Goal: Task Accomplishment & Management: Manage account settings

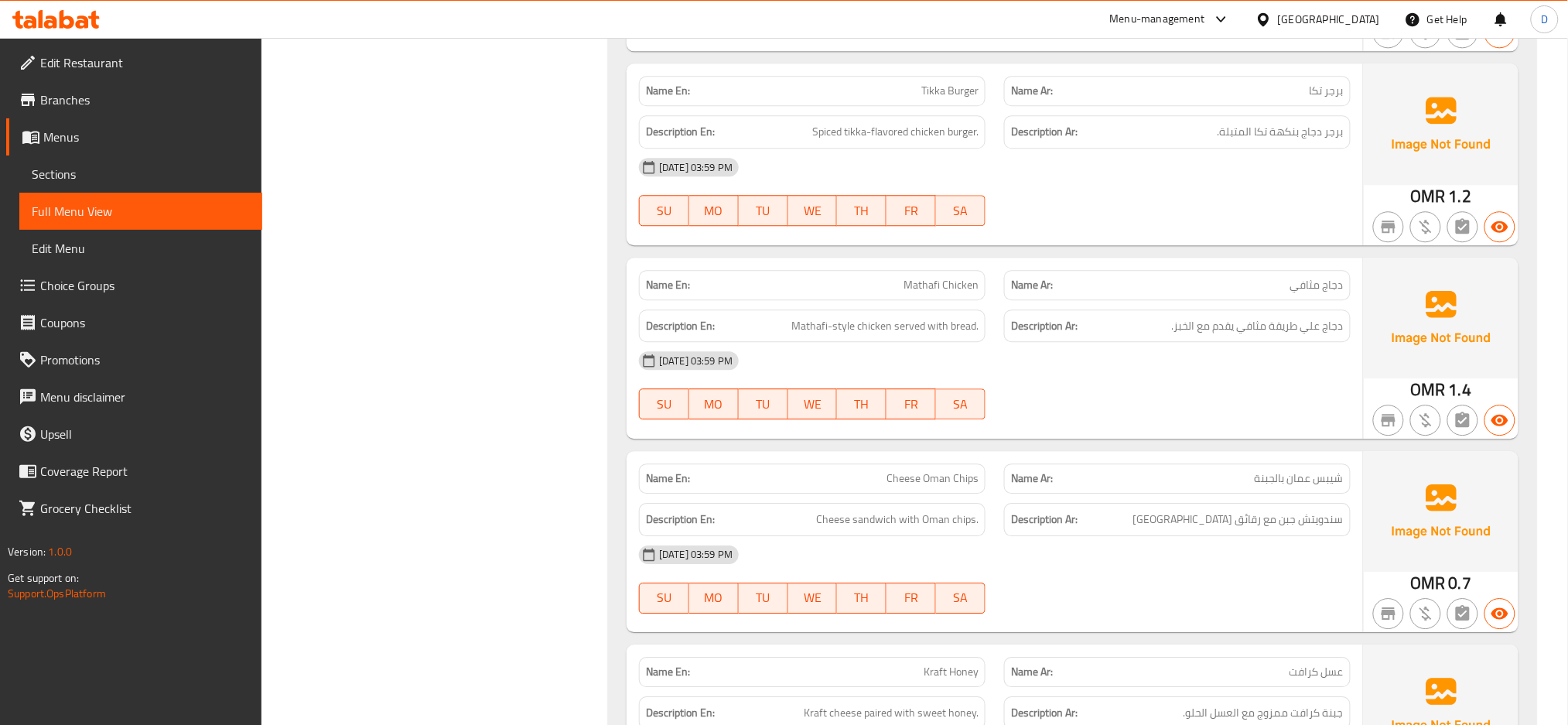
drag, startPoint x: 0, startPoint y: 0, endPoint x: 1152, endPoint y: 353, distance: 1204.9
click at [1152, 353] on div "[DATE] 03:59 PM" at bounding box center [994, 360] width 731 height 37
click at [913, 464] on div "Name En: Cheese Oman Chips" at bounding box center [812, 478] width 346 height 30
click at [935, 277] on span "Mathafi Chicken" at bounding box center [941, 285] width 75 height 16
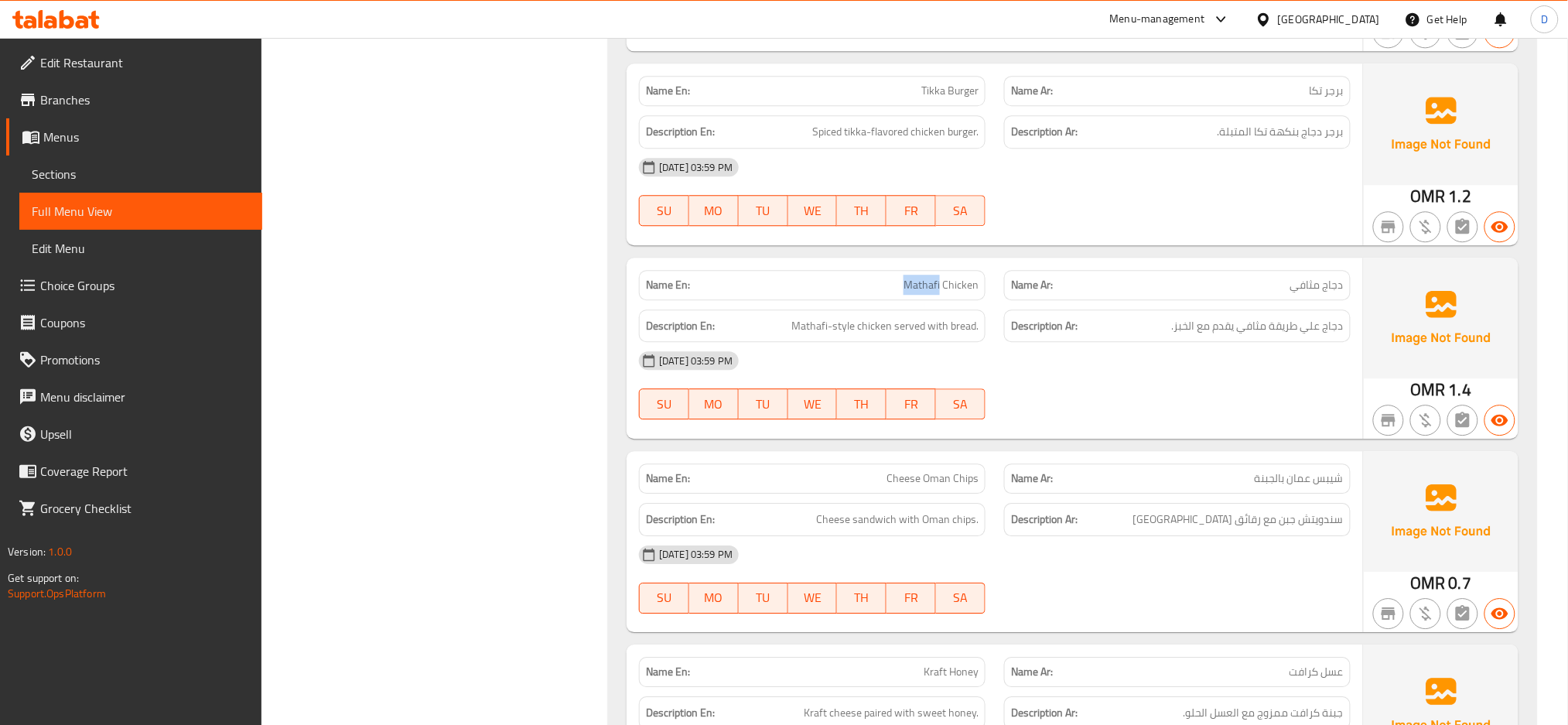
click at [935, 277] on span "Mathafi Chicken" at bounding box center [941, 285] width 75 height 16
copy span "Mathafi Chicken"
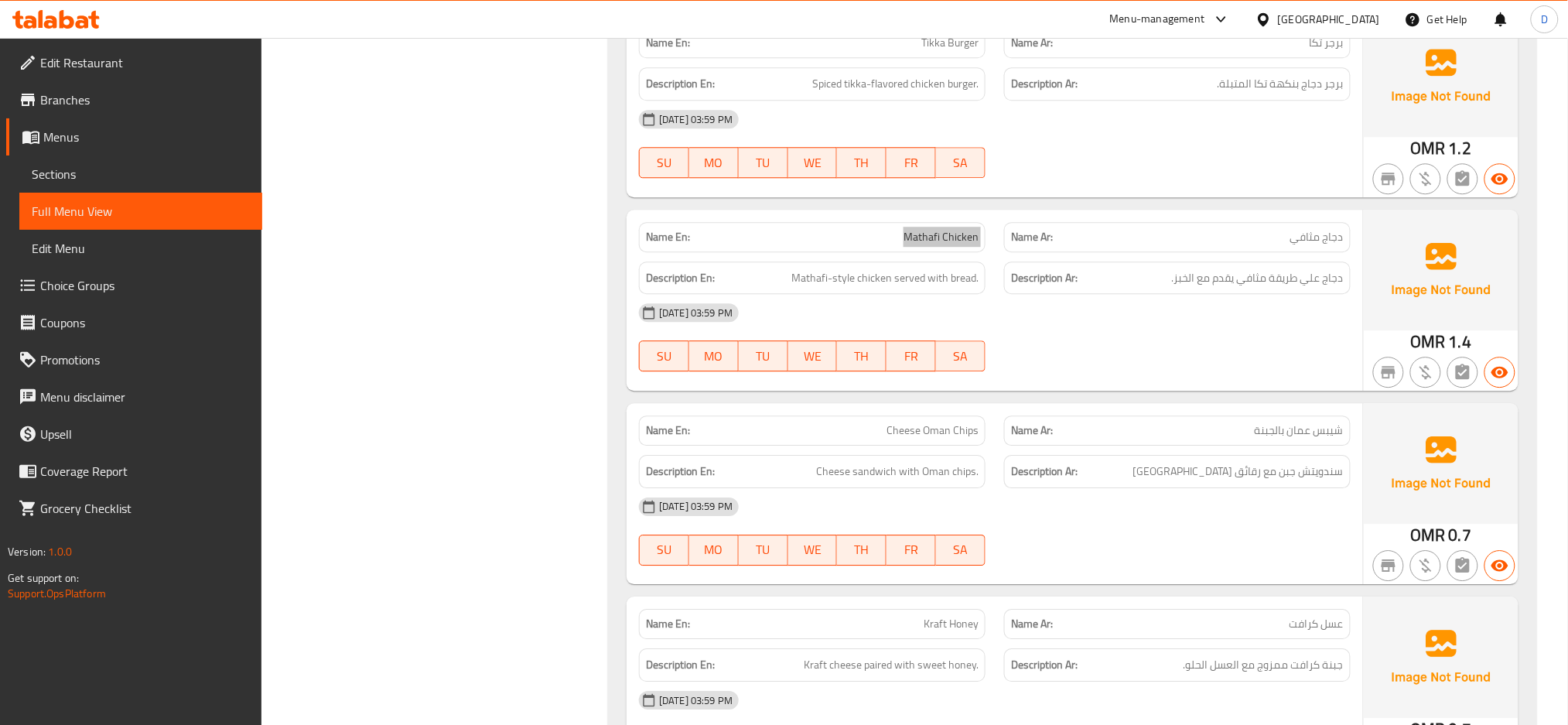
scroll to position [7935, 0]
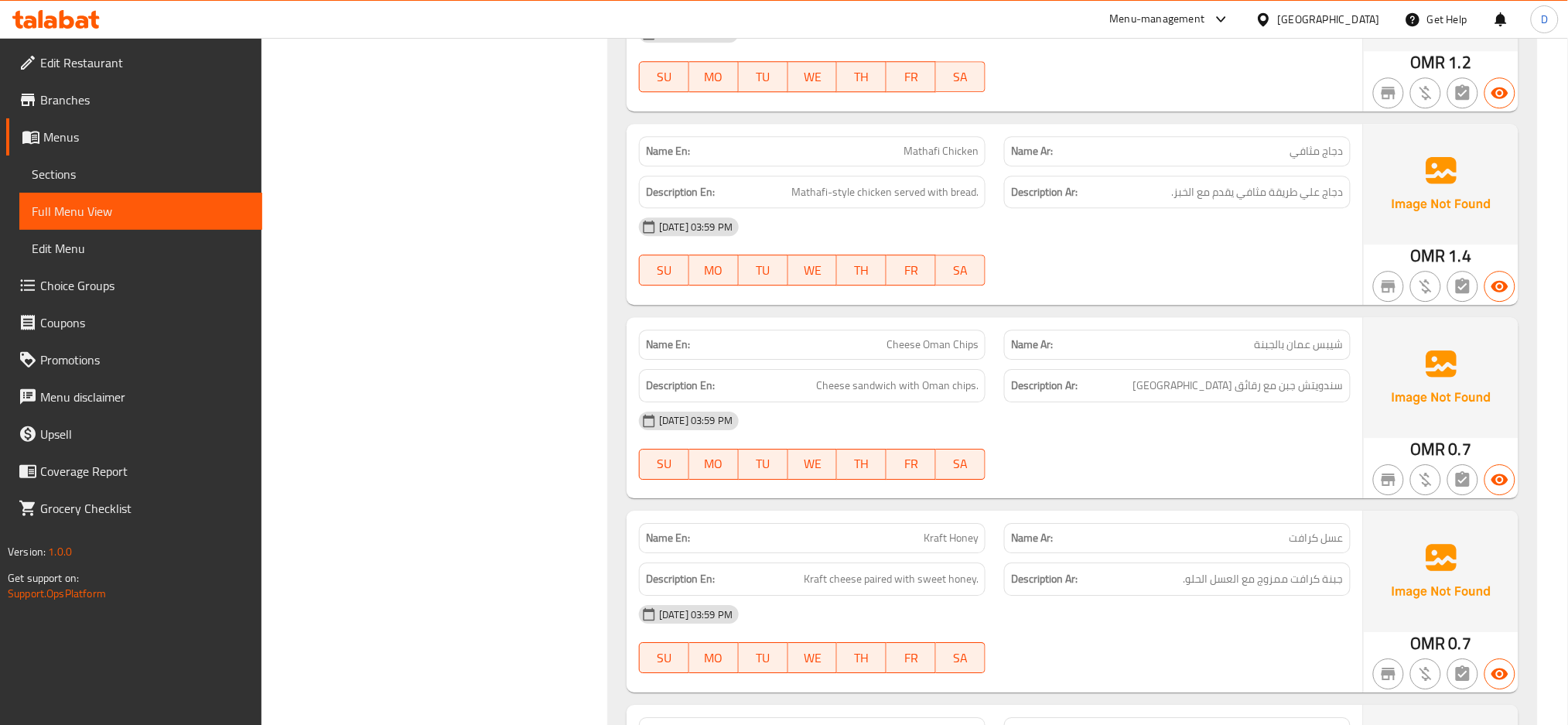
click at [1134, 402] on div "[DATE] 03:59 PM" at bounding box center [994, 421] width 731 height 37
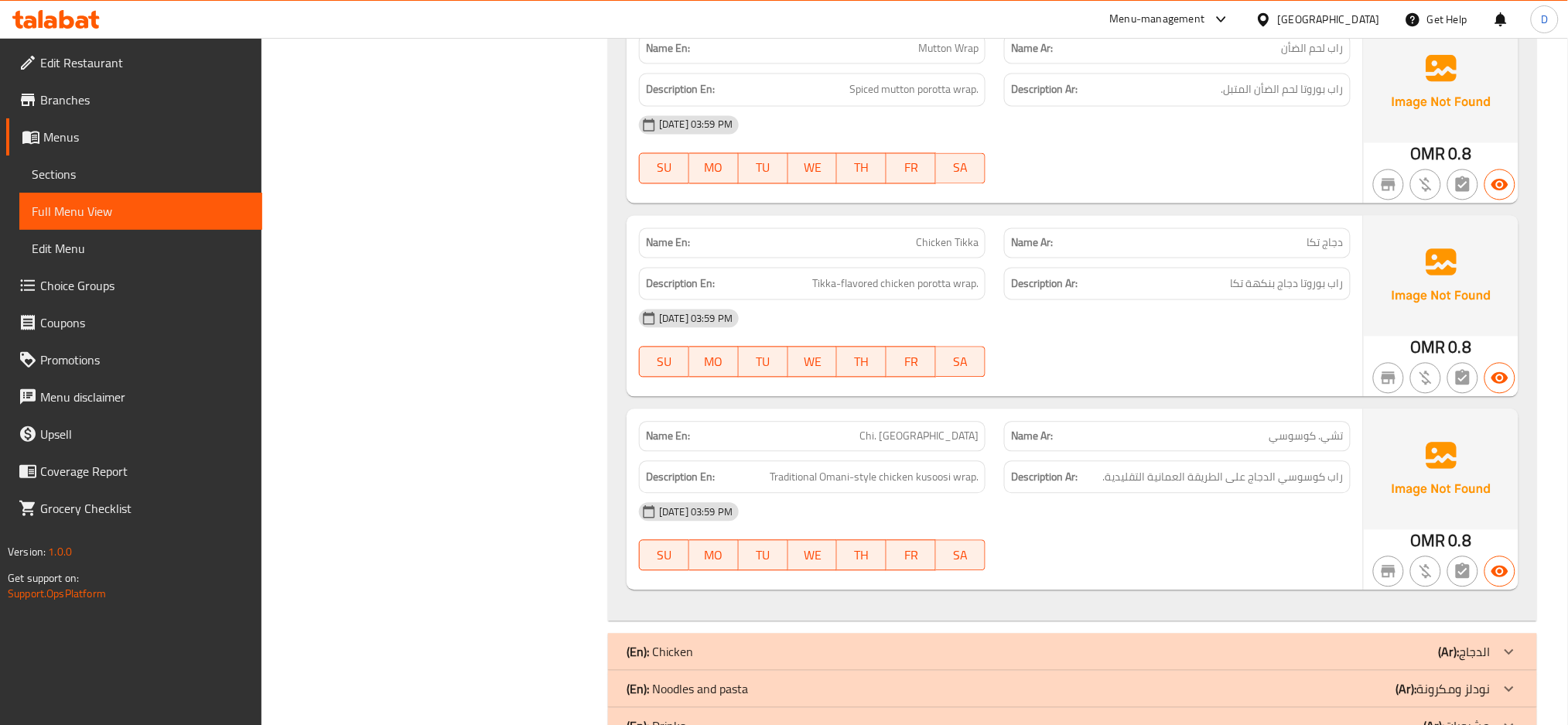
scroll to position [11731, 0]
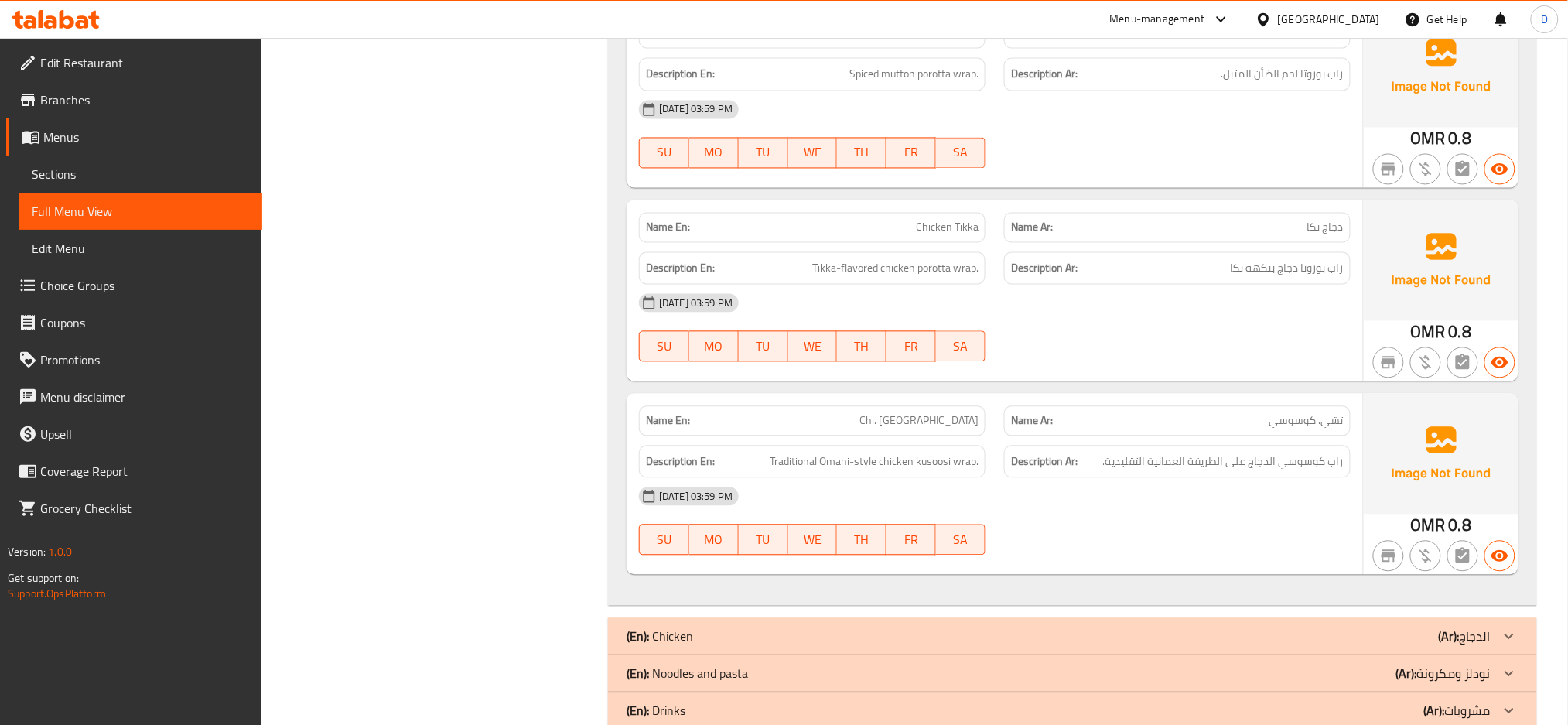
click at [954, 413] on span "Chi. [GEOGRAPHIC_DATA]" at bounding box center [919, 421] width 119 height 16
copy span "Chi. [GEOGRAPHIC_DATA]"
click at [987, 627] on div "(En): Chicken (Ar): الدجاج" at bounding box center [1058, 636] width 865 height 19
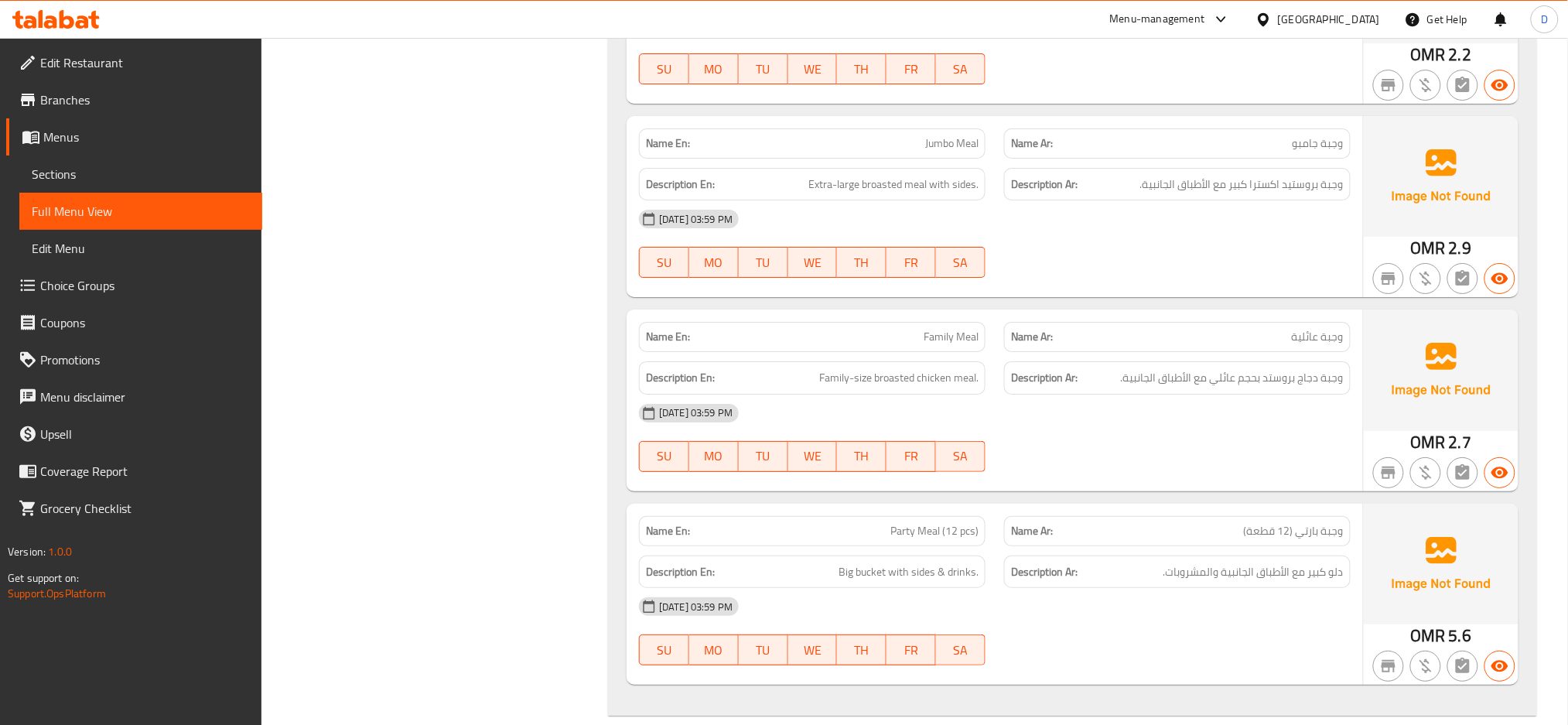
scroll to position [12842, 0]
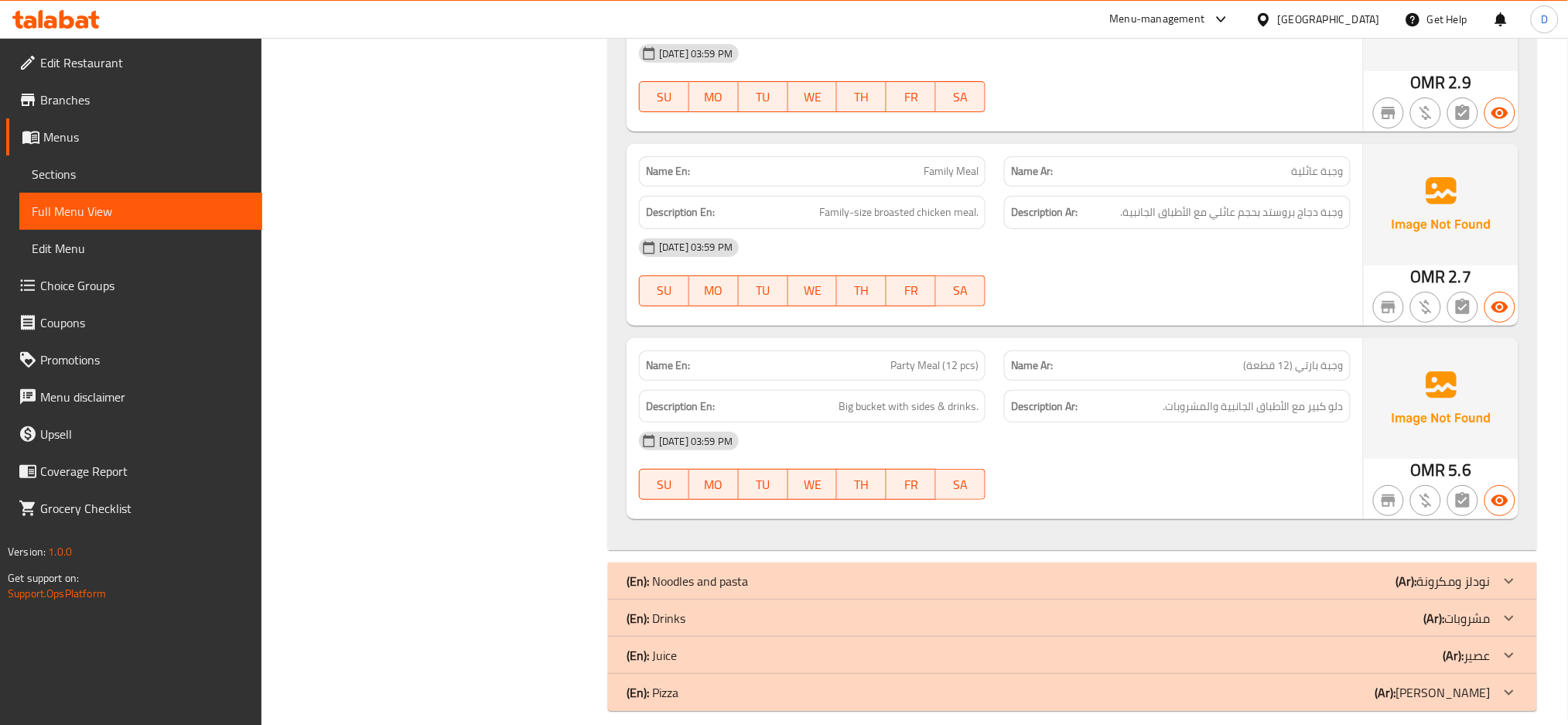
click at [1016, 562] on div "(En): Noodles and pasta (Ar): نودلز ومكرونة" at bounding box center [1073, 581] width 929 height 37
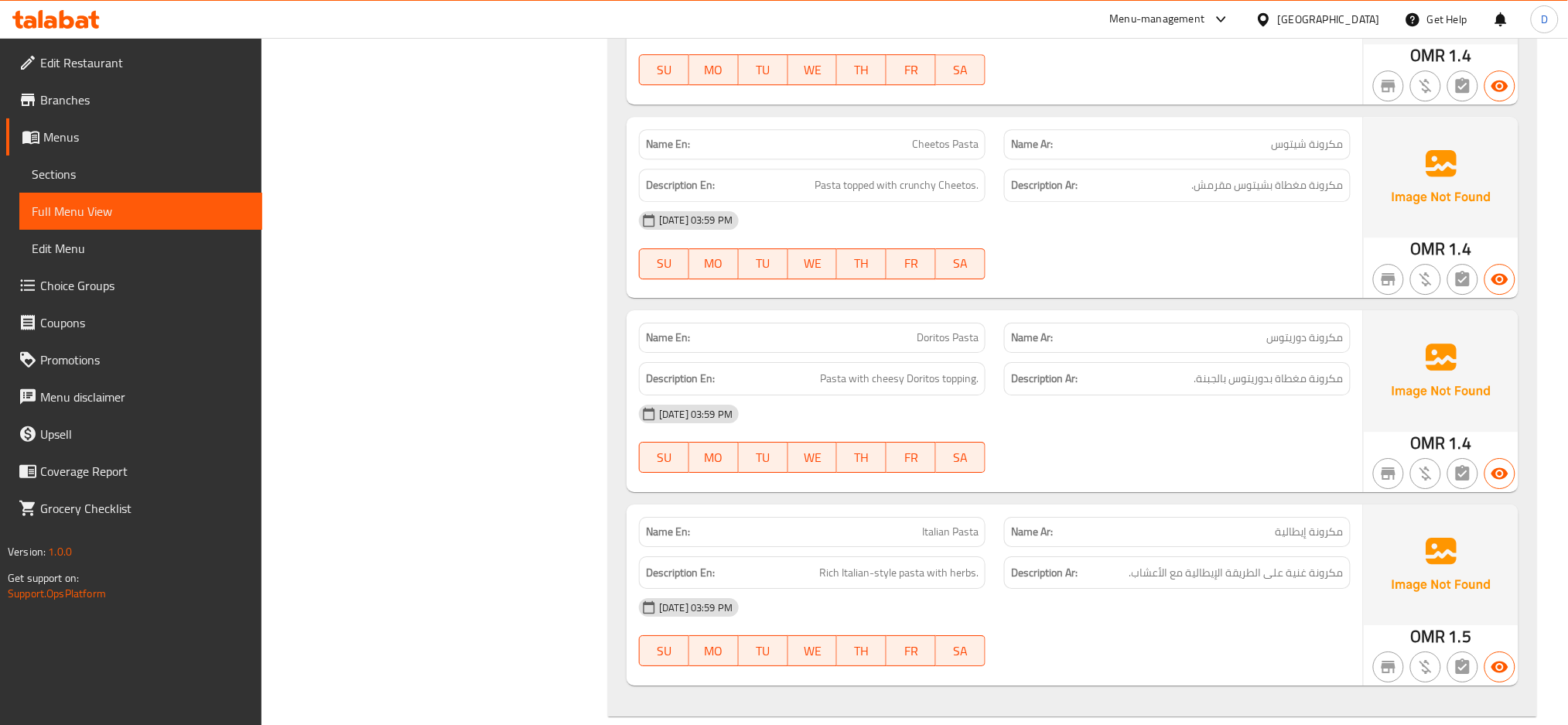
scroll to position [14635, 0]
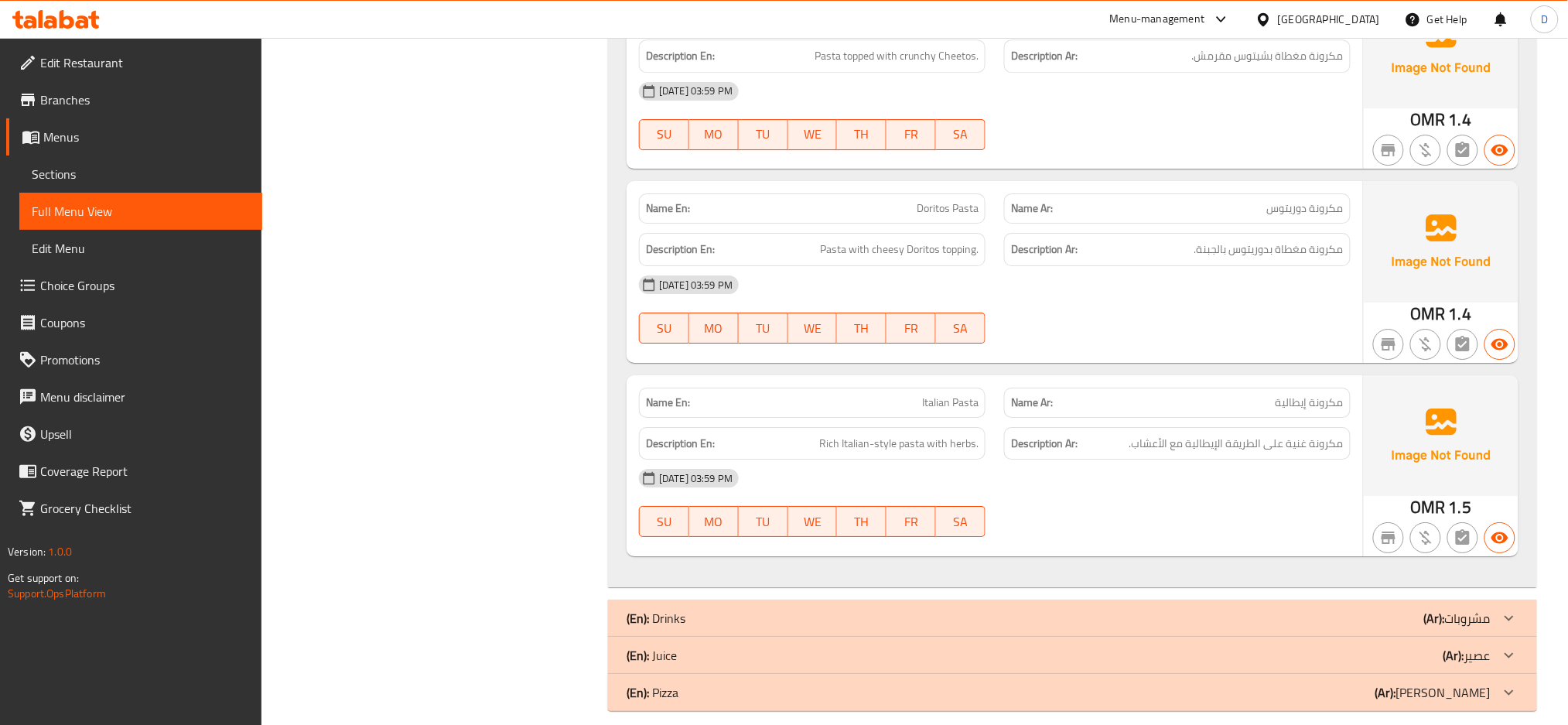
click at [963, 608] on div "(En): Drinks (Ar): مشروبات" at bounding box center [1058, 618] width 865 height 19
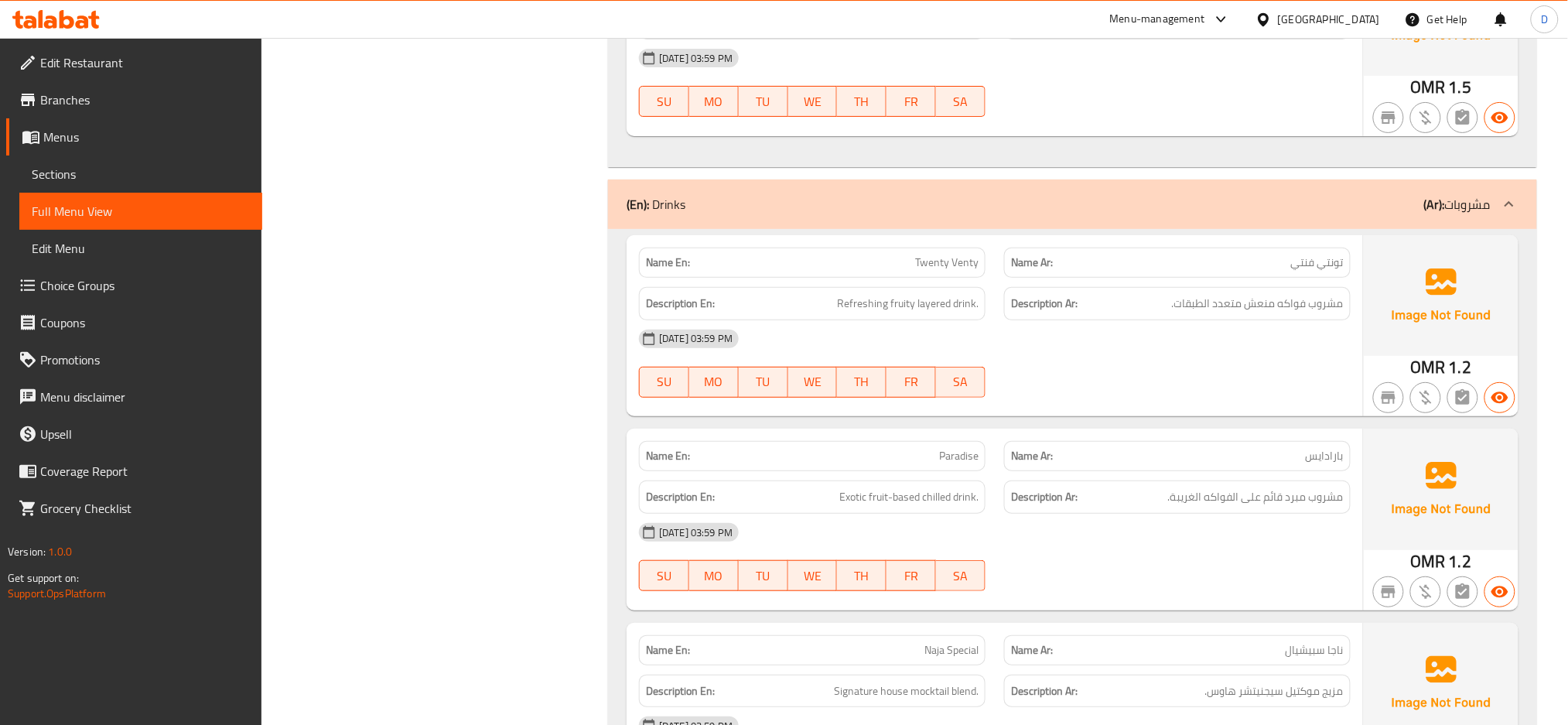
scroll to position [15236, 0]
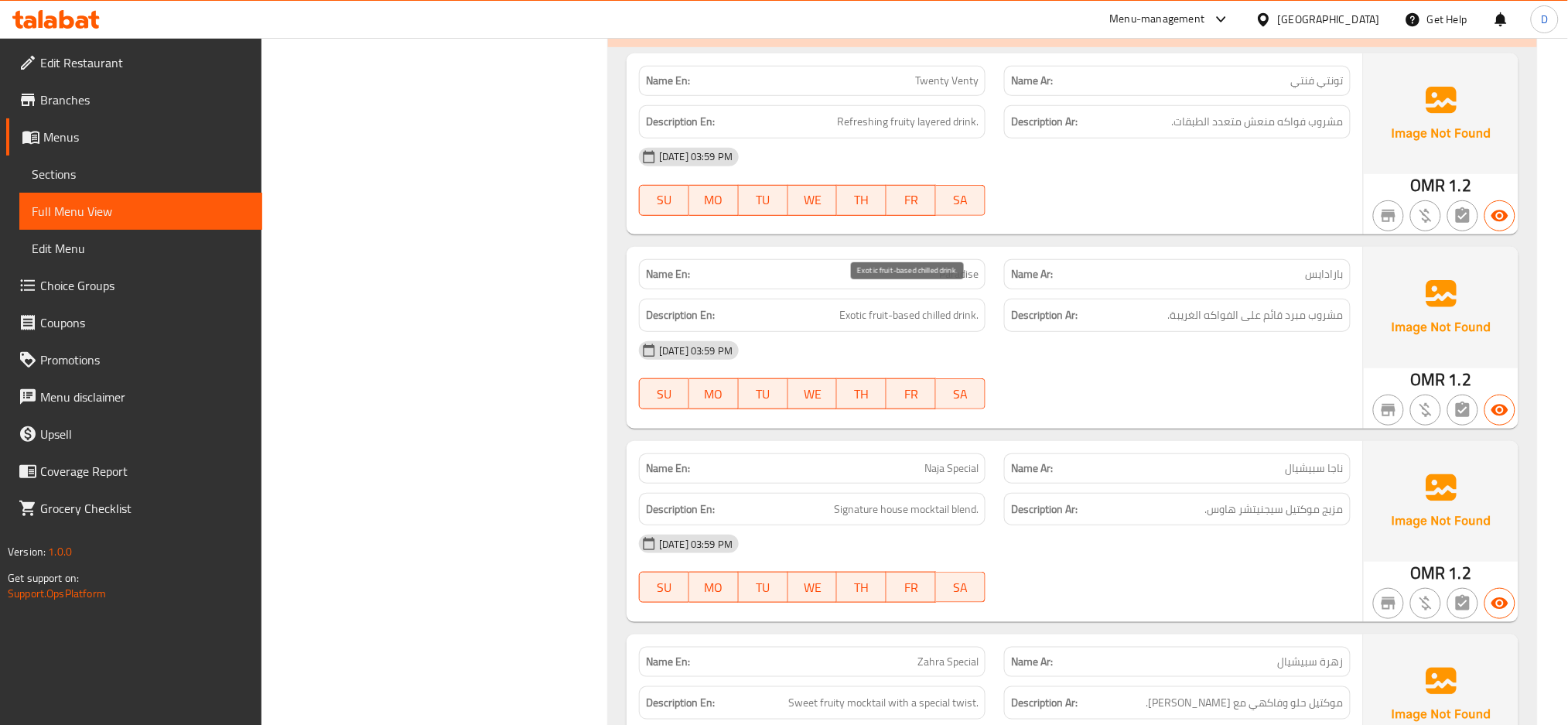
click at [963, 306] on span "Exotic fruit-based chilled drink." at bounding box center [909, 315] width 139 height 19
copy span "Exotic fruit-based chilled drink."
click at [1029, 332] on div "[DATE] 03:59 PM" at bounding box center [994, 351] width 731 height 37
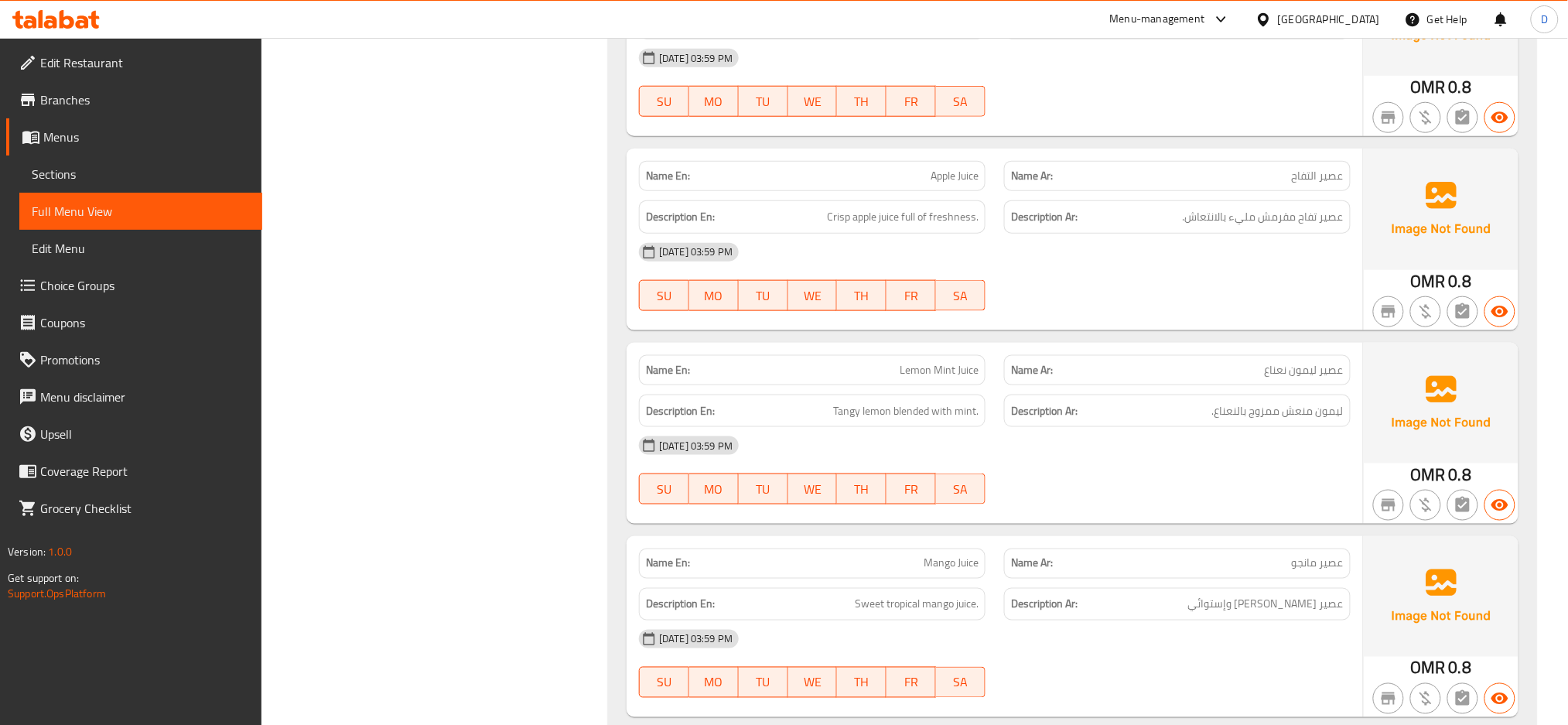
scroll to position [19913, 0]
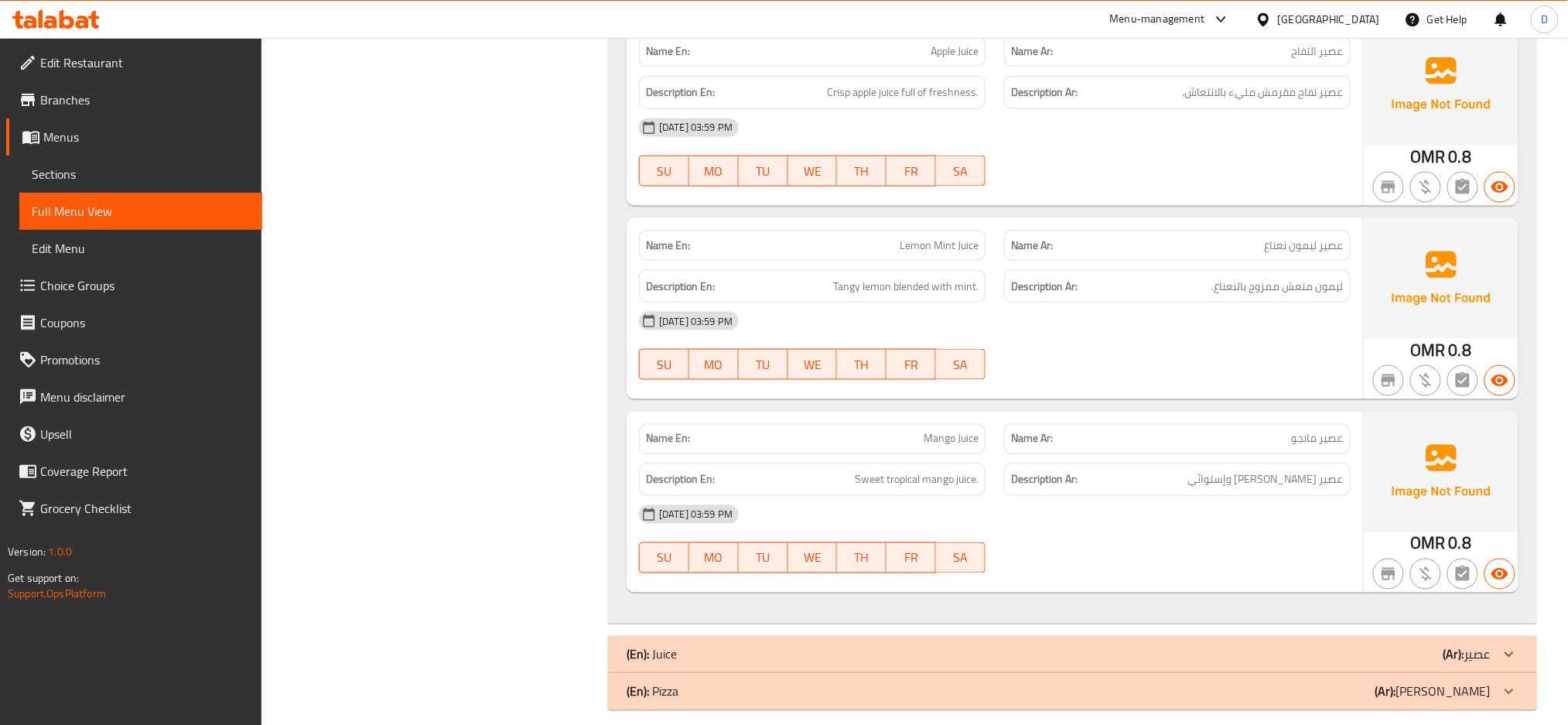
click at [949, 636] on div "(En): Juice (Ar): عصير" at bounding box center [1073, 654] width 929 height 37
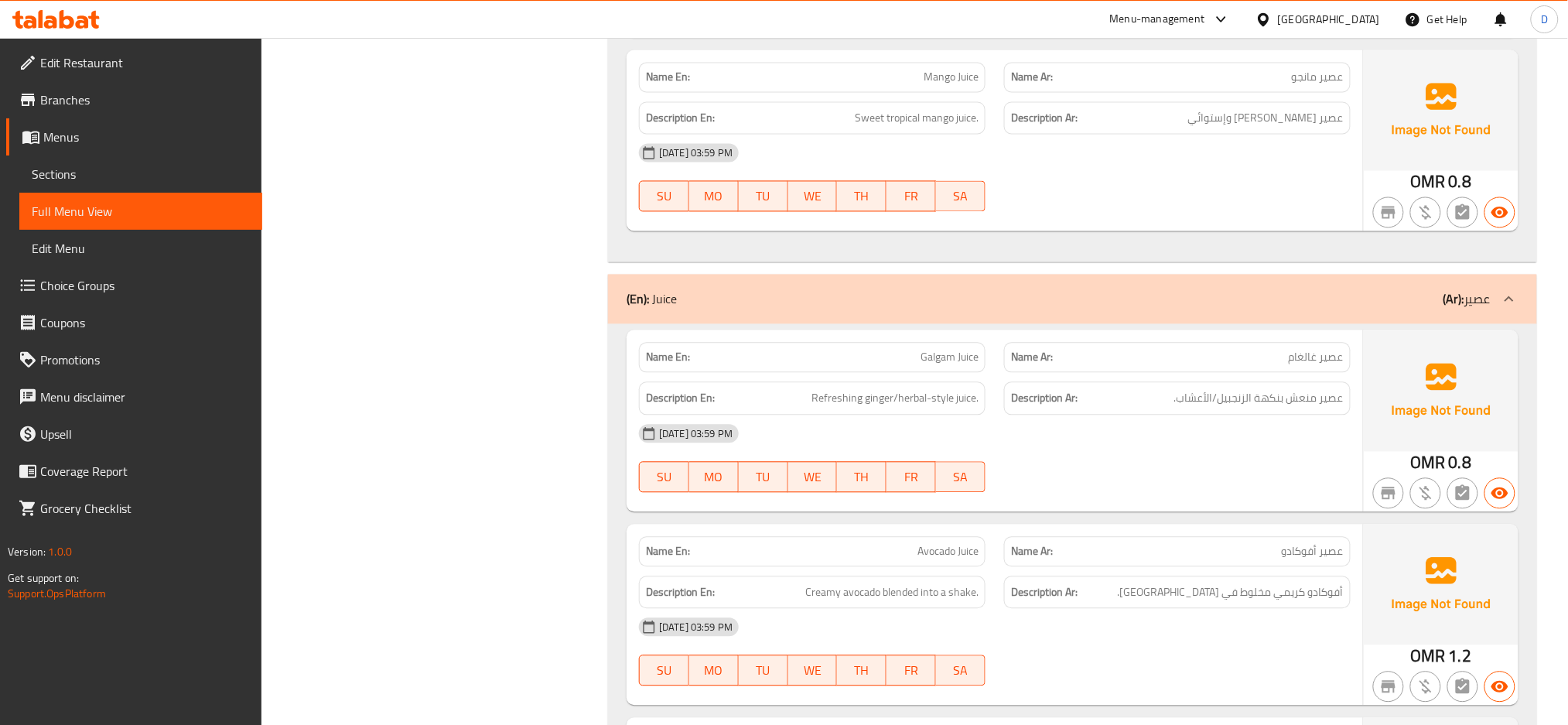
scroll to position [20402, 0]
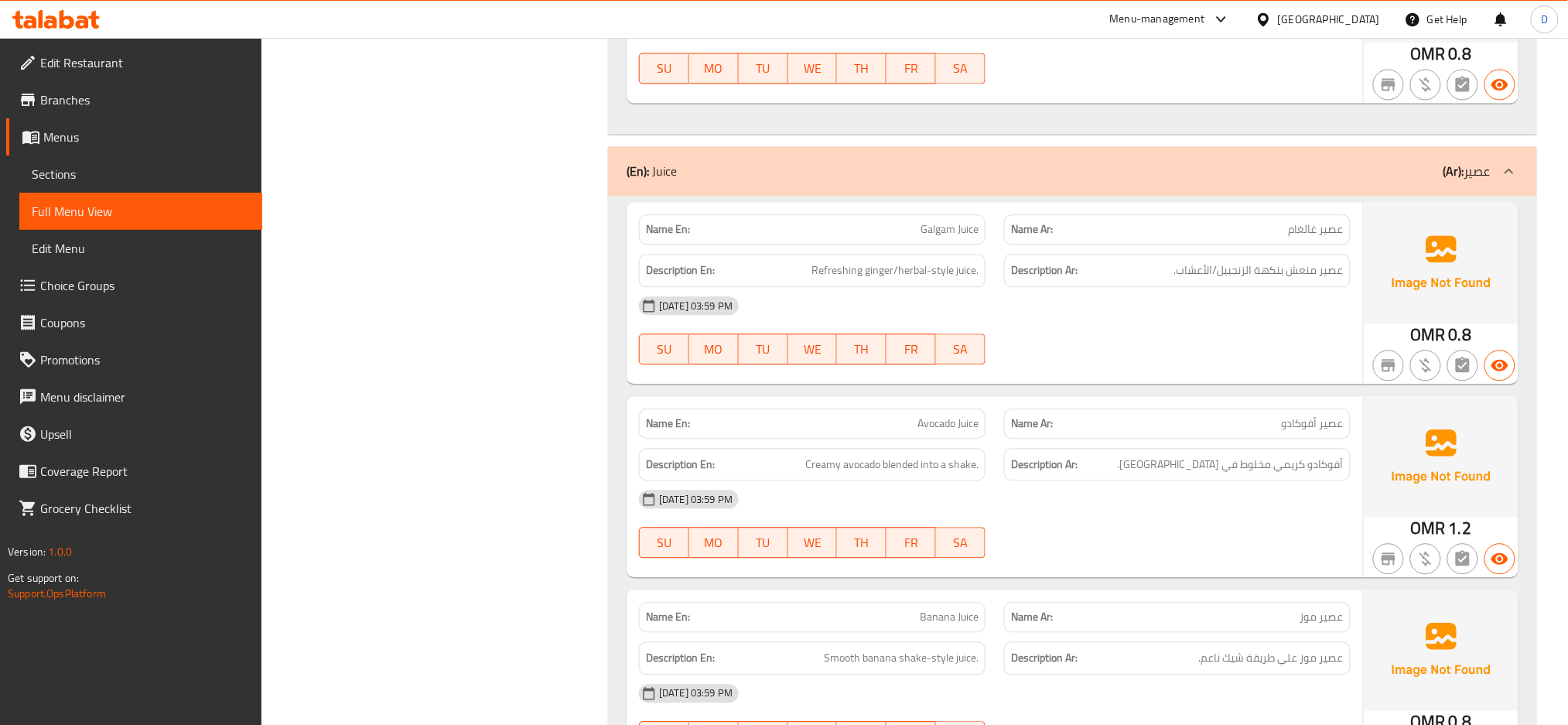
click at [957, 221] on span "Galgam Juice" at bounding box center [949, 229] width 58 height 16
copy span "Galgam Juice"
drag, startPoint x: 869, startPoint y: 252, endPoint x: 924, endPoint y: 254, distance: 55.0
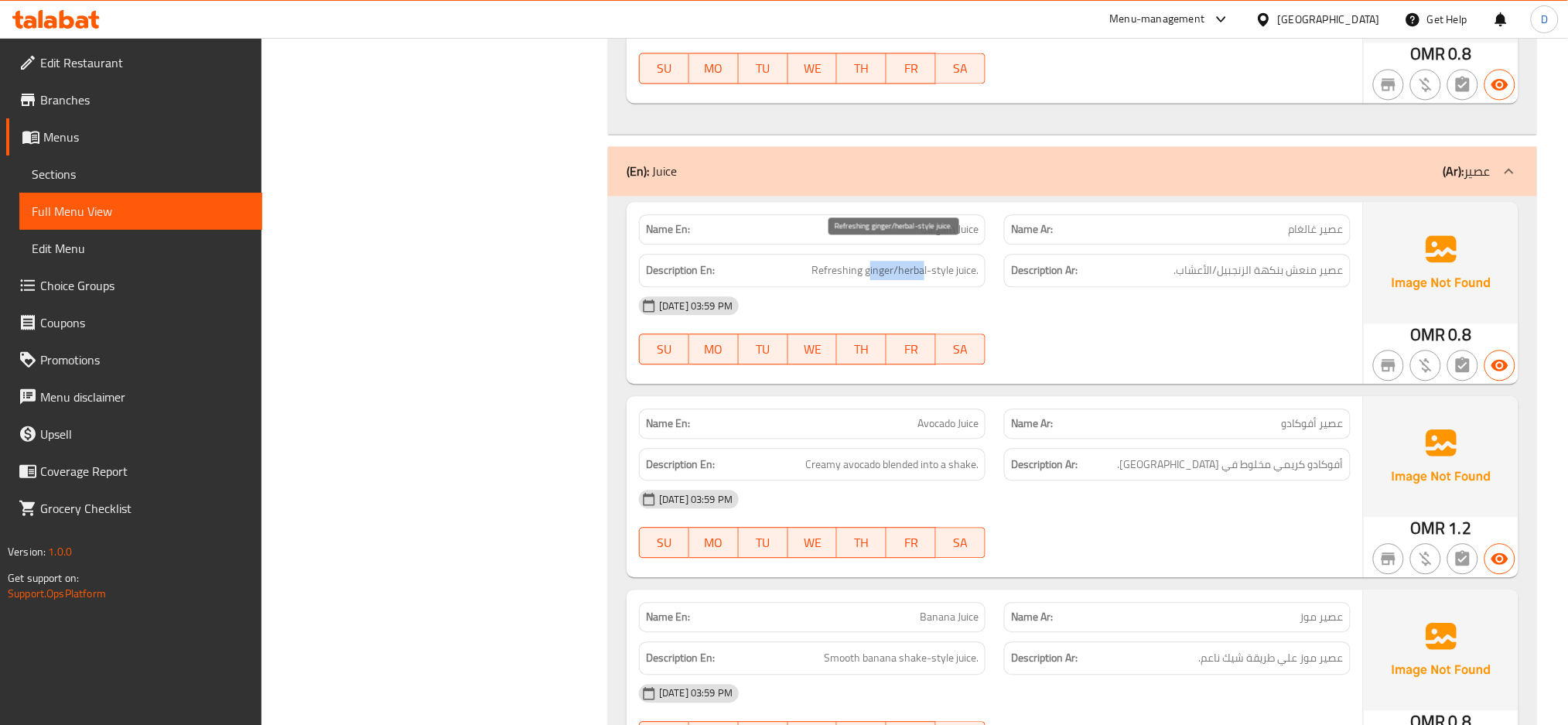
click at [924, 261] on span "Refreshing ginger/herbal-style juice." at bounding box center [895, 270] width 167 height 19
copy span "inger/herba"
click at [945, 221] on span "Galgam Juice" at bounding box center [949, 229] width 58 height 16
copy span "Galgam Juice"
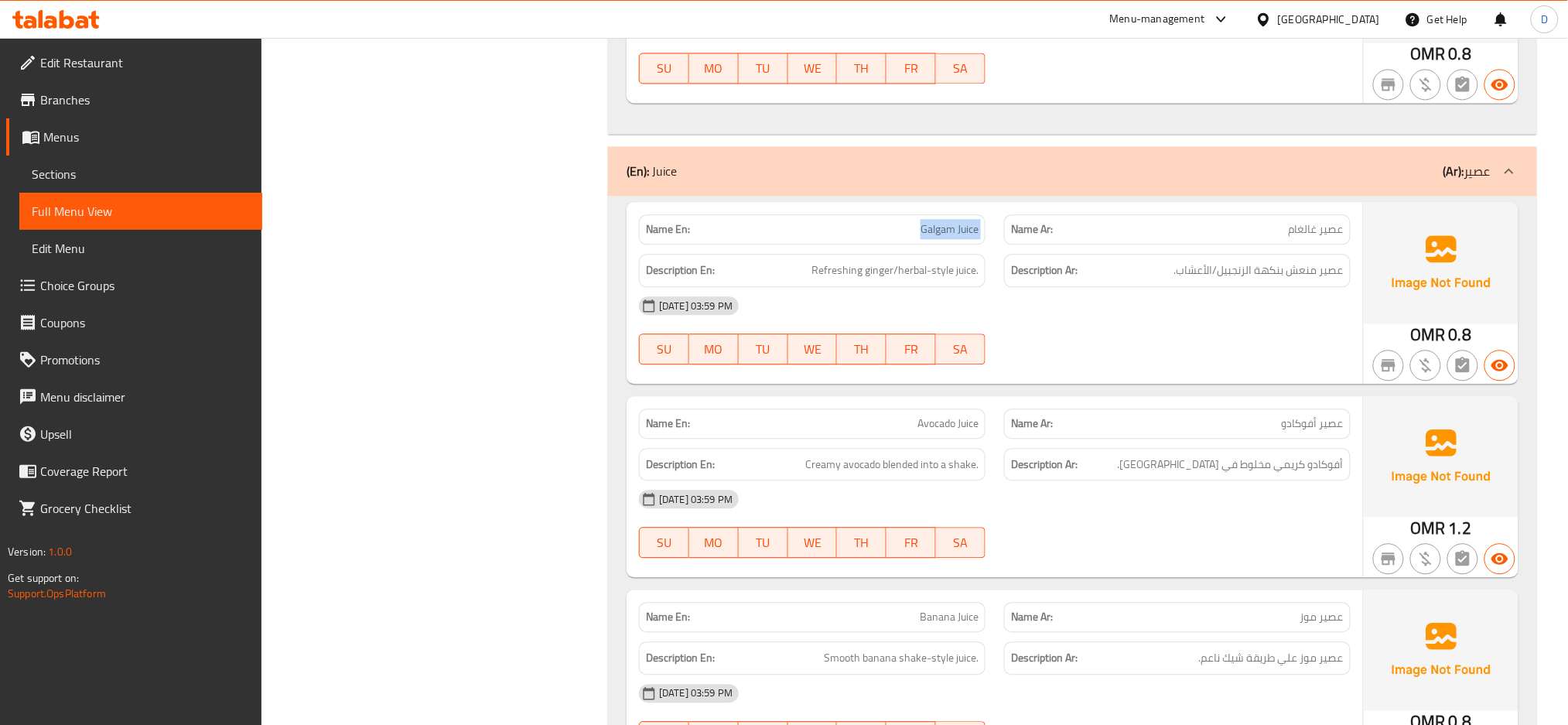
click at [945, 221] on span "Galgam Juice" at bounding box center [949, 229] width 58 height 16
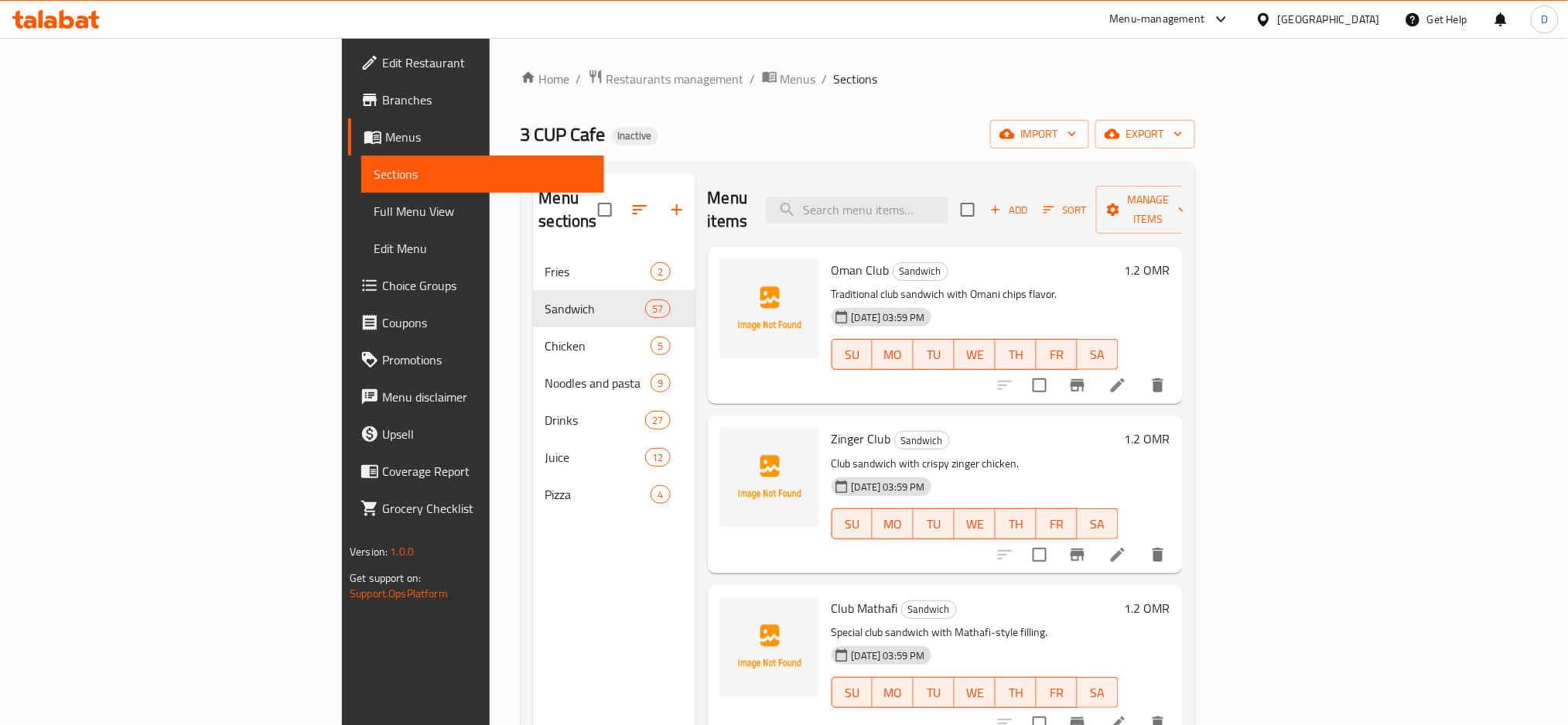
scroll to position [5624, 0]
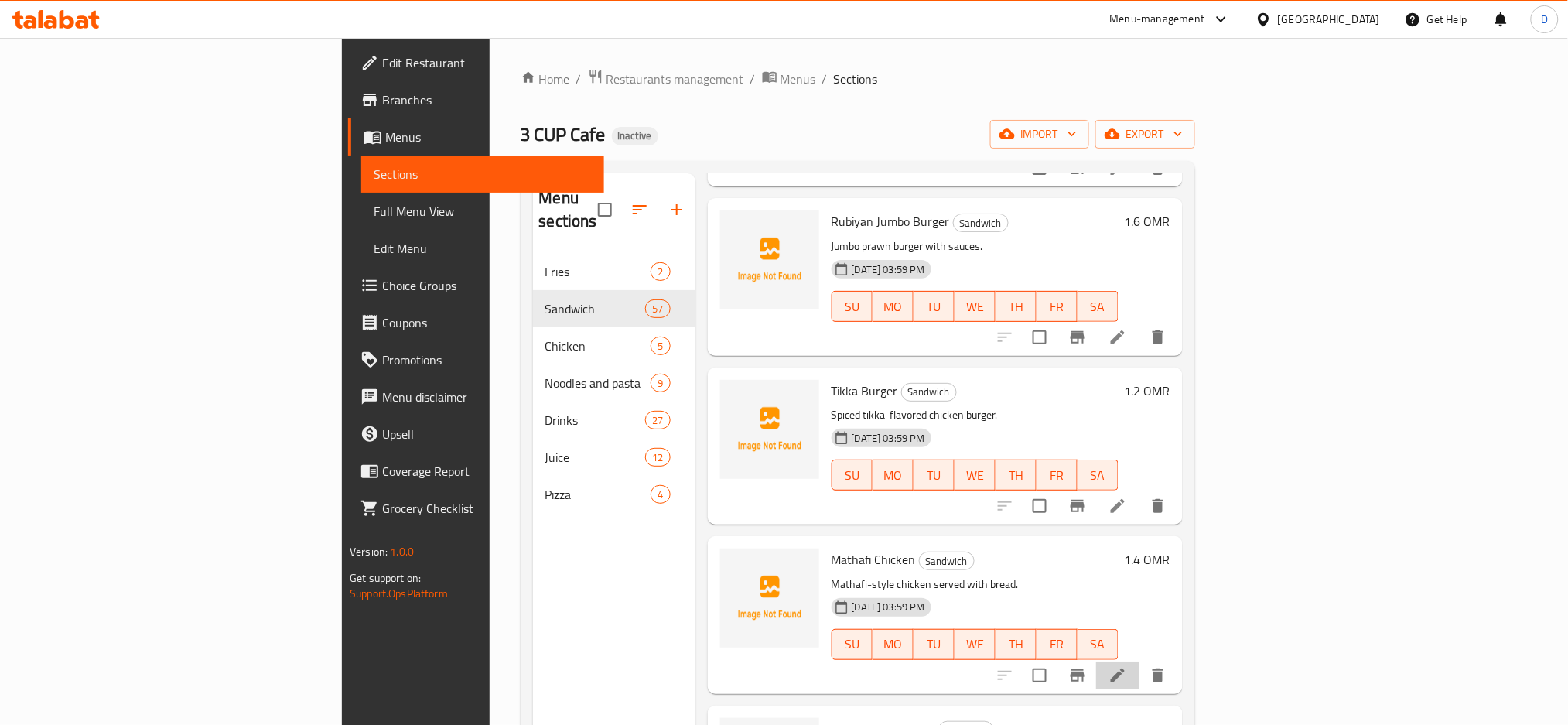
click at [1140, 661] on li at bounding box center [1118, 675] width 44 height 28
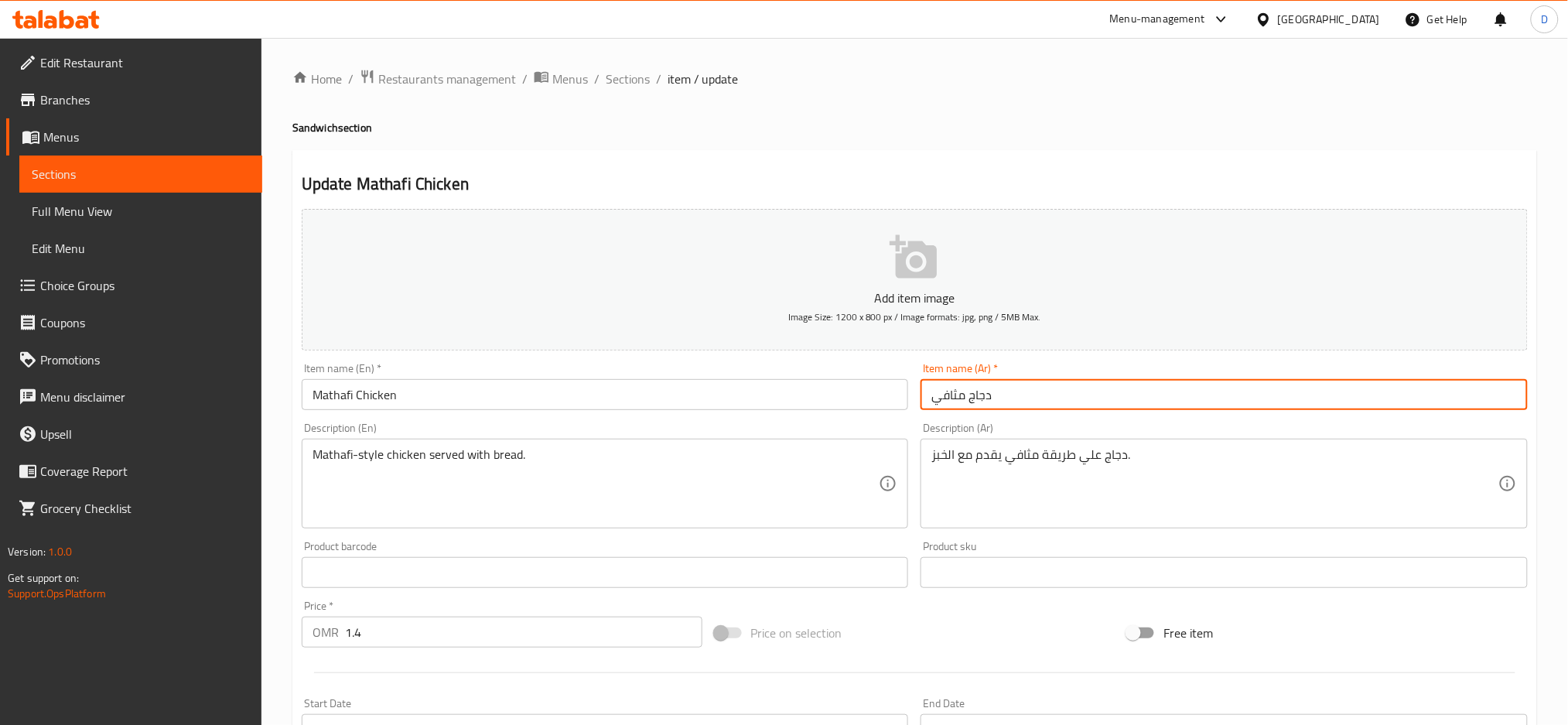
click at [953, 391] on input "دجاج مثافي" at bounding box center [1224, 394] width 608 height 31
type input "دجاج مطافي"
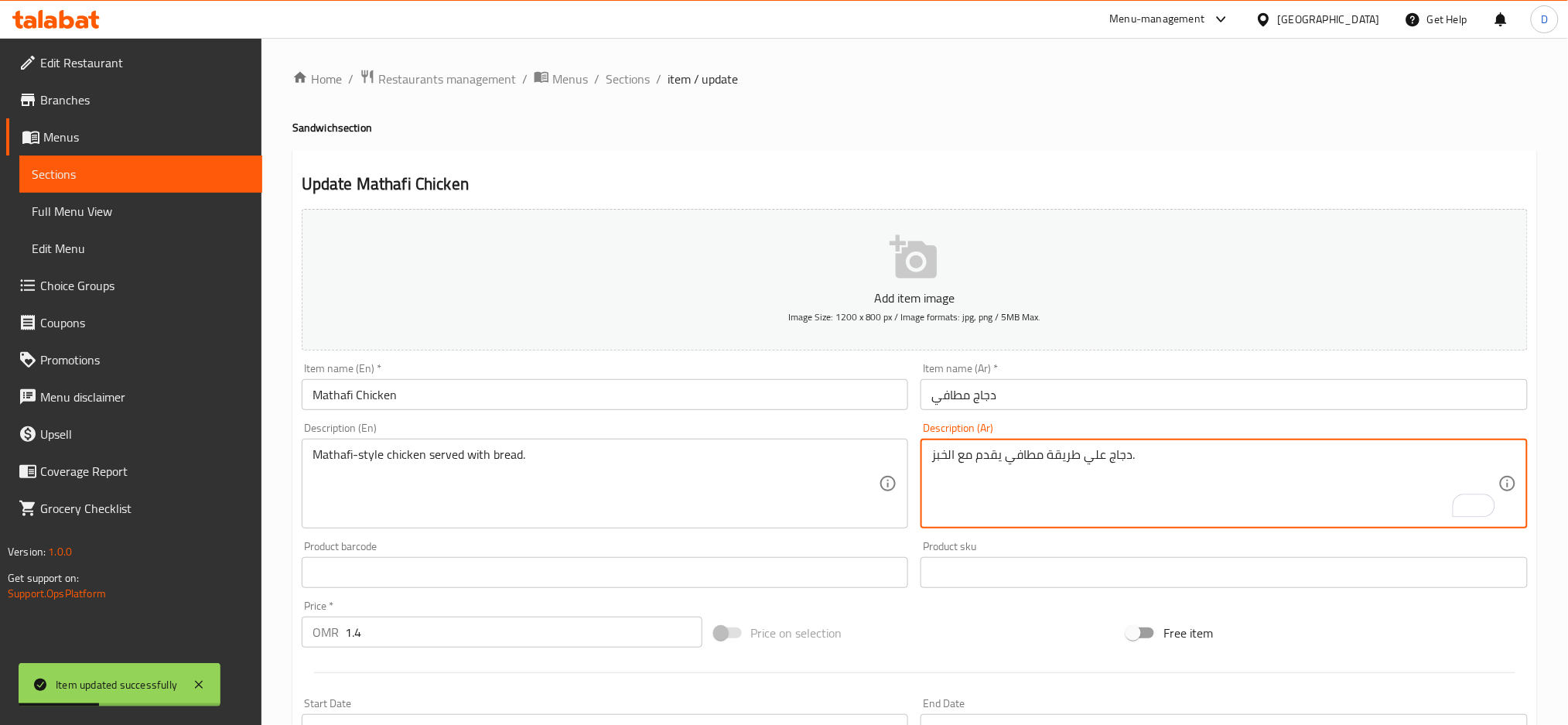
type textarea "دجاج علي طريقة مطافي يقدم مع الخبز."
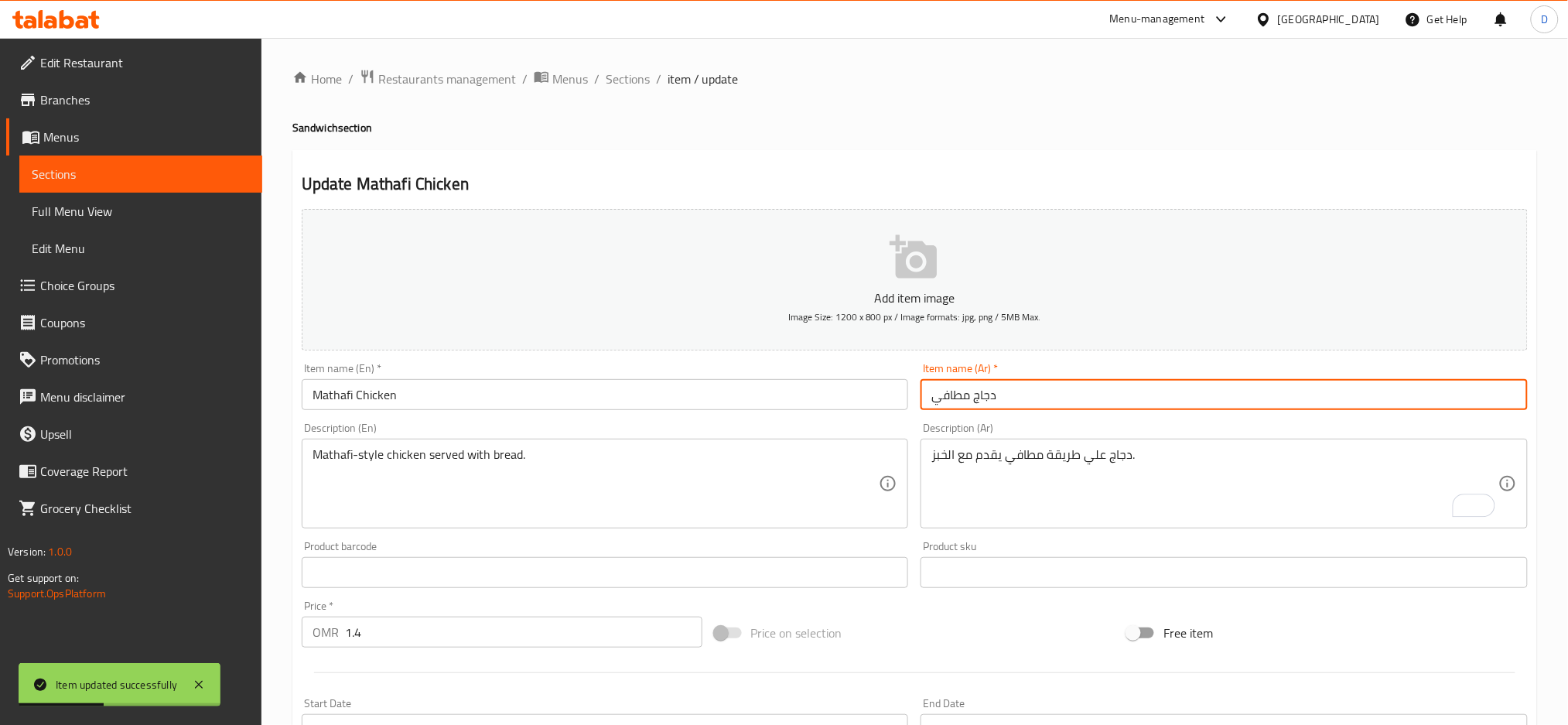
click at [1044, 387] on input "دجاج مطافي" at bounding box center [1224, 394] width 608 height 31
click at [631, 80] on span "Sections" at bounding box center [628, 79] width 44 height 19
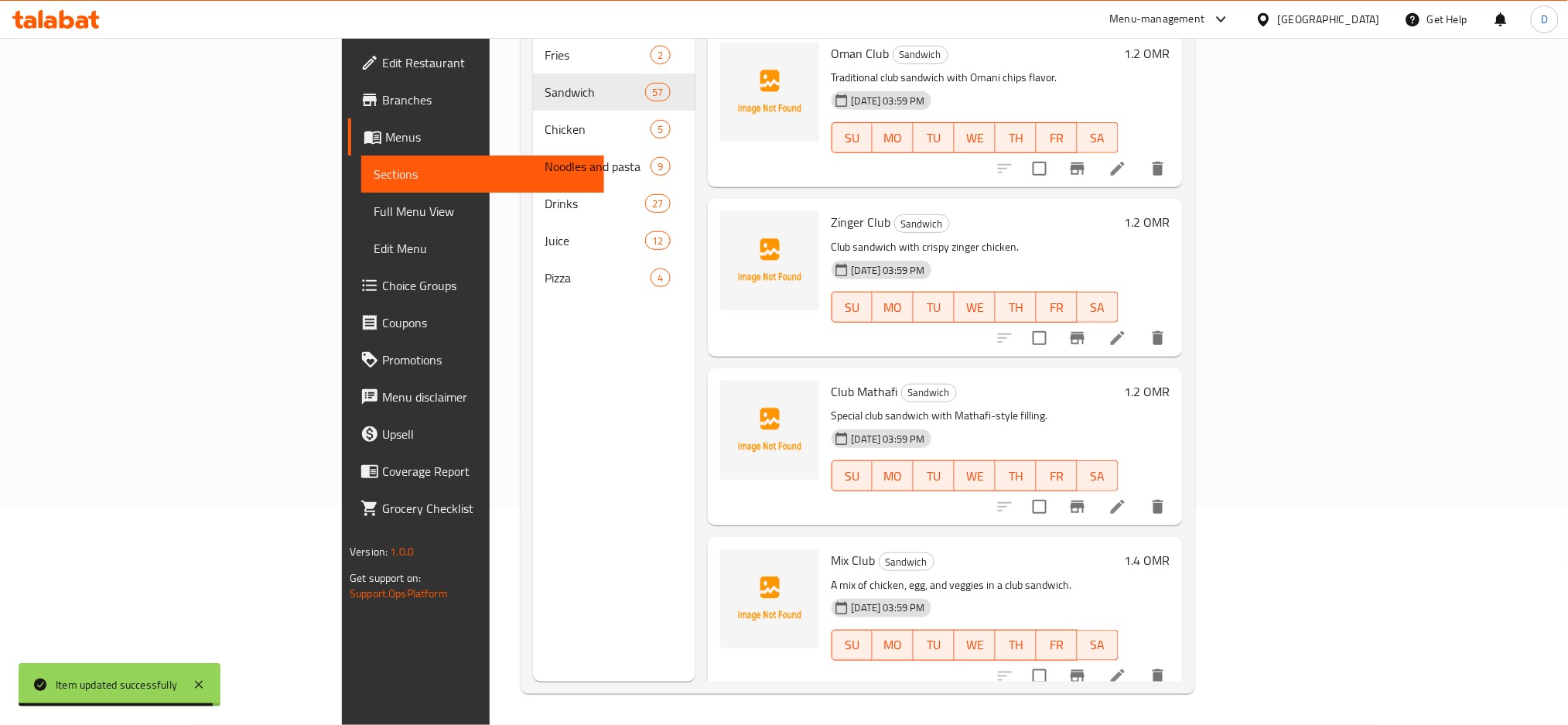
scroll to position [8945, 0]
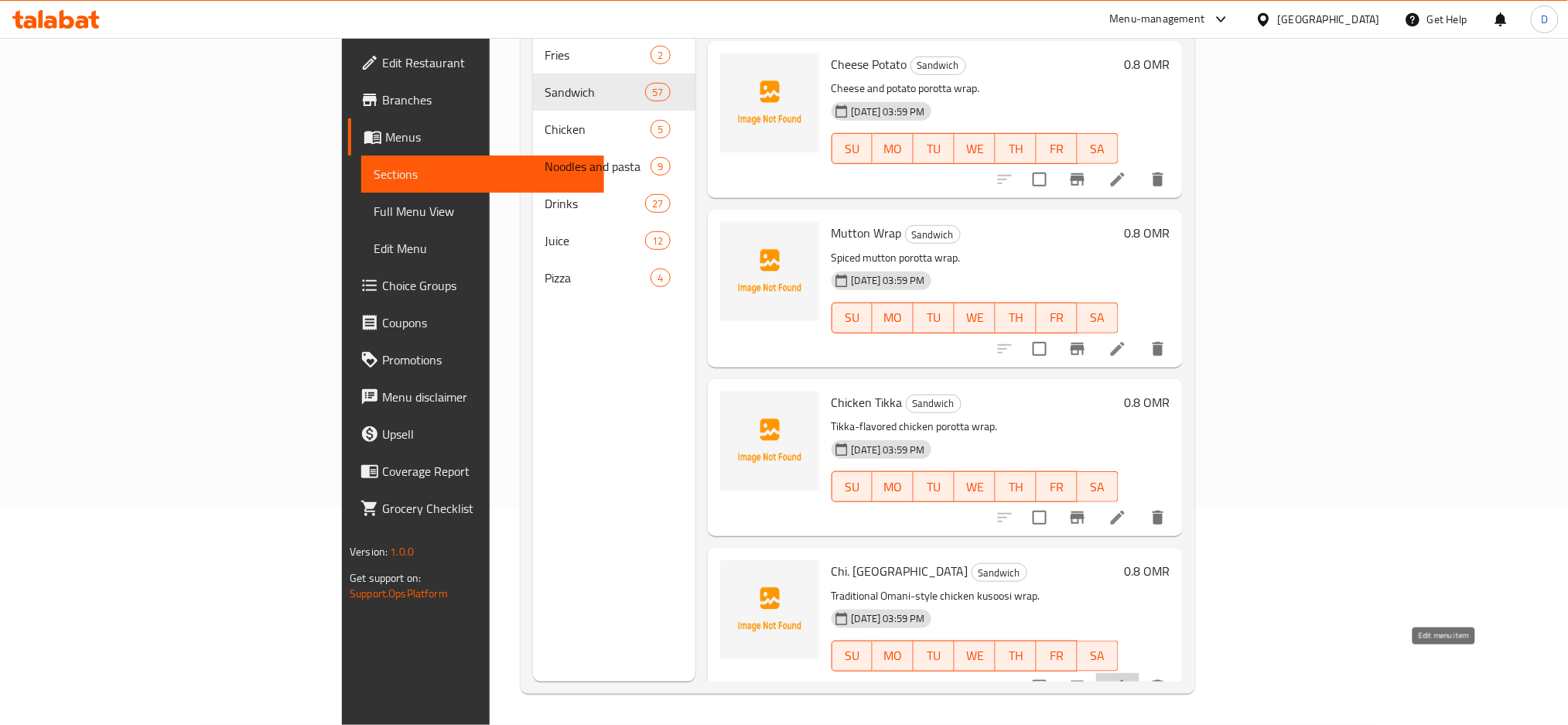
click at [1128, 678] on icon at bounding box center [1118, 687] width 19 height 19
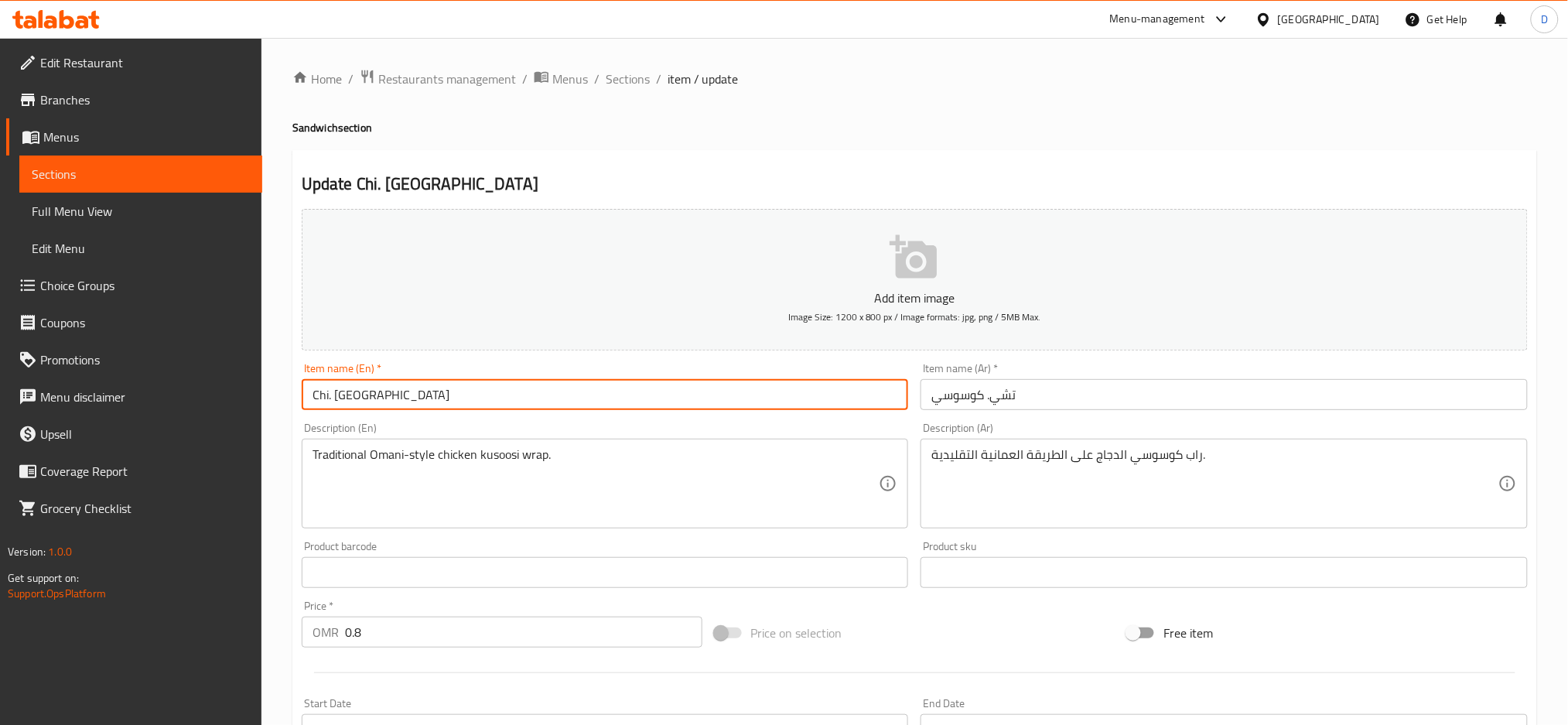
click at [345, 403] on input "Chi. [GEOGRAPHIC_DATA]" at bounding box center [605, 394] width 608 height 31
type input "Chi. [GEOGRAPHIC_DATA]"
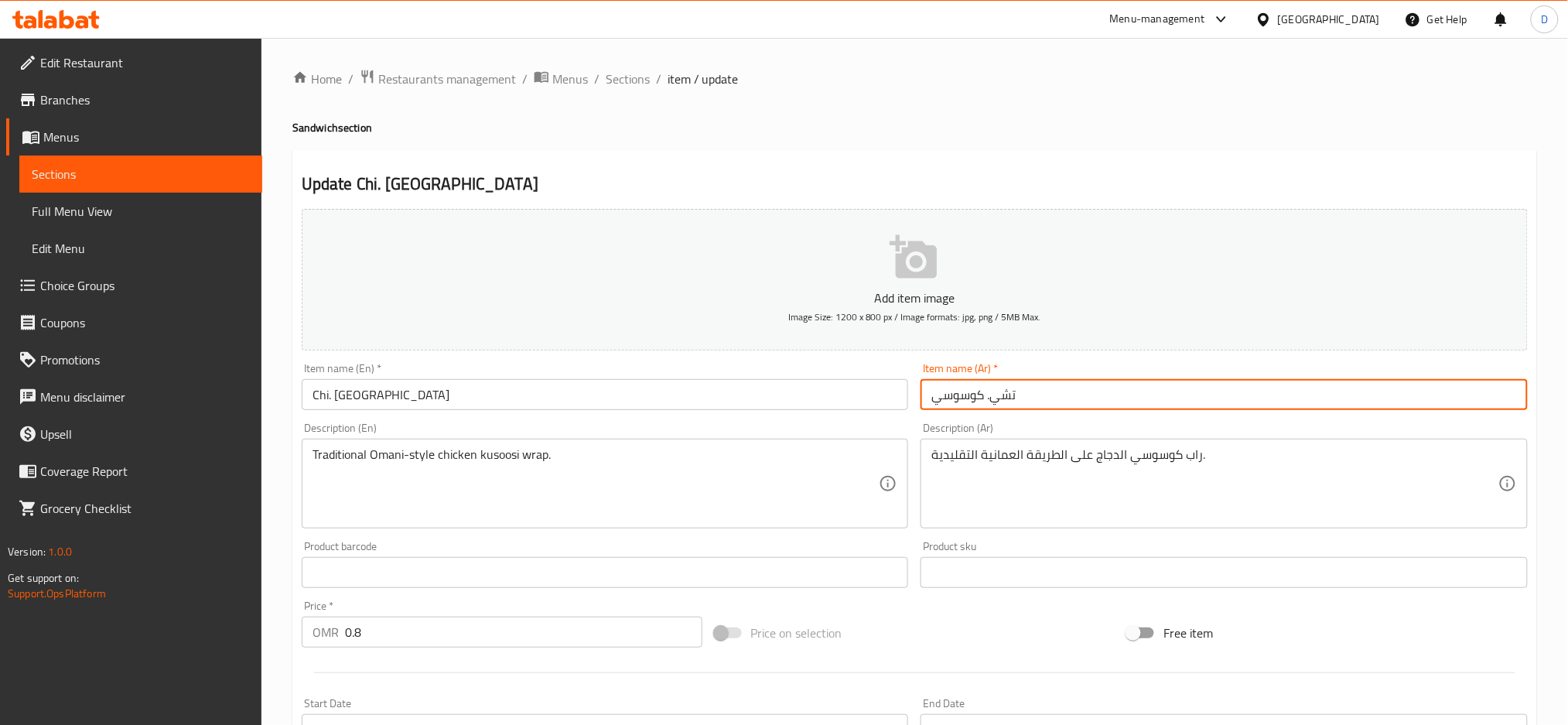
click at [976, 396] on input "تشي. كوسوسي" at bounding box center [1224, 394] width 608 height 31
click at [1063, 409] on input "تشي. كوسوسي" at bounding box center [1224, 394] width 608 height 31
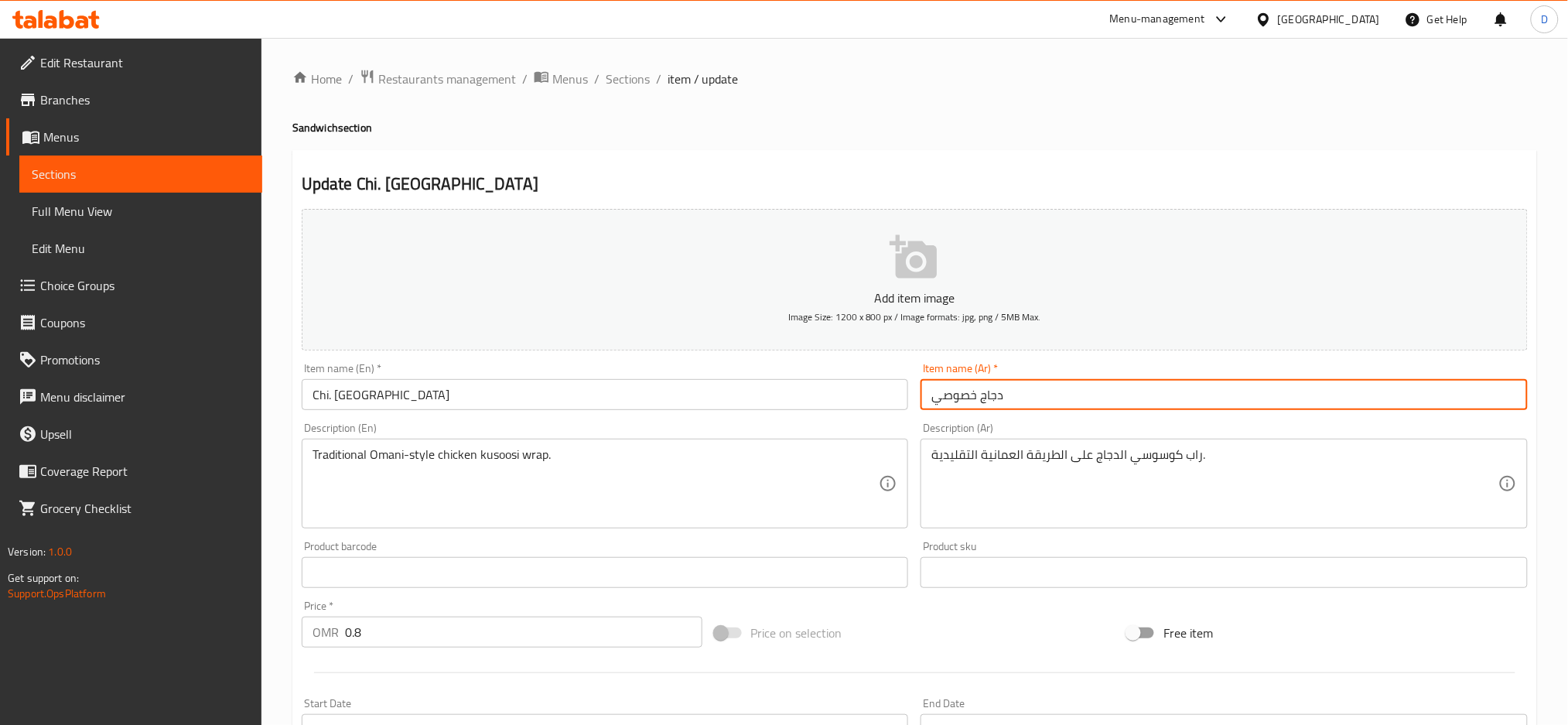
type input "دجاج خصوصي"
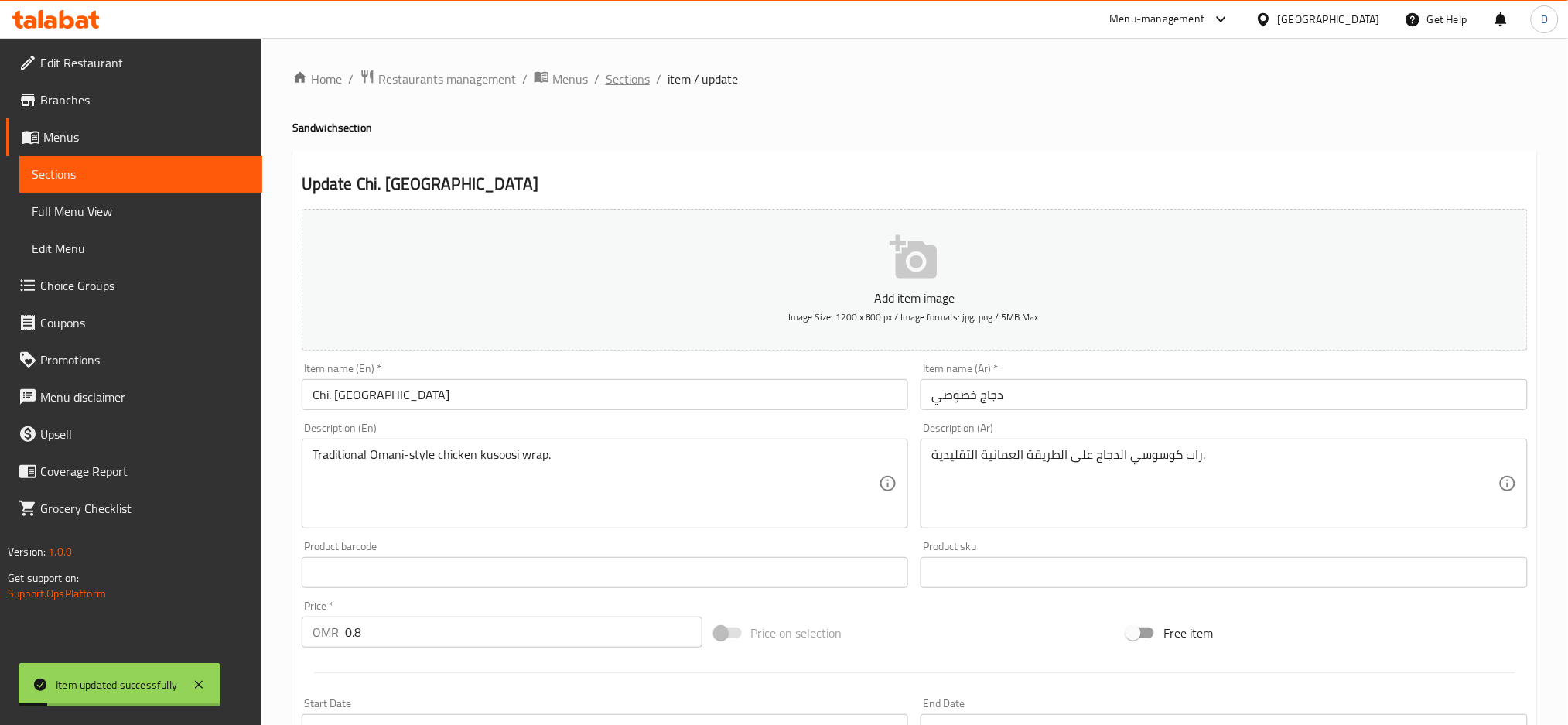
click at [626, 73] on span "Sections" at bounding box center [628, 79] width 44 height 19
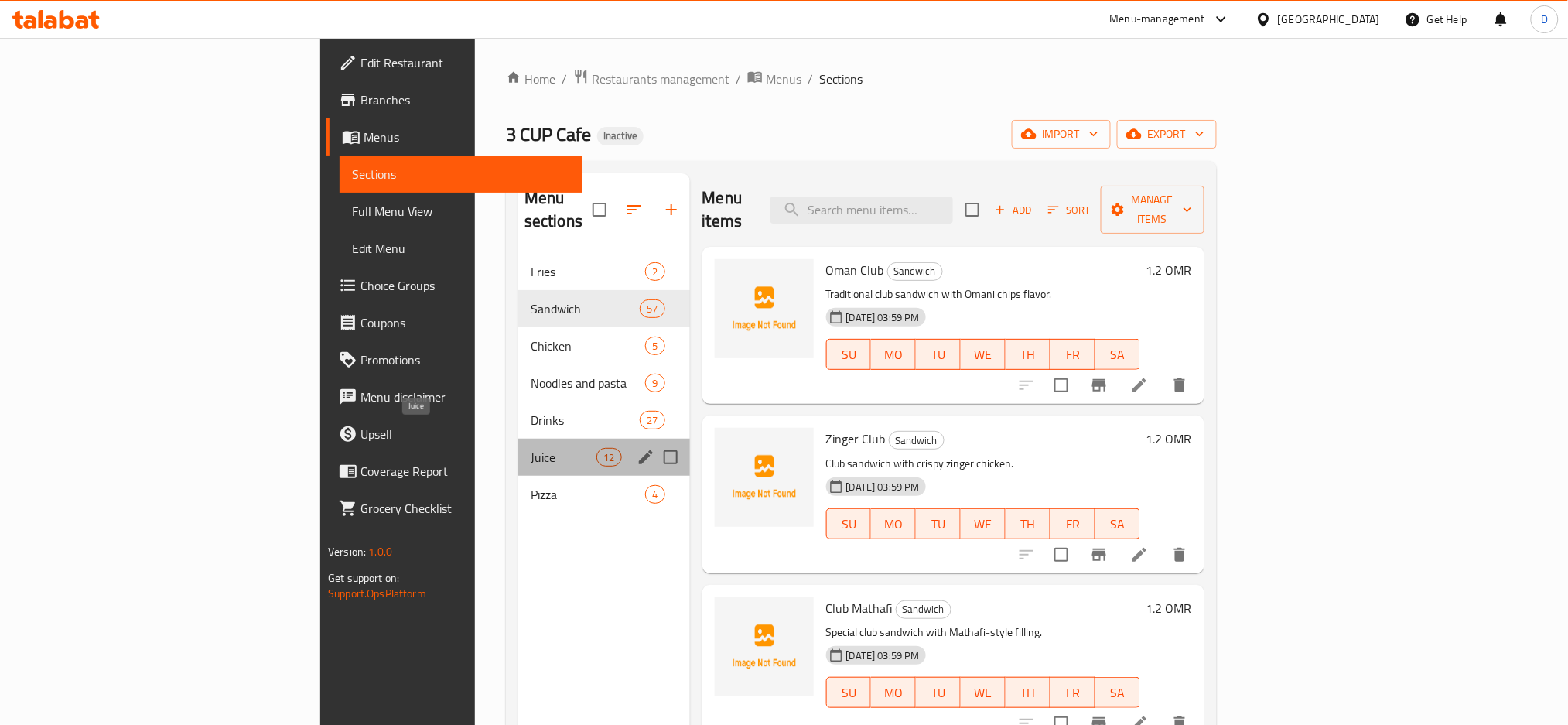
click at [531, 448] on span "Juice" at bounding box center [563, 457] width 66 height 19
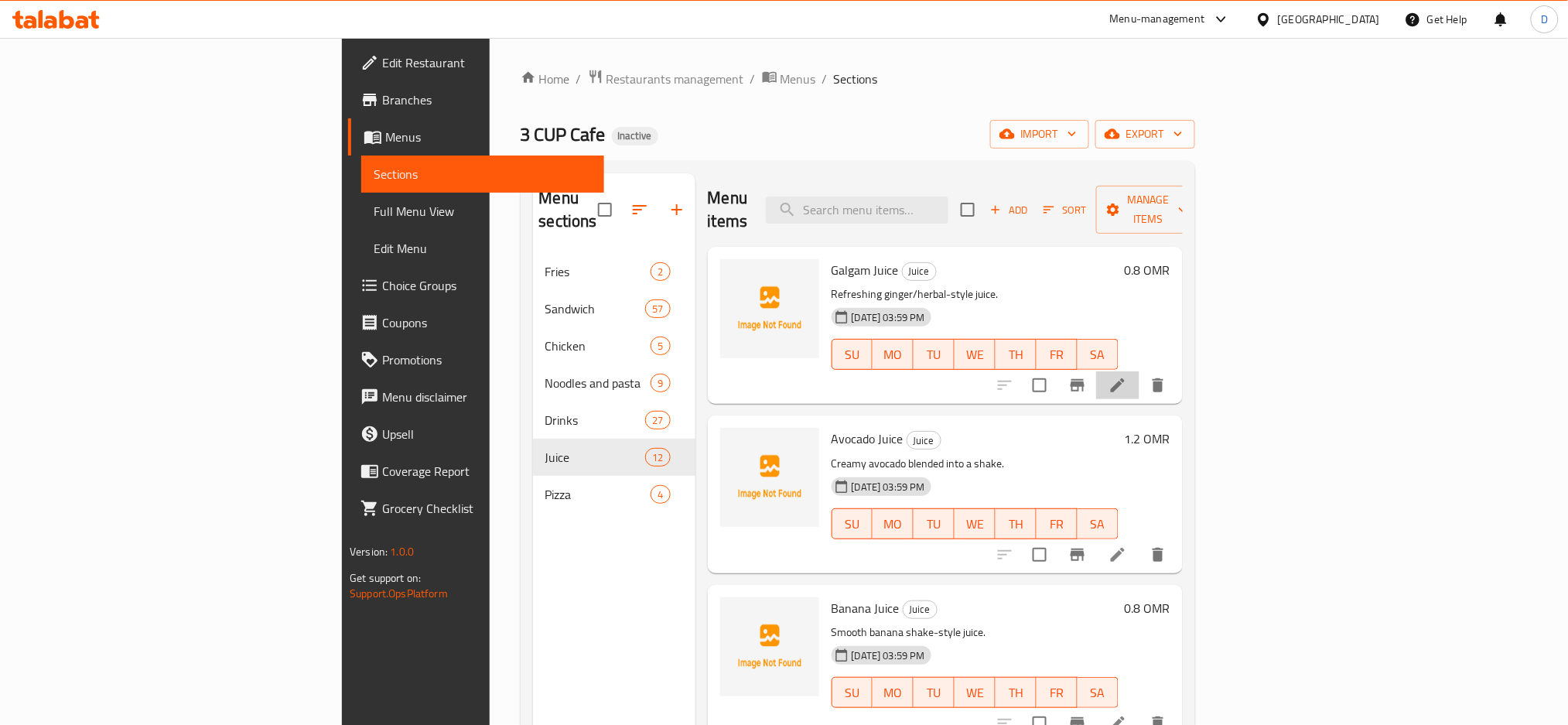
click at [1140, 371] on li at bounding box center [1118, 385] width 44 height 28
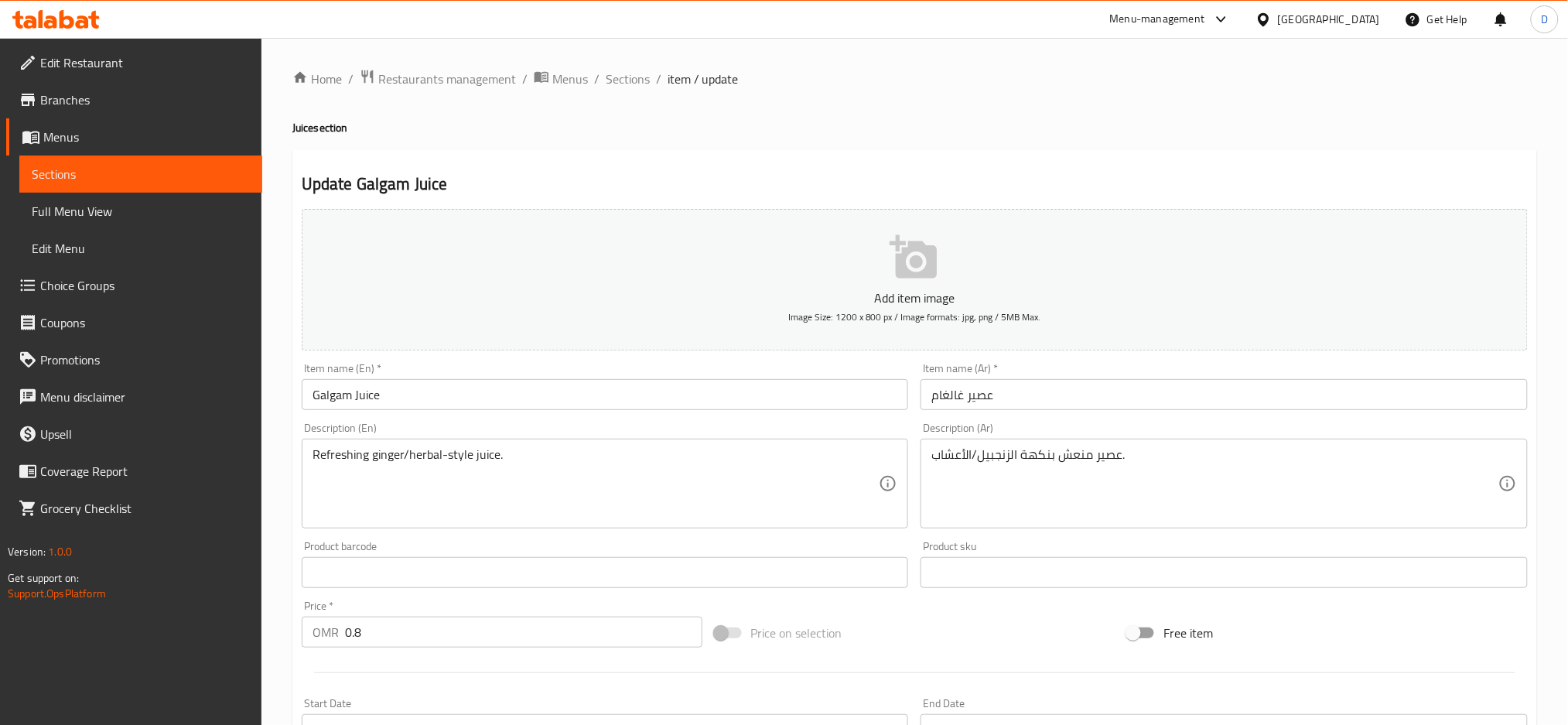
scroll to position [365, 0]
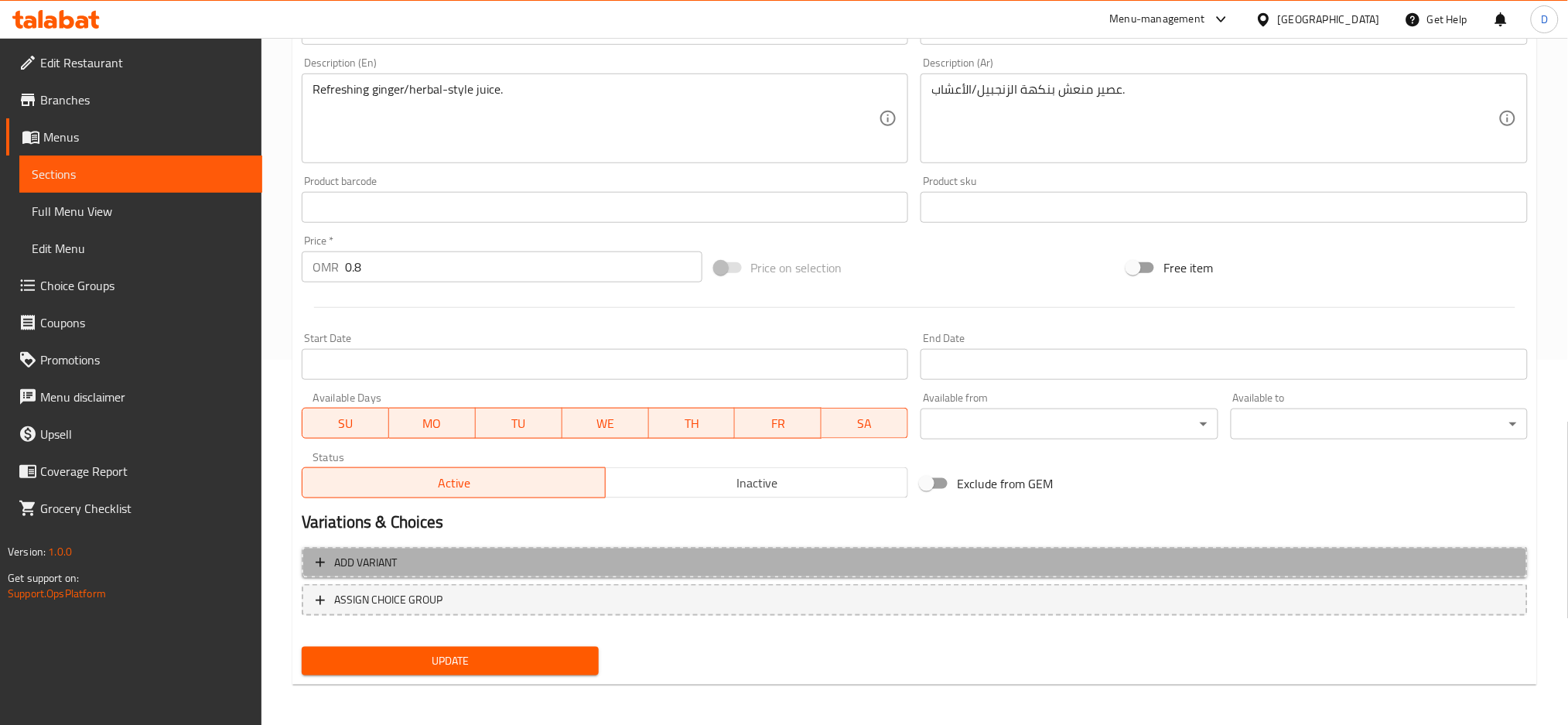
click at [609, 562] on span "Add variant" at bounding box center [915, 562] width 1198 height 19
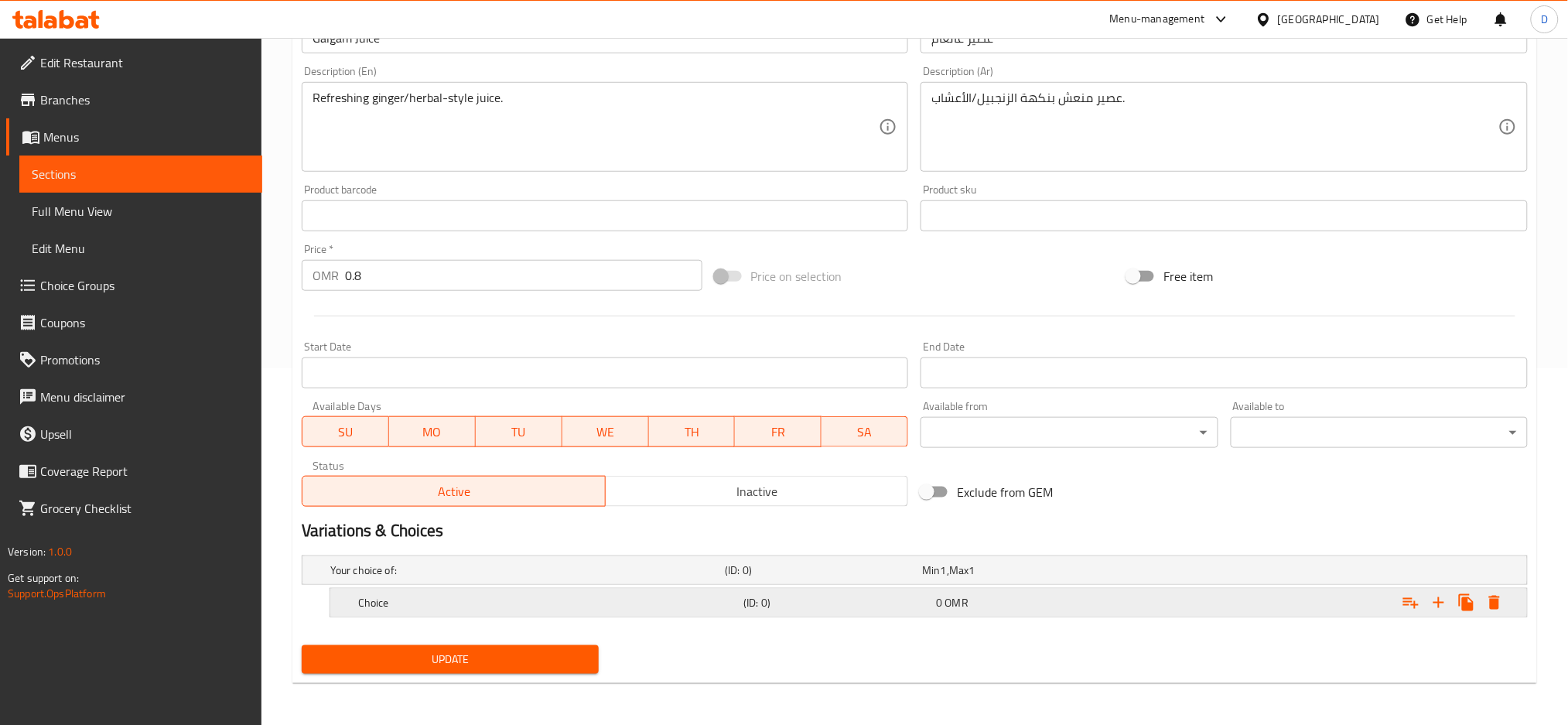
click at [598, 607] on h5 "Choice" at bounding box center [547, 603] width 379 height 16
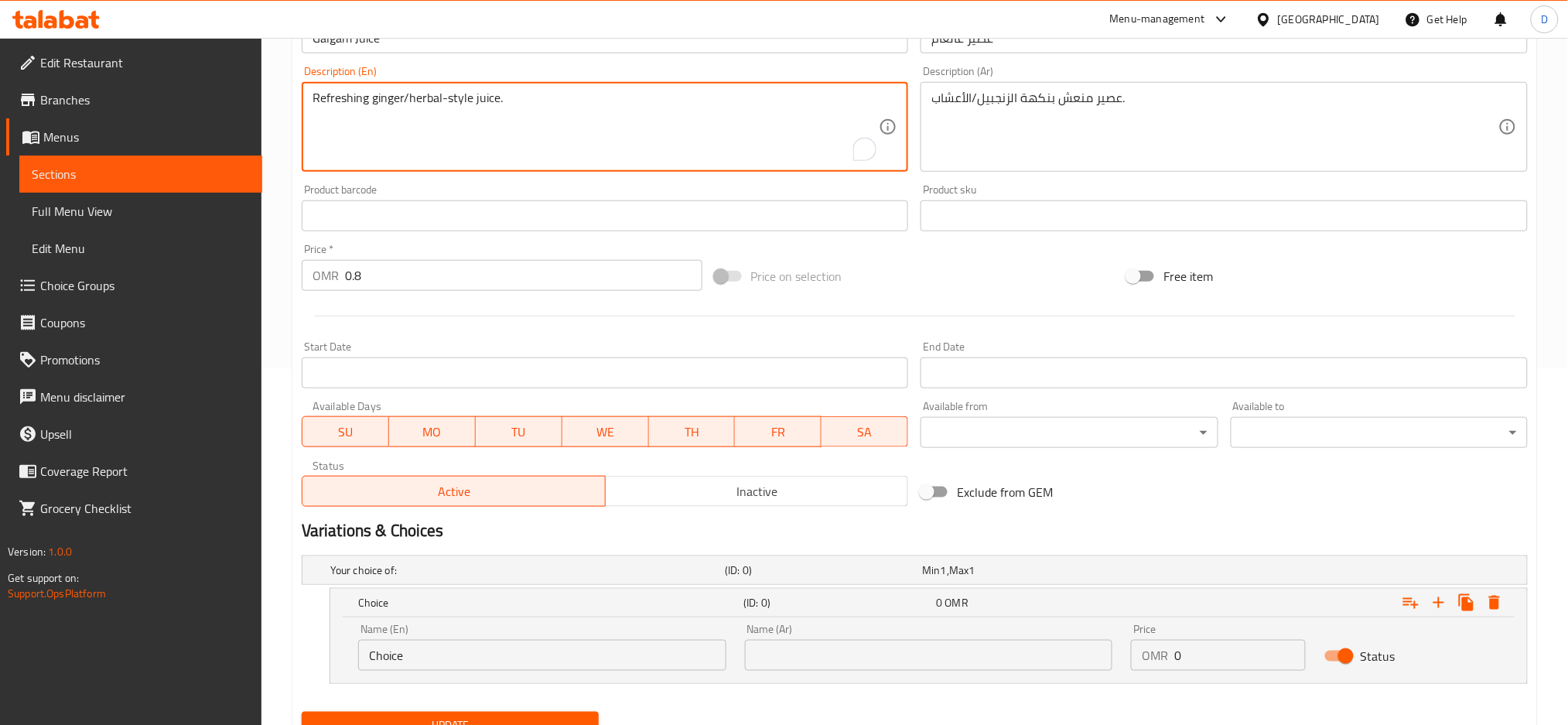
click at [384, 99] on textarea "Refreshing ginger/herbal-style juice." at bounding box center [596, 127] width 567 height 73
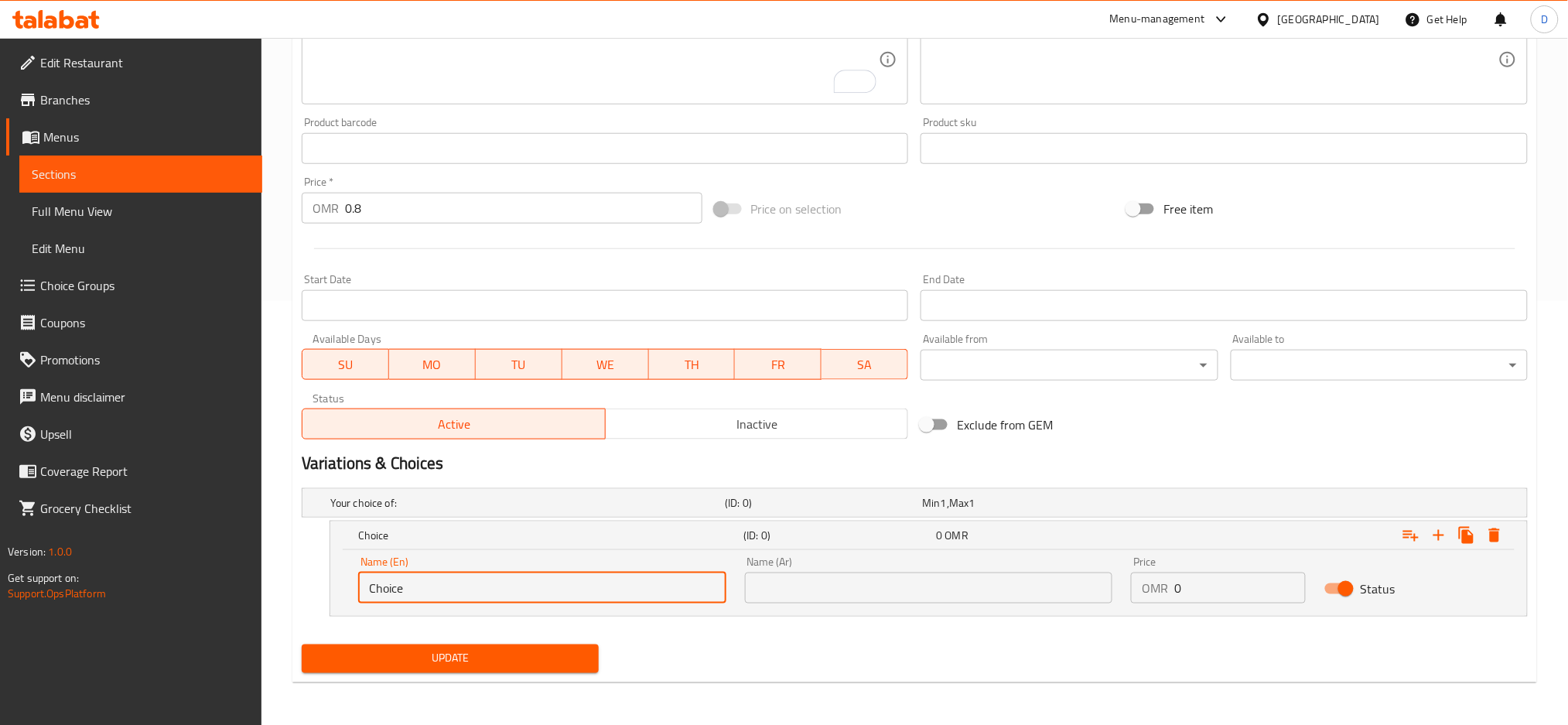
click at [534, 583] on input "Choice" at bounding box center [542, 588] width 368 height 31
paste input "ginger"
click at [534, 583] on input "Choice" at bounding box center [542, 588] width 368 height 31
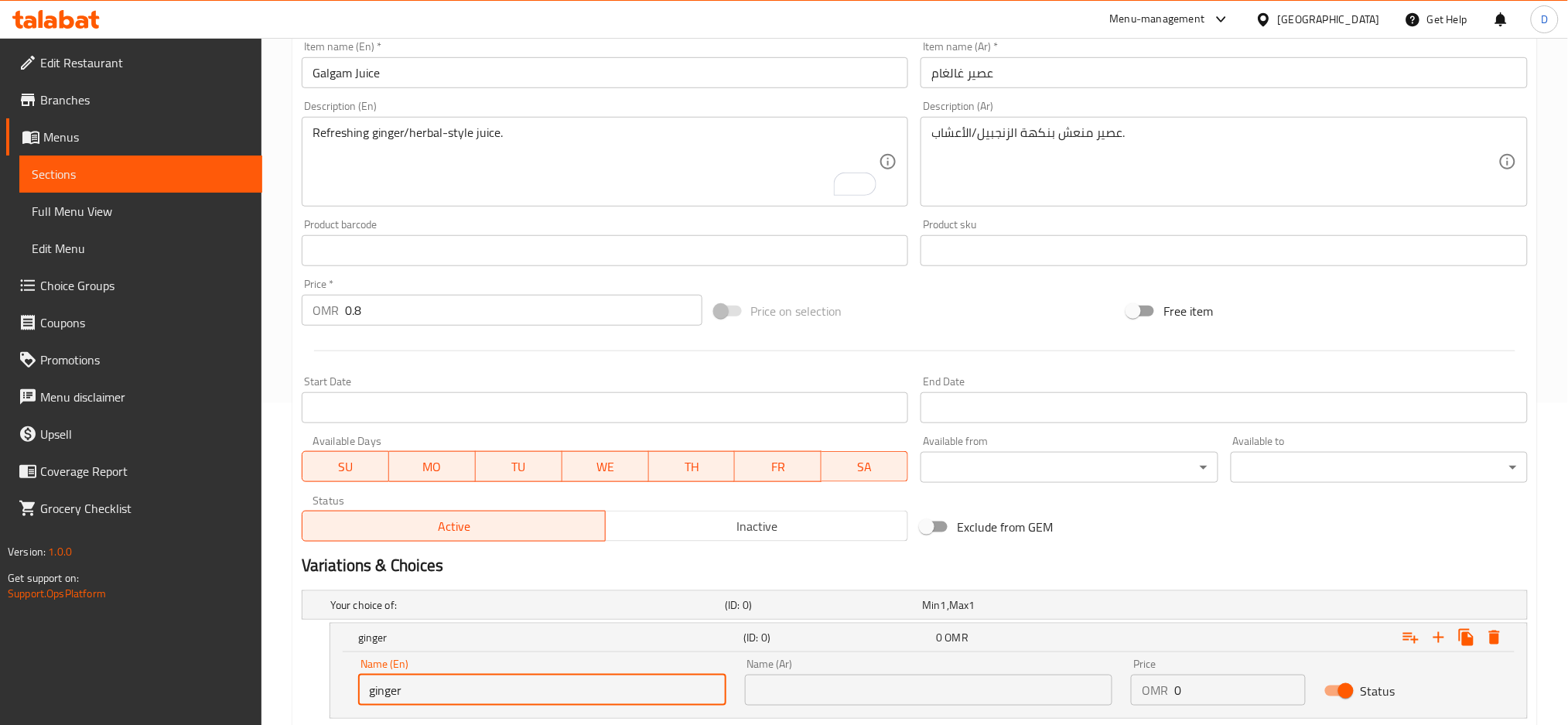
scroll to position [320, 0]
type input "ginger"
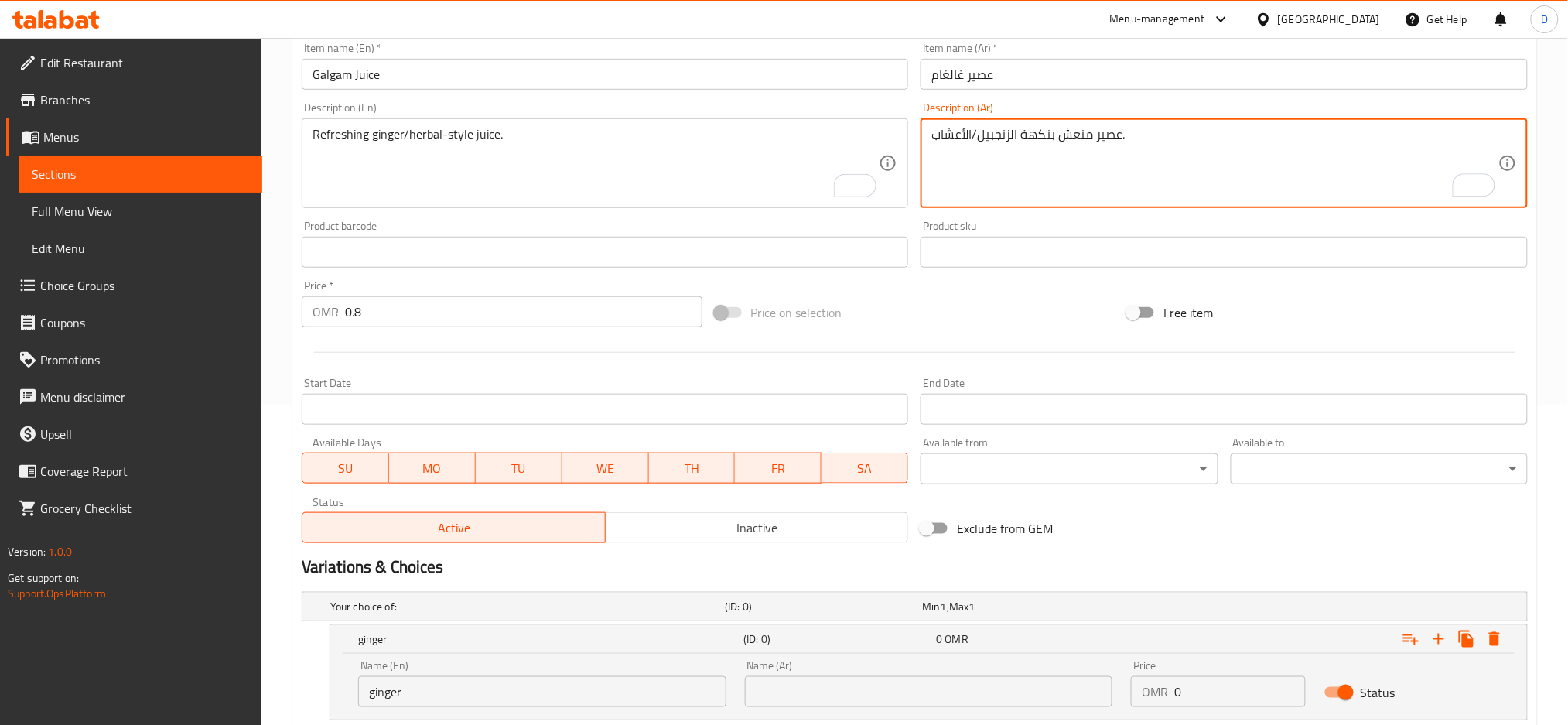
drag, startPoint x: 976, startPoint y: 135, endPoint x: 1013, endPoint y: 139, distance: 37.2
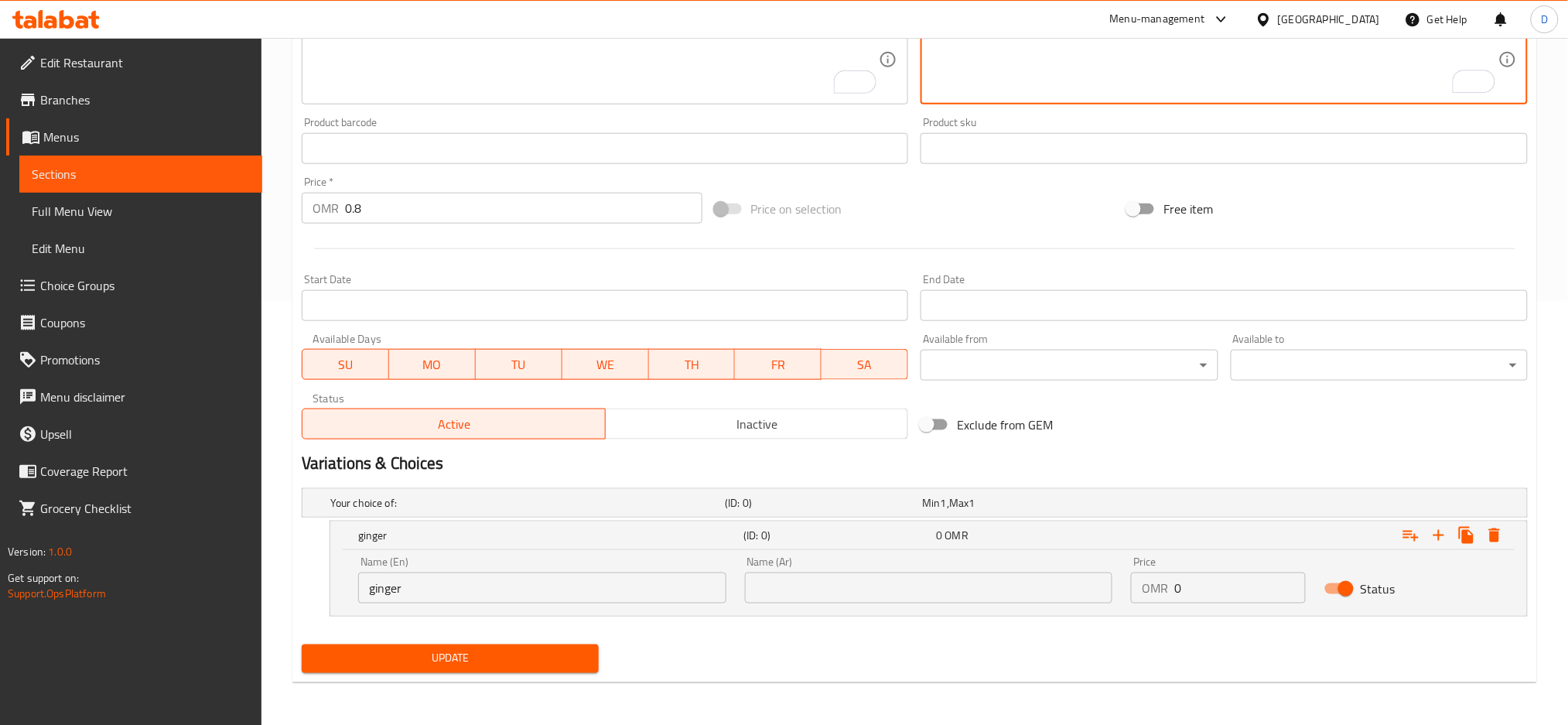
scroll to position [423, 0]
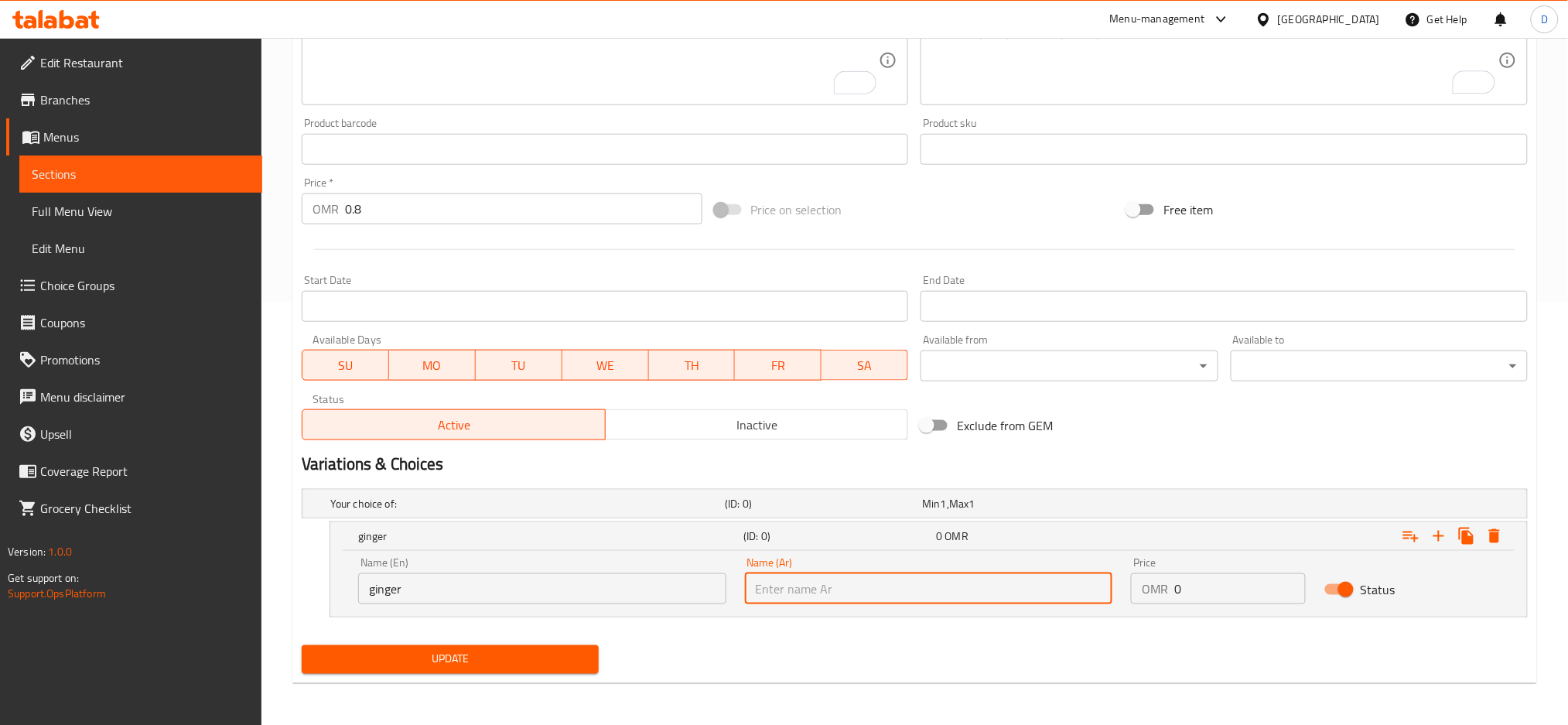
paste input "لزنجبيل"
click at [781, 591] on input "text" at bounding box center [928, 589] width 368 height 31
click at [794, 594] on input "لزنجبيل" at bounding box center [928, 589] width 368 height 31
type input "زنجبيل"
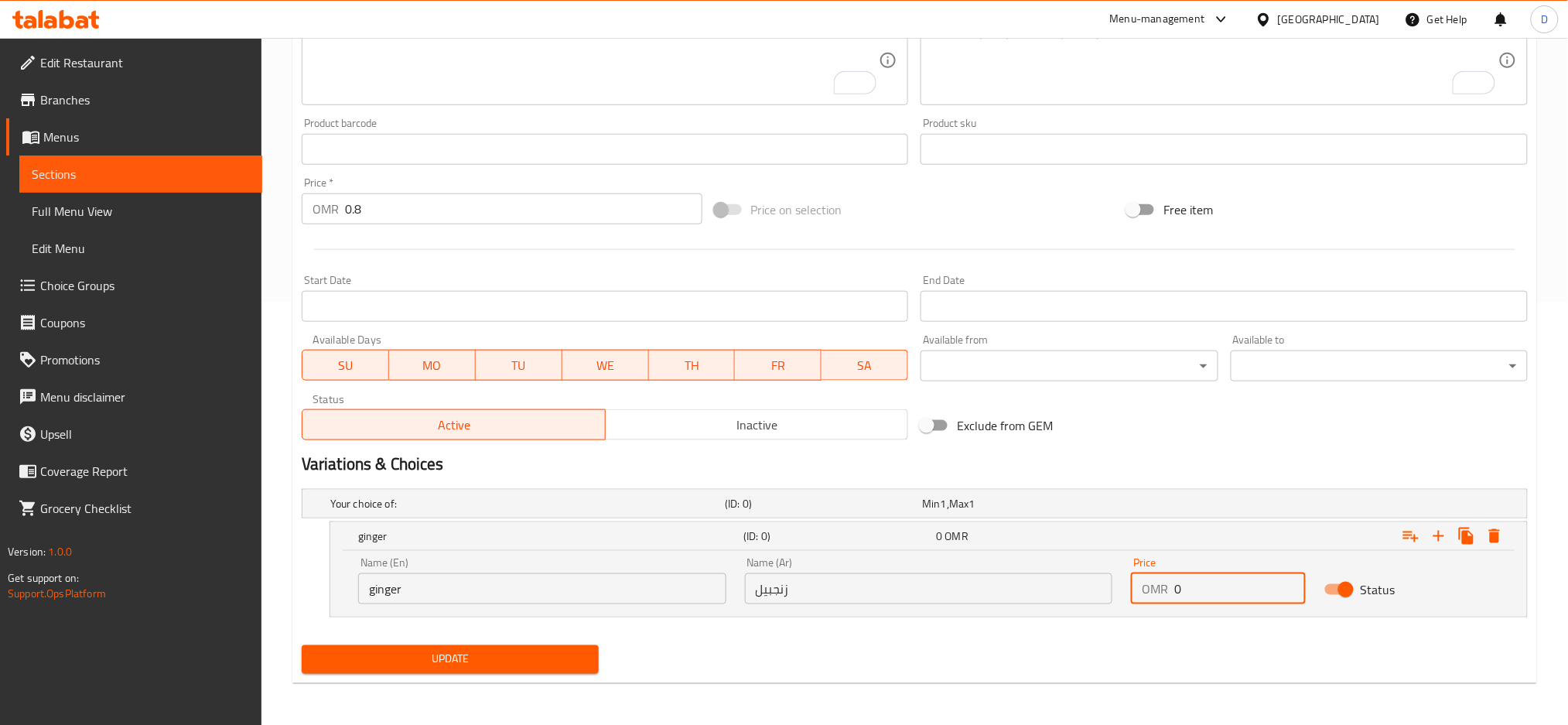
drag, startPoint x: 1208, startPoint y: 583, endPoint x: 1161, endPoint y: 585, distance: 47.0
click at [1161, 585] on div "OMR 0 Price" at bounding box center [1219, 589] width 175 height 31
type input "0.8"
click at [1440, 534] on icon "Expand" at bounding box center [1439, 536] width 19 height 19
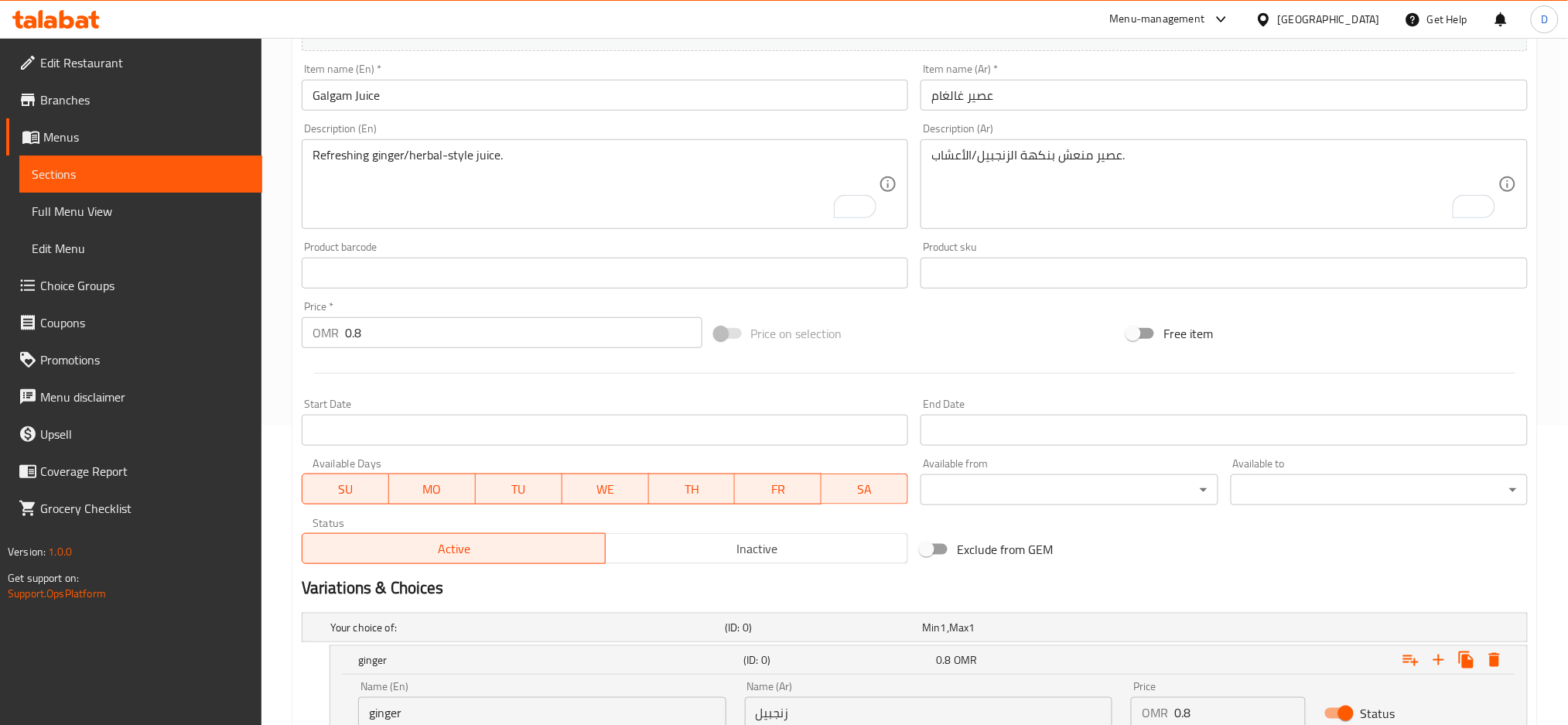
scroll to position [299, 0]
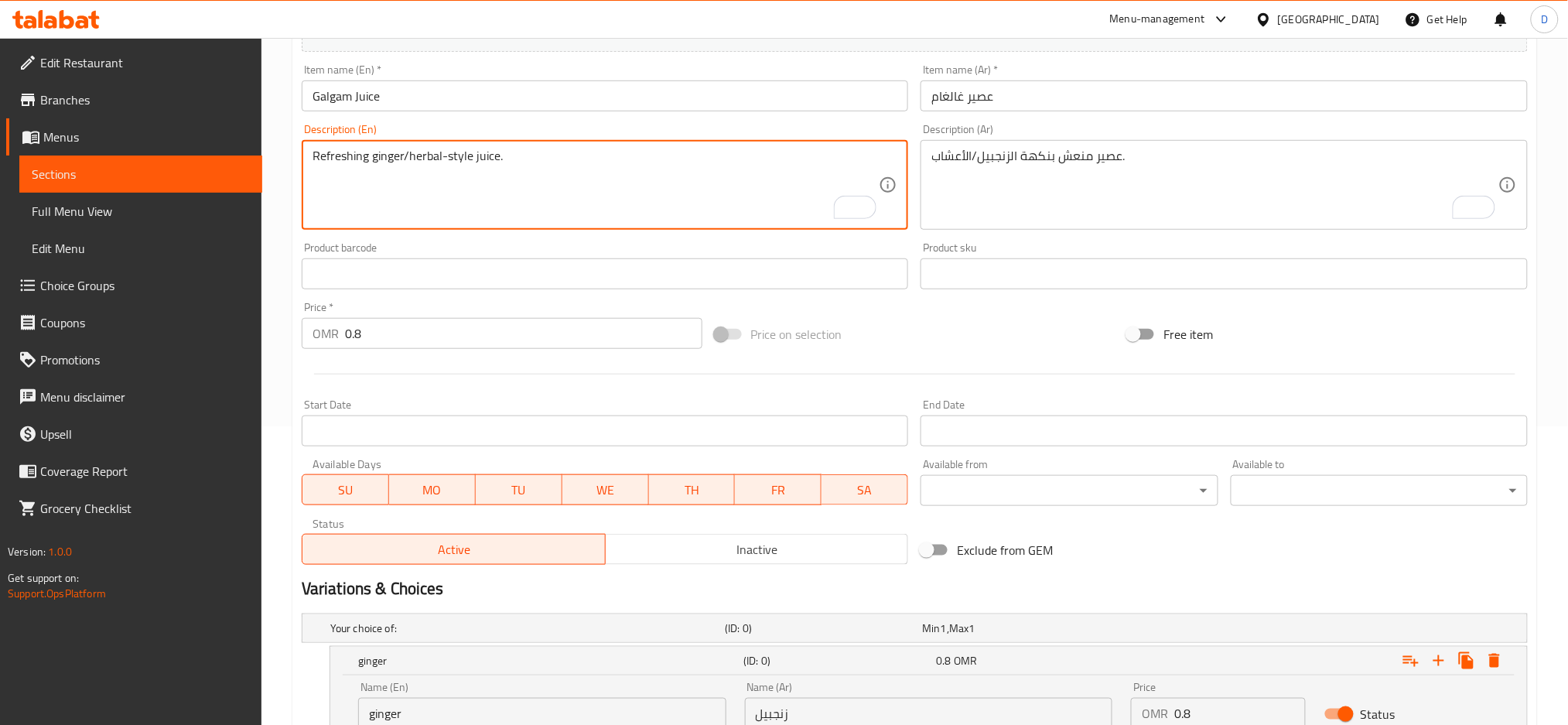
click at [417, 156] on textarea "Refreshing ginger/herbal-style juice." at bounding box center [596, 185] width 567 height 73
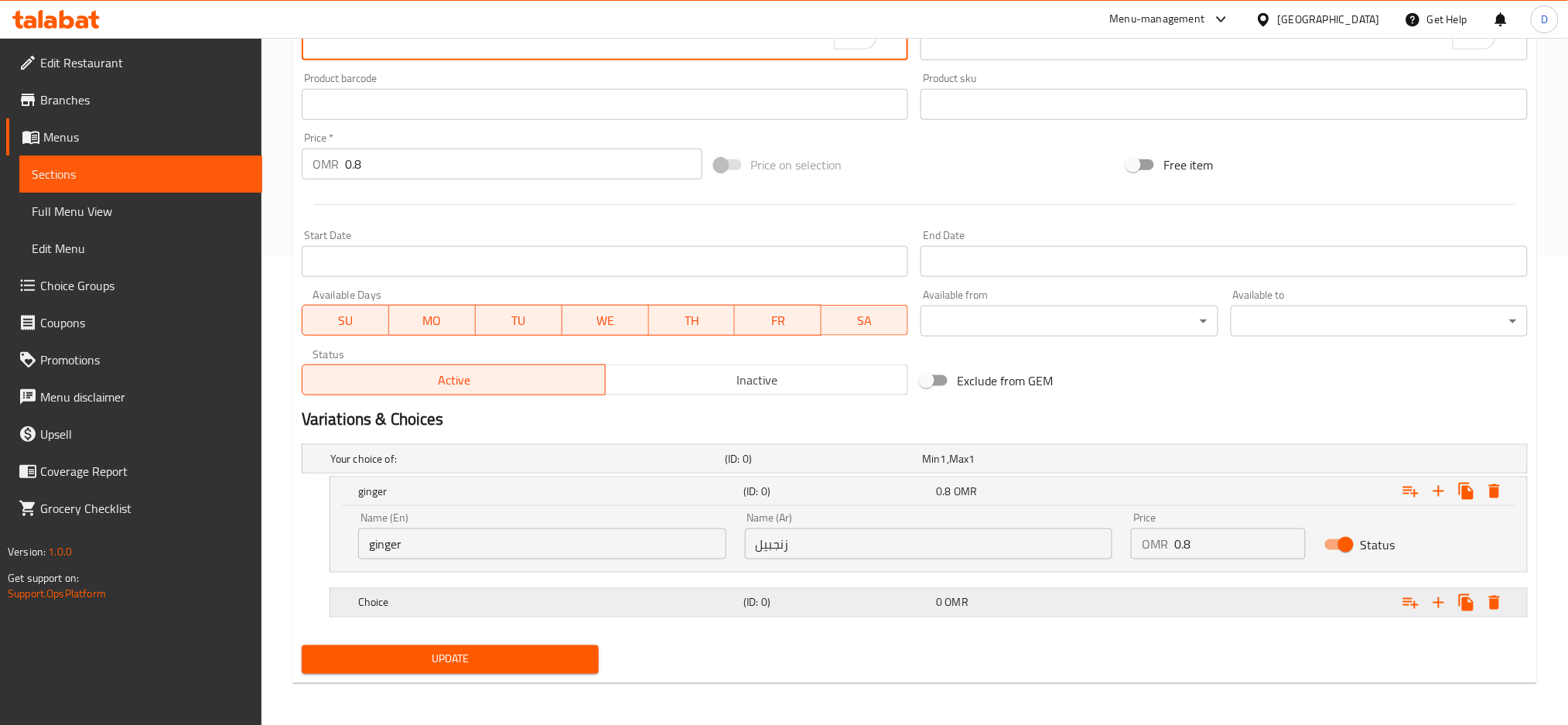
click at [469, 599] on h5 "Choice" at bounding box center [547, 603] width 379 height 16
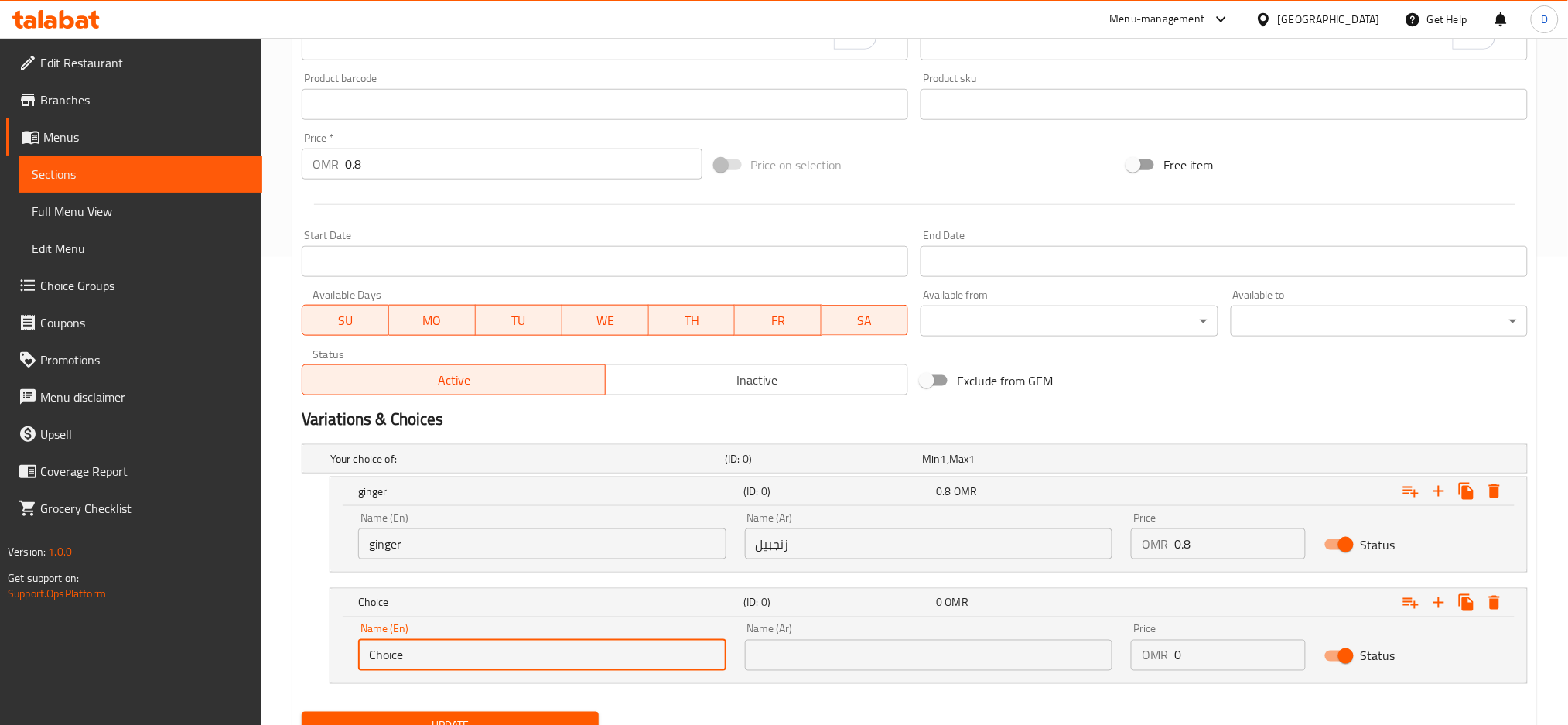
click at [464, 661] on input "Choice" at bounding box center [542, 655] width 368 height 31
paste input "herbal"
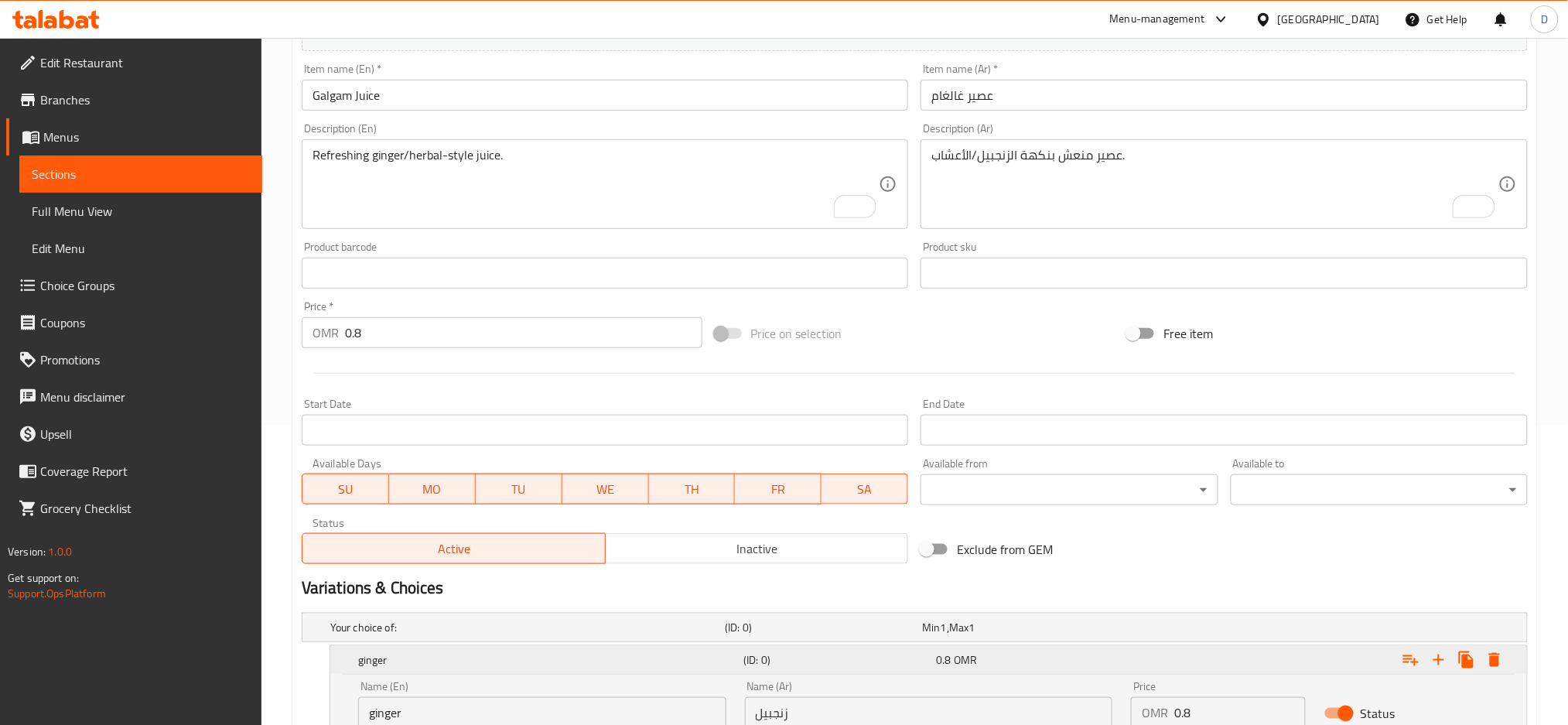
scroll to position [290, 0]
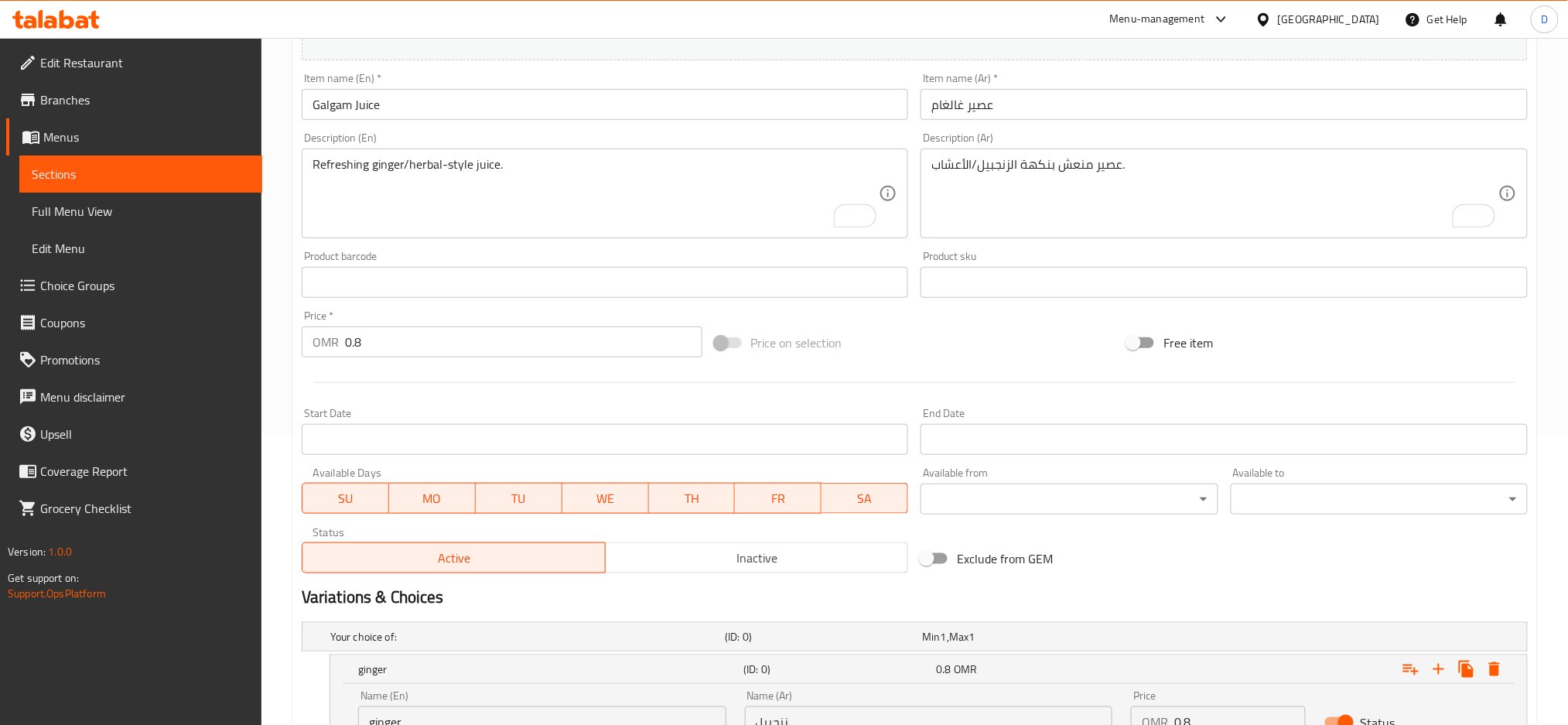
type input "herbal"
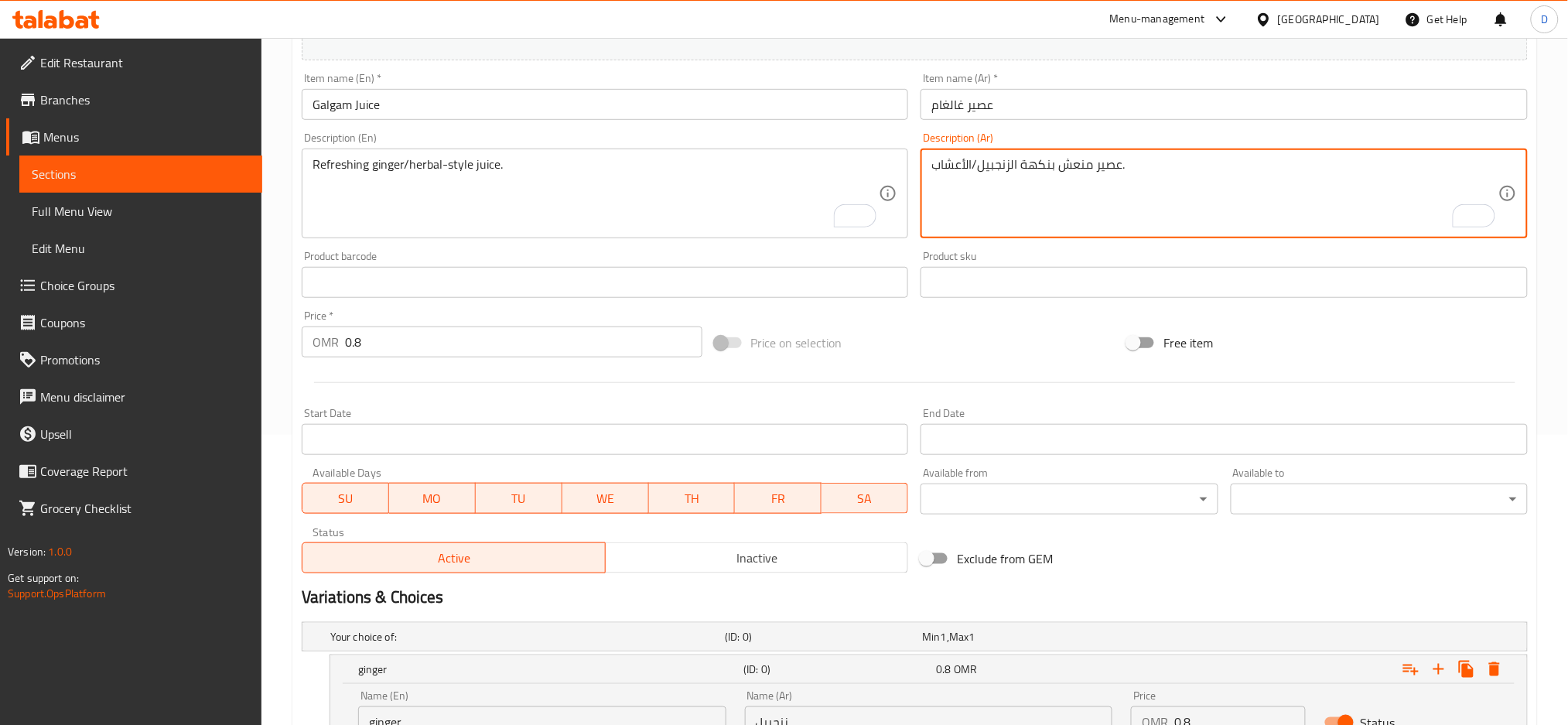
drag, startPoint x: 933, startPoint y: 165, endPoint x: 968, endPoint y: 164, distance: 35.0
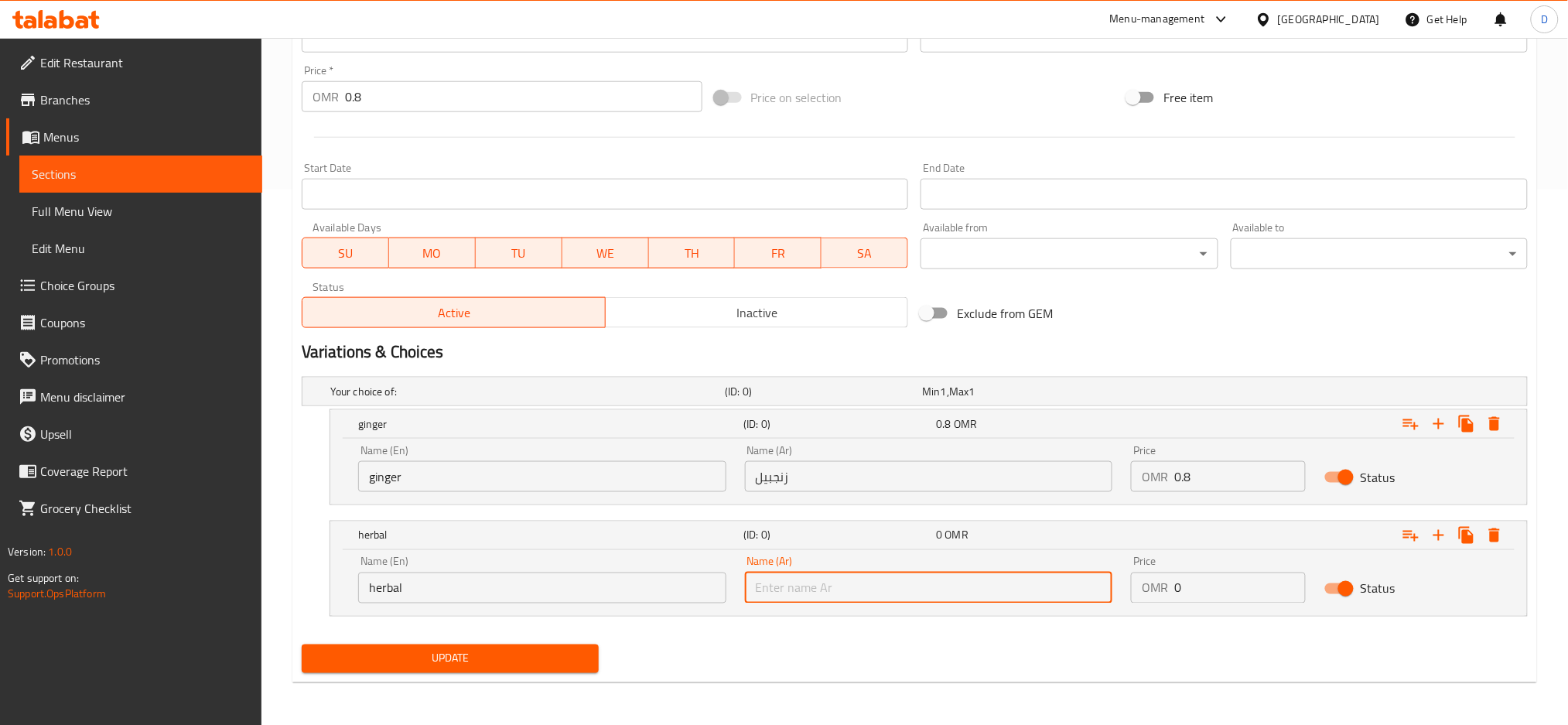
paste input "لأعشاب"
click at [847, 576] on input "text" at bounding box center [928, 588] width 368 height 31
type input "أعشاب"
click at [1196, 583] on input "0" at bounding box center [1240, 588] width 132 height 31
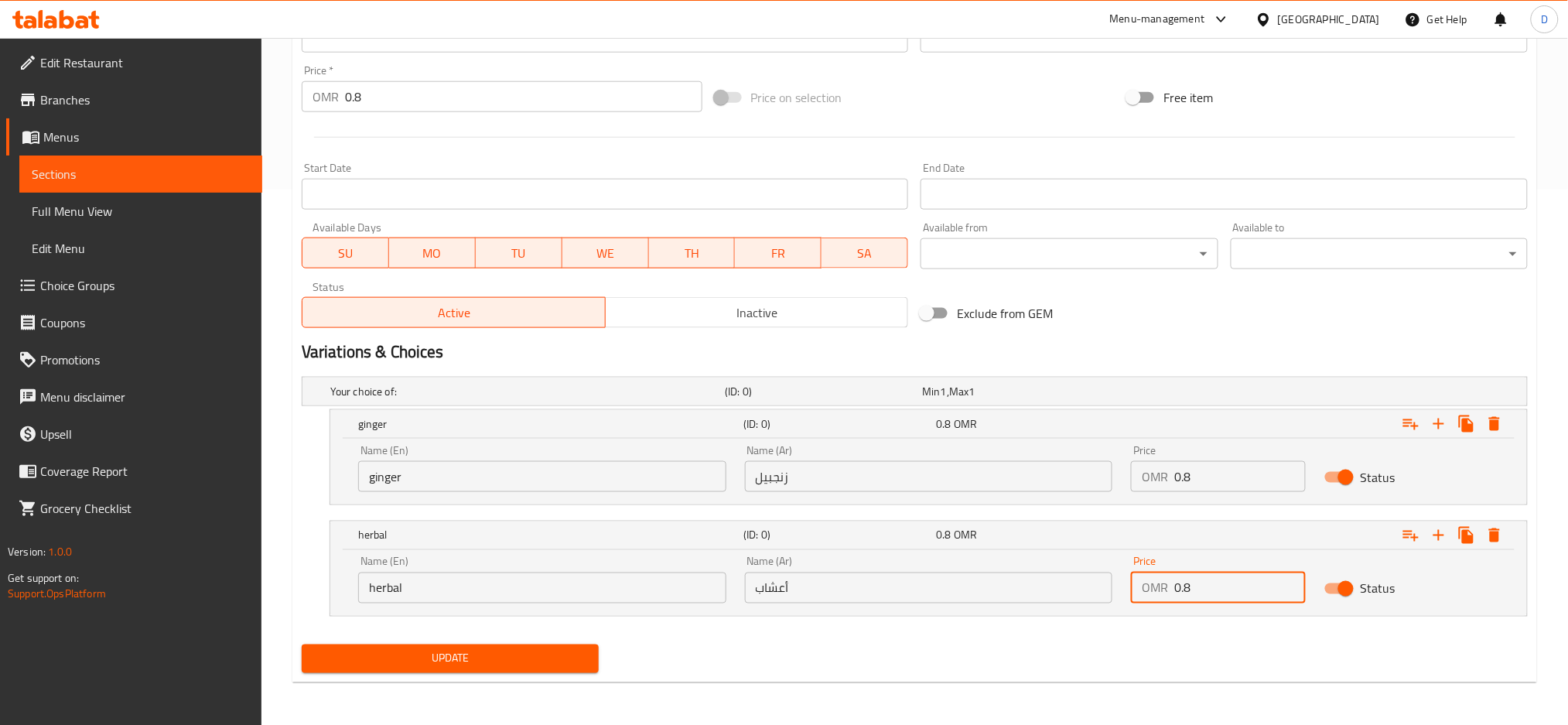
type input "0.8"
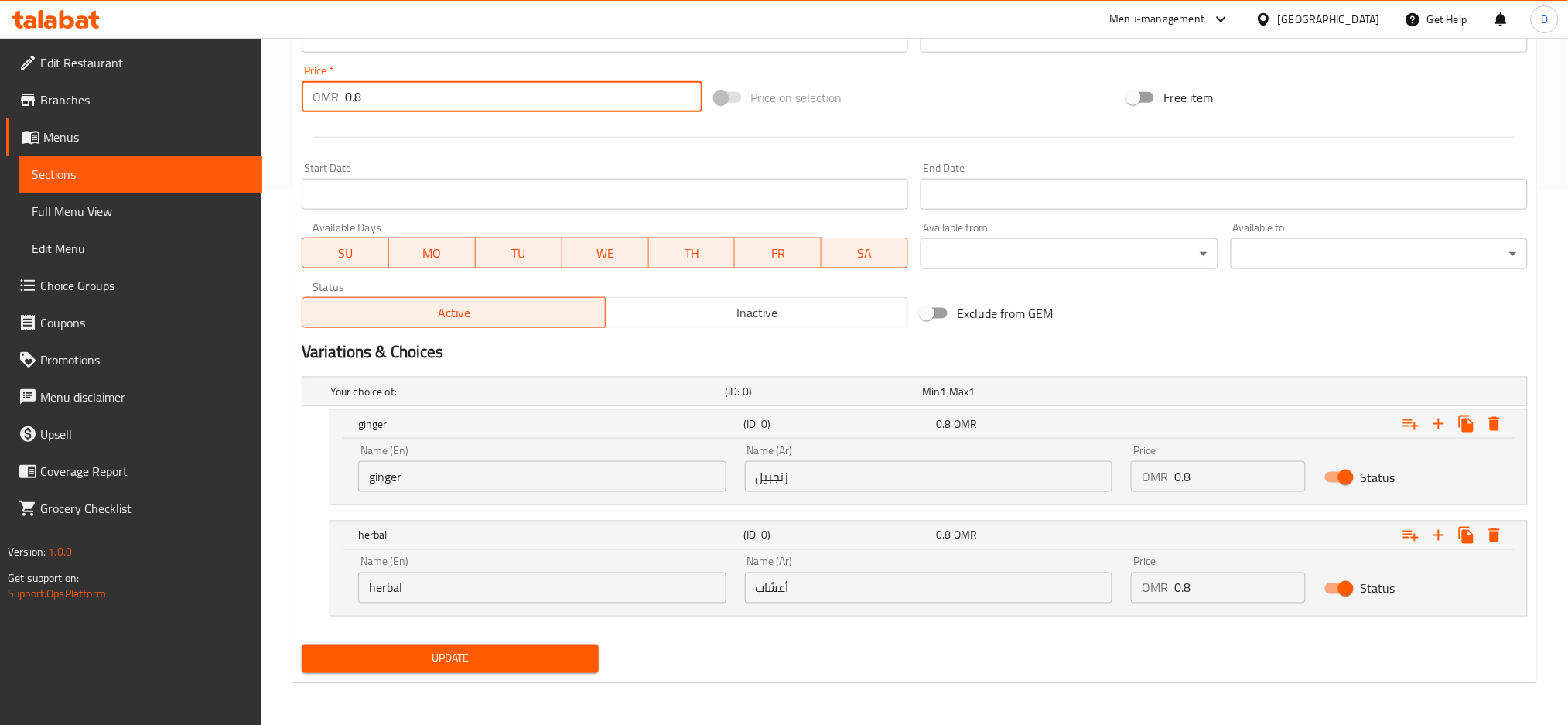
click at [576, 96] on input "0.8" at bounding box center [523, 96] width 357 height 31
type input "0"
click at [302, 644] on button "Update" at bounding box center [451, 658] width 297 height 29
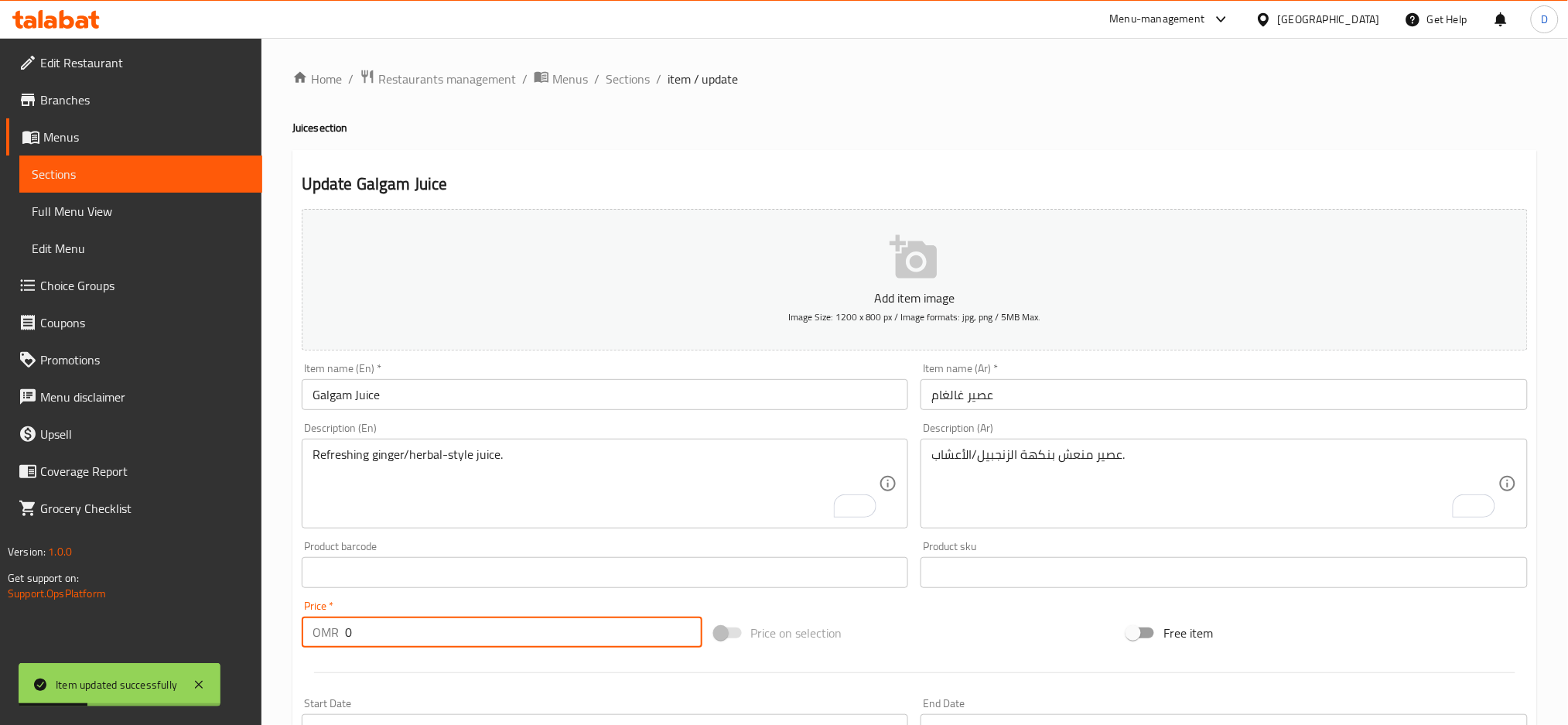
click at [509, 405] on input "Galgam Juice" at bounding box center [605, 394] width 608 height 31
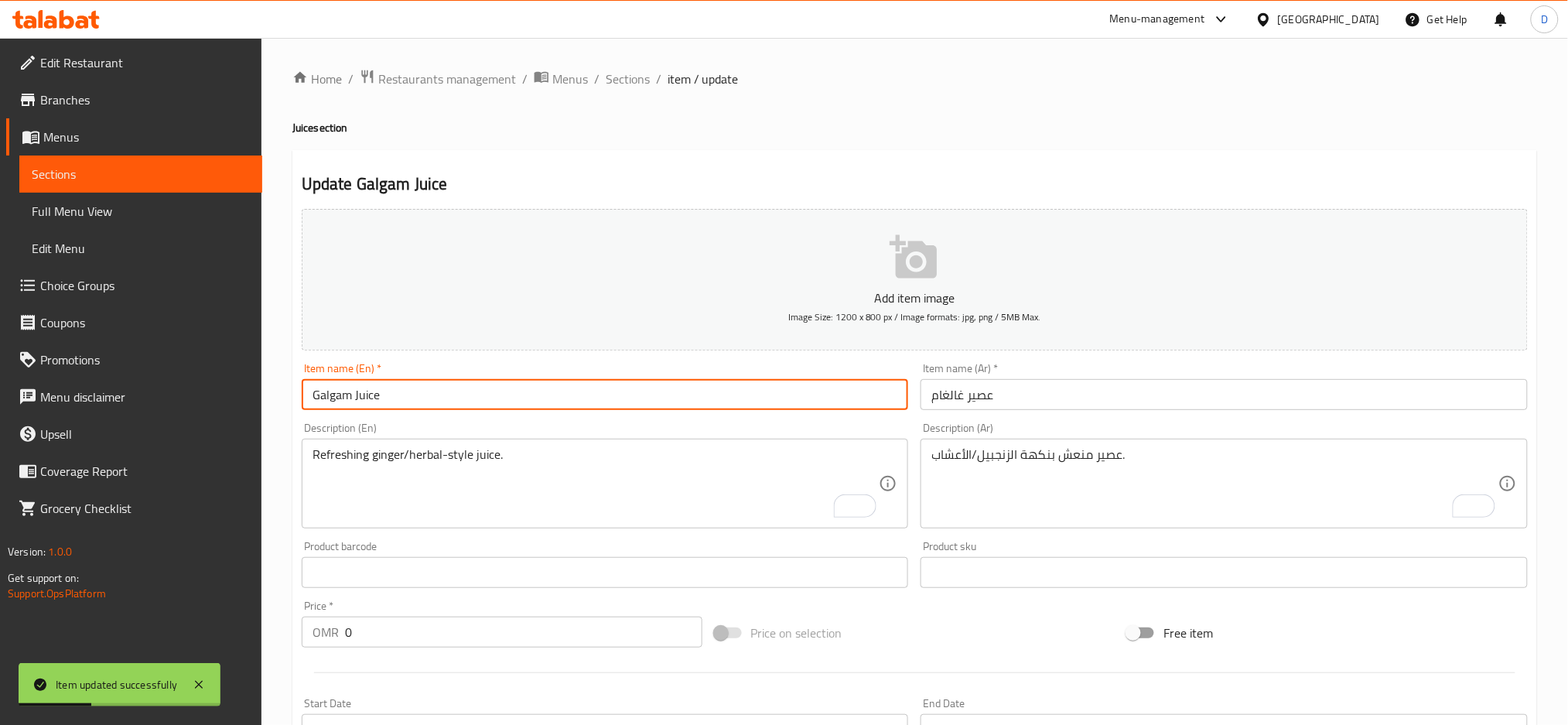
click at [509, 405] on input "Galgam Juice" at bounding box center [605, 394] width 608 height 31
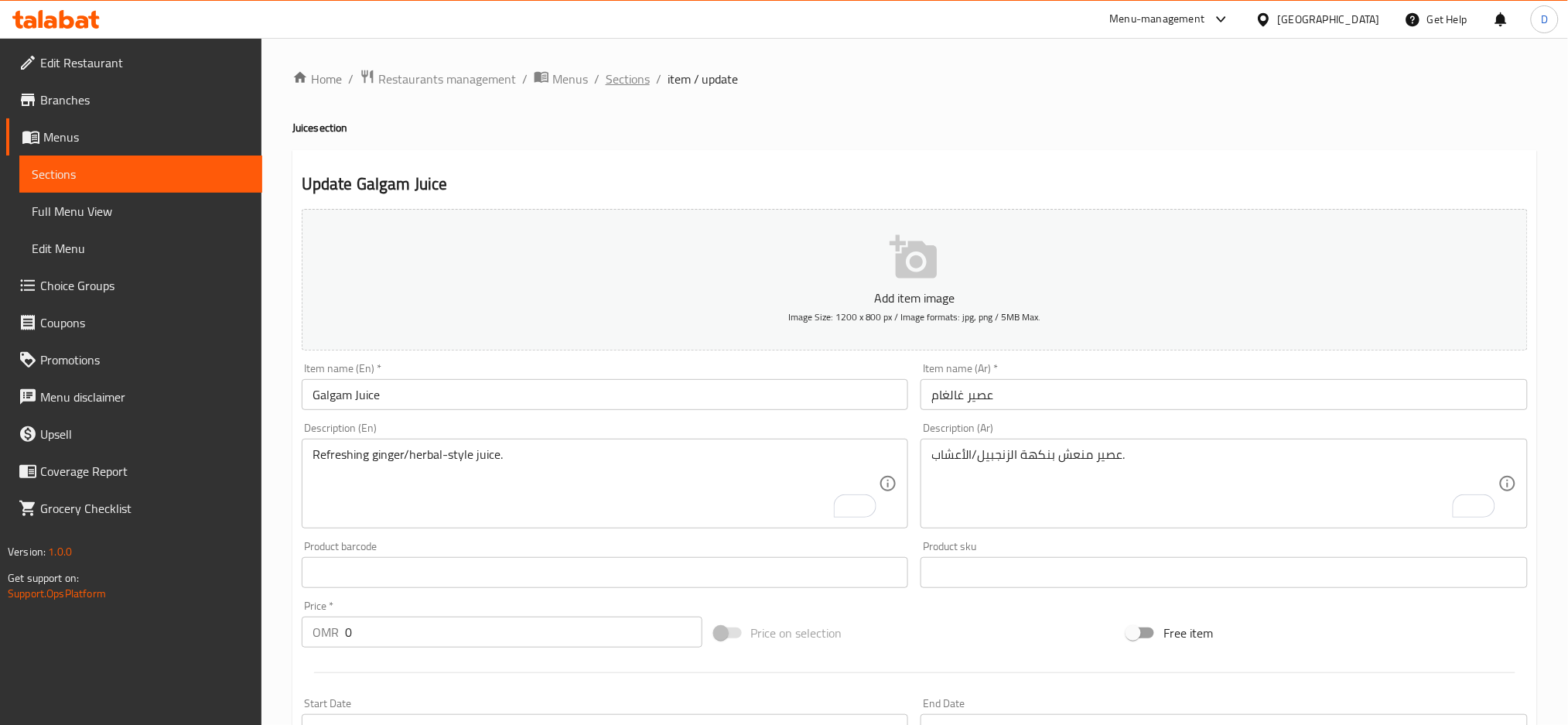
click at [641, 88] on span "Sections" at bounding box center [628, 79] width 44 height 19
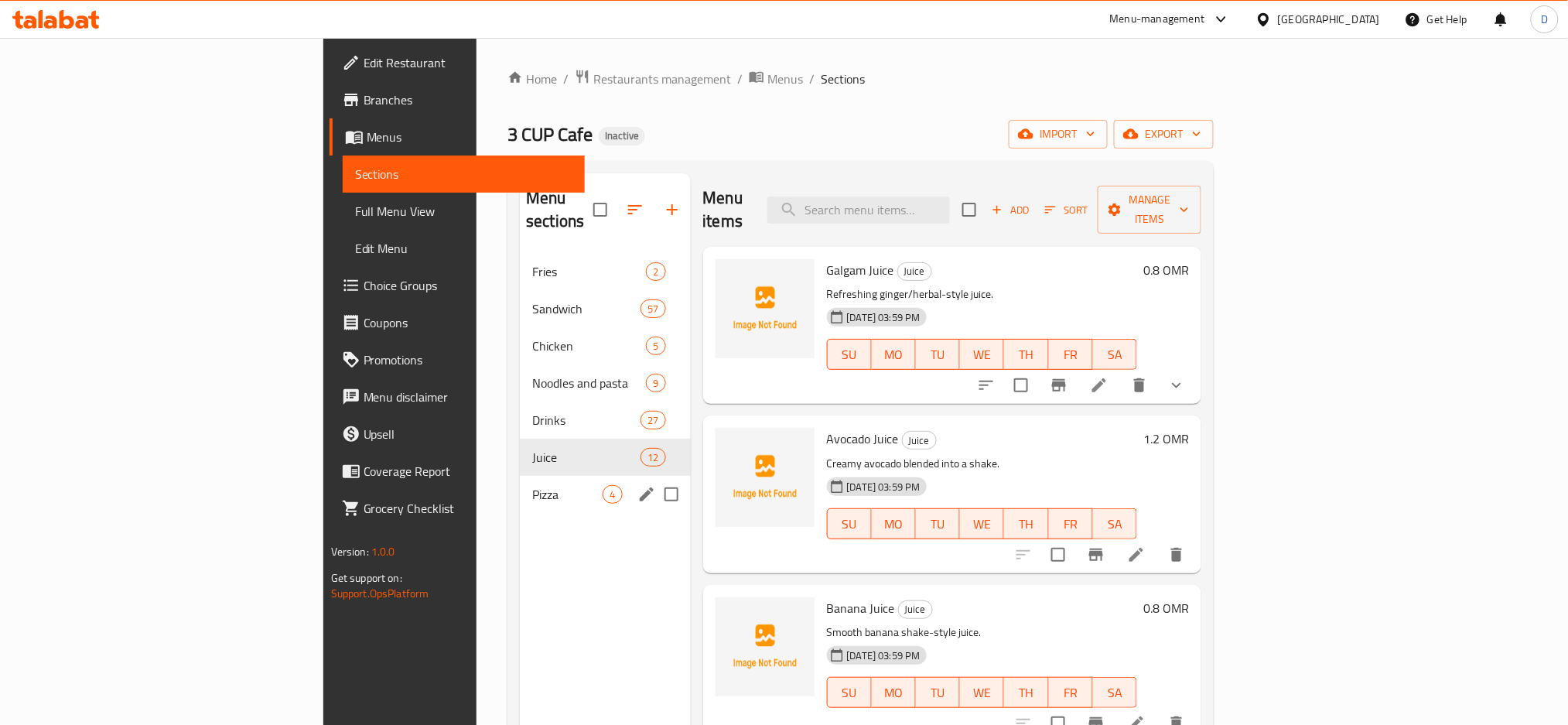
click at [520, 475] on div "Pizza 4" at bounding box center [605, 494] width 170 height 37
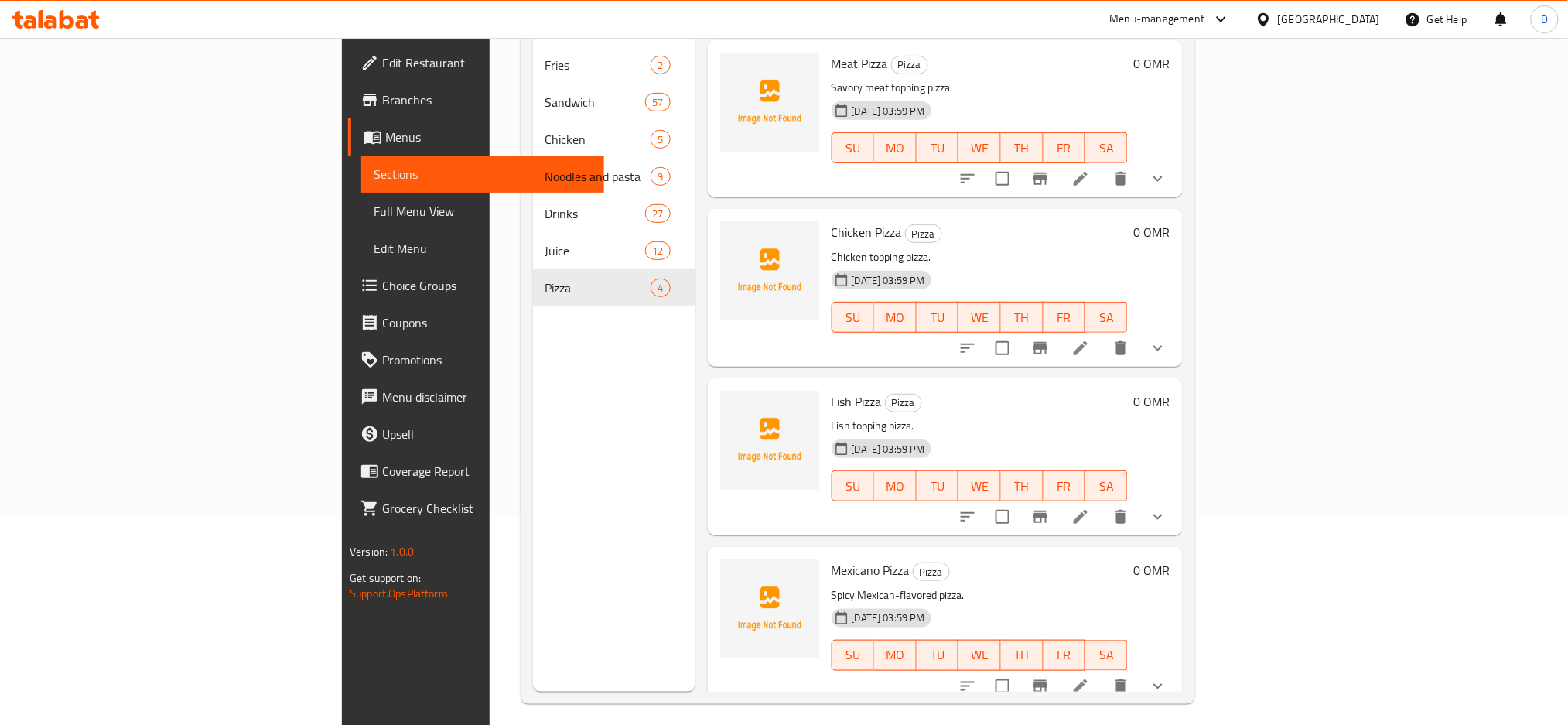
scroll to position [216, 0]
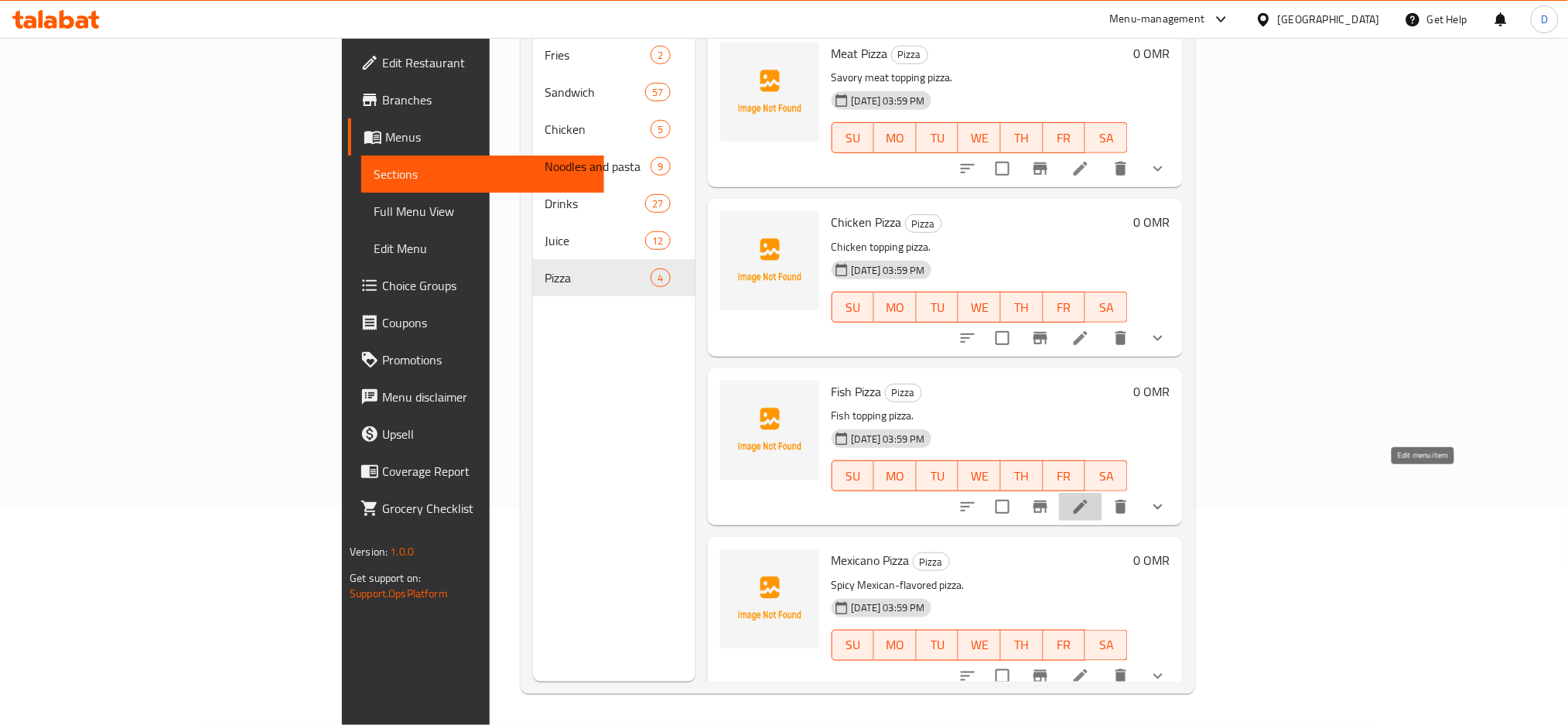
click at [1088, 499] on icon at bounding box center [1081, 506] width 14 height 14
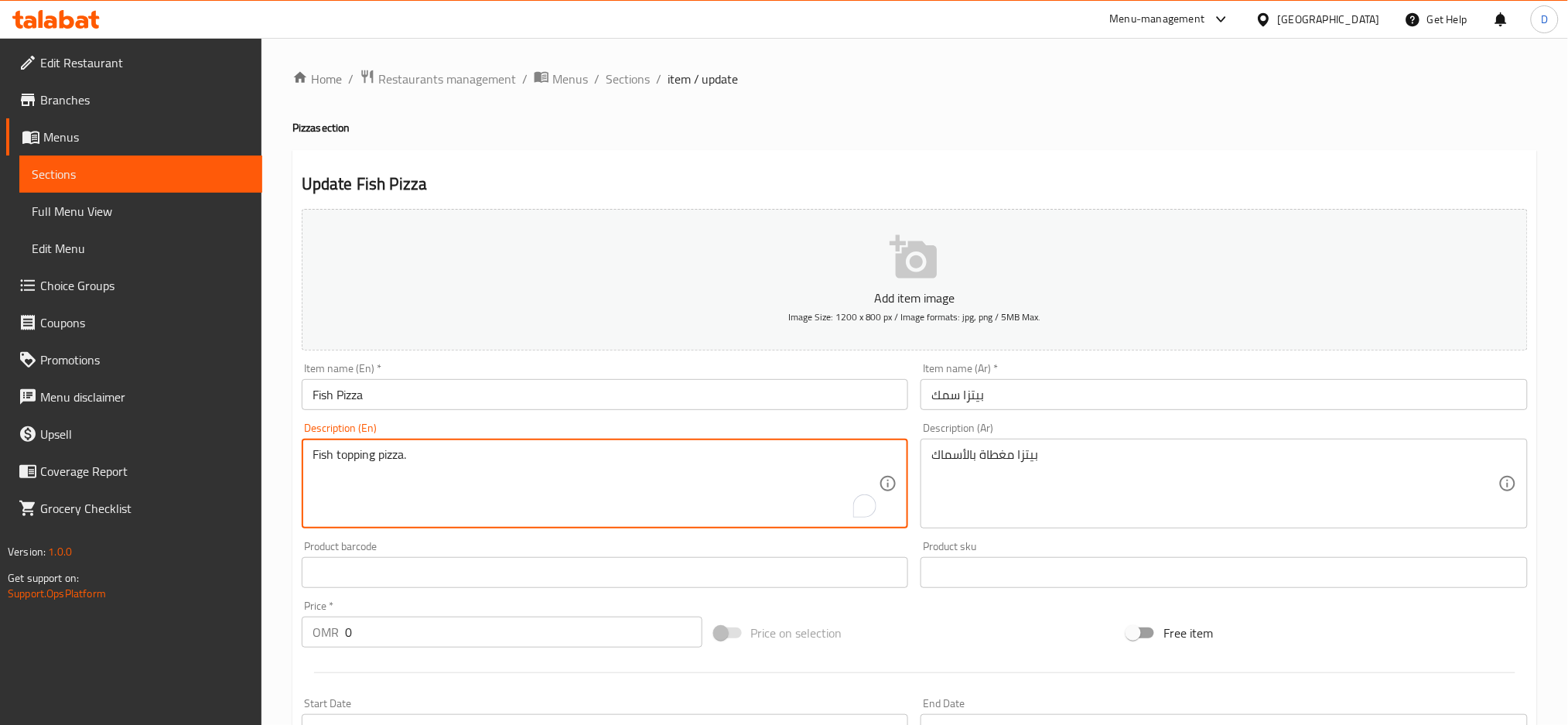
click at [599, 468] on textarea "Fish topping pizza." at bounding box center [596, 484] width 567 height 73
paste textarea "Pizza dough, Pizza sauce, Fish fillets and cheese"
type textarea "Pizza dough, Pizza sauce, Fish fillets and cheese"
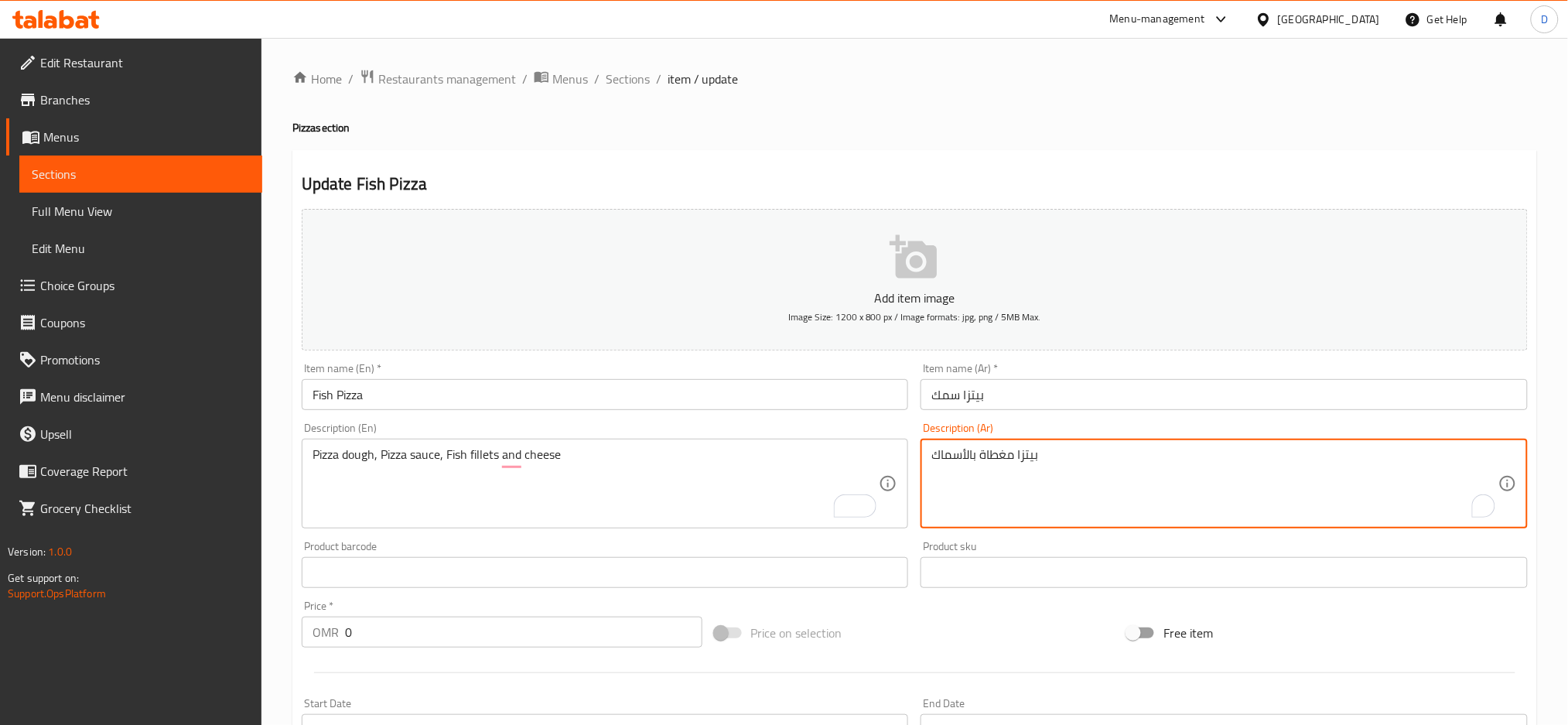
click at [1103, 454] on textarea "بيتزا مغطاة بالأسماك" at bounding box center [1215, 484] width 567 height 73
paste textarea "جينة البيتزا، صلصة البيتزا، سمك فيليه و[GEOGRAPHIC_DATA]"
type textarea "عجينة البيتزا، صلصة البيتزا، سمك فيليه و[GEOGRAPHIC_DATA]"
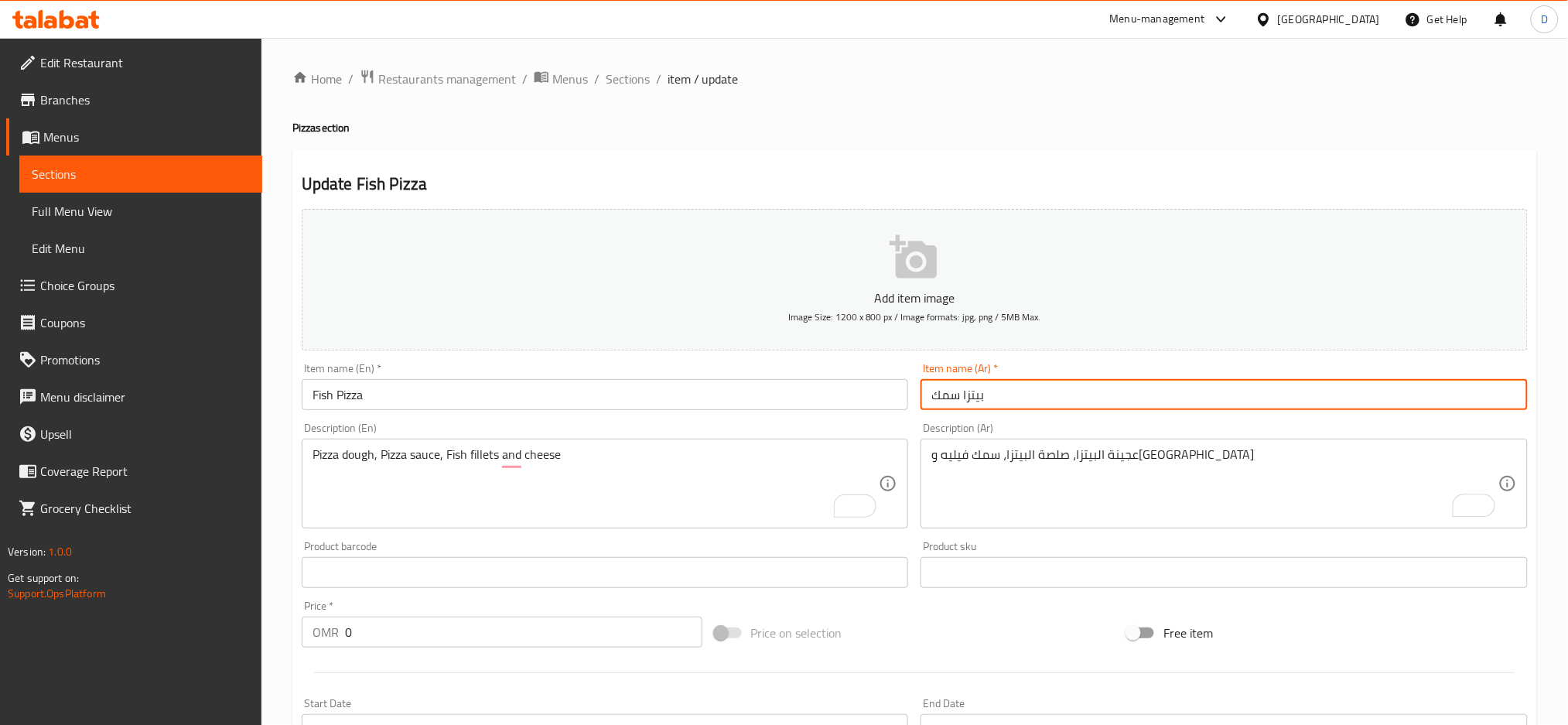
click at [1105, 398] on input "بيتزا سمك" at bounding box center [1224, 394] width 608 height 31
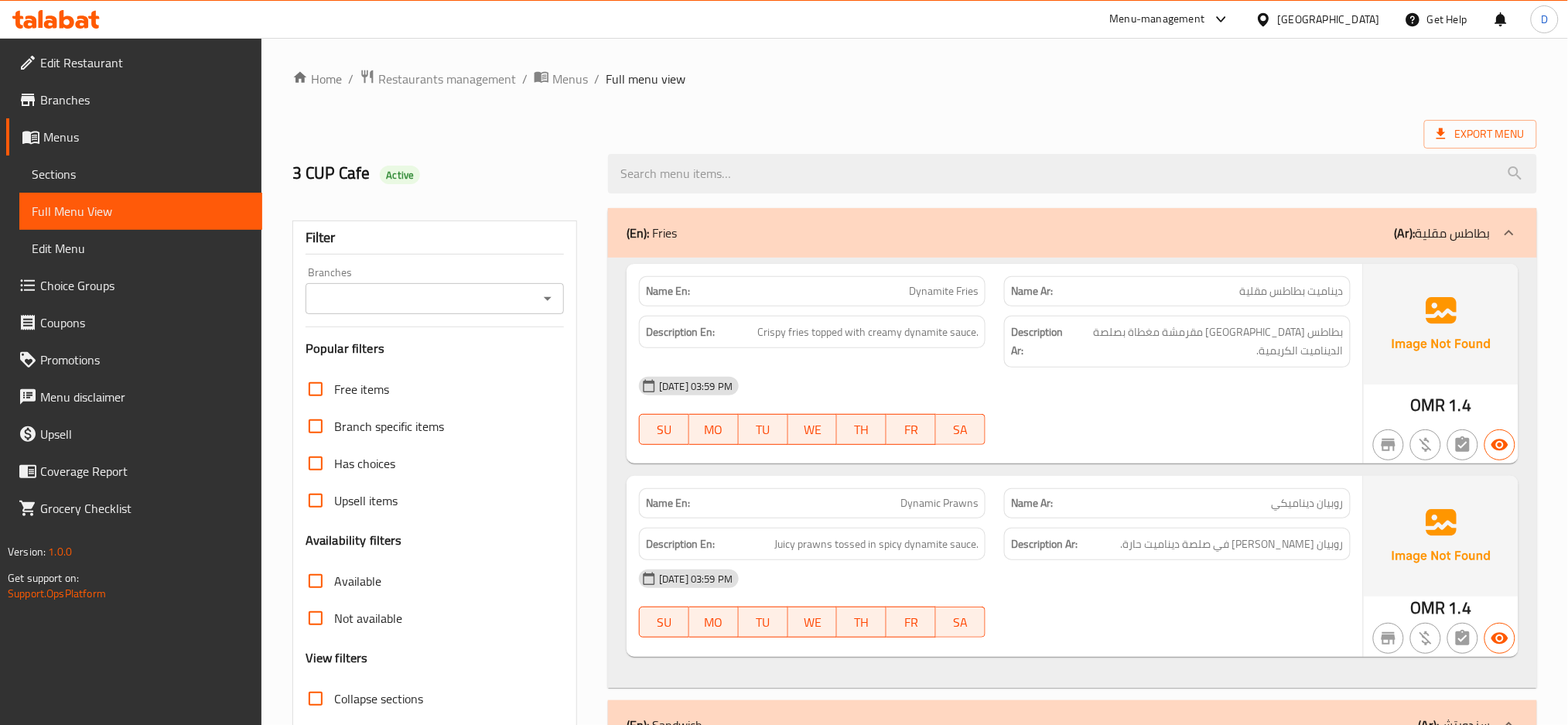
scroll to position [19864, 0]
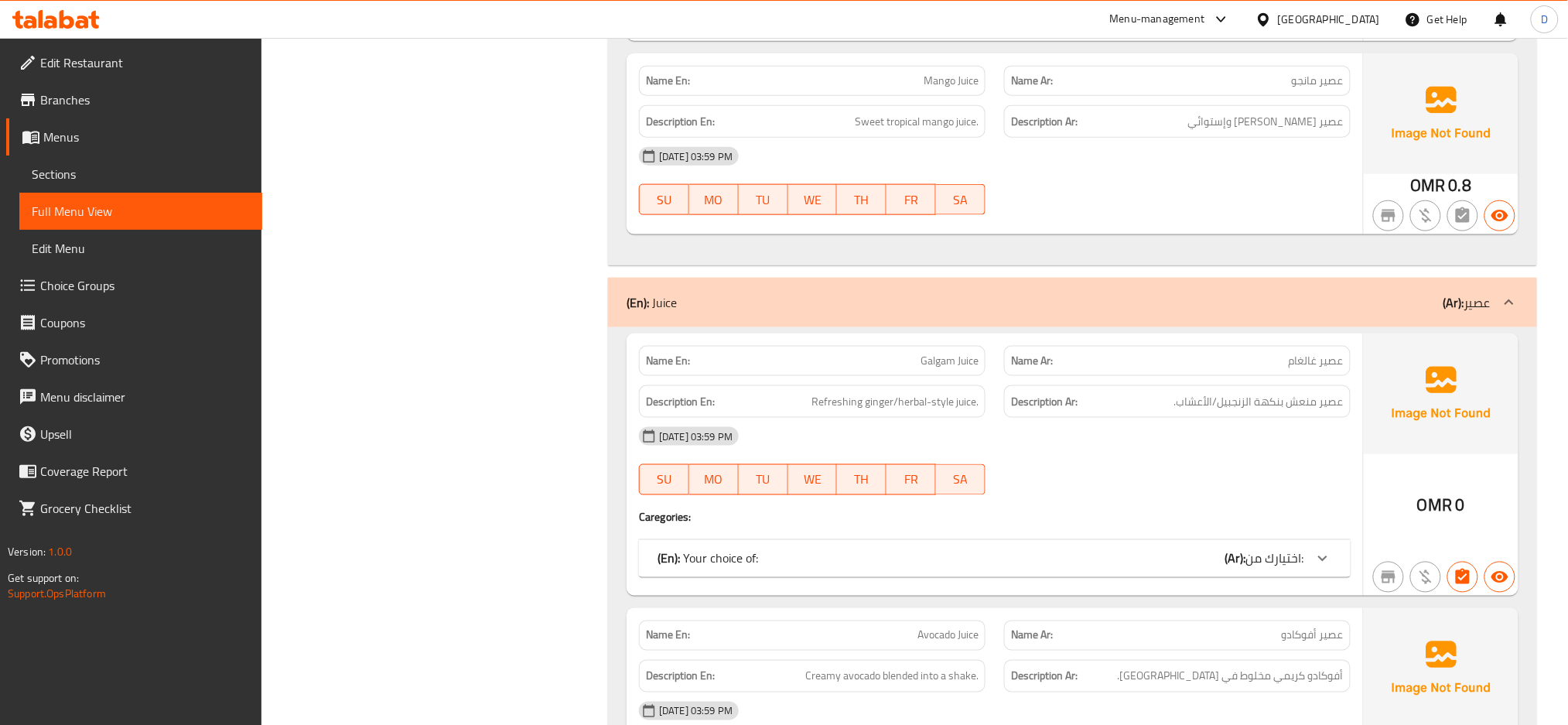
click at [1058, 549] on div "(En): Your choice of: (Ar): اختيارك من:" at bounding box center [994, 559] width 712 height 37
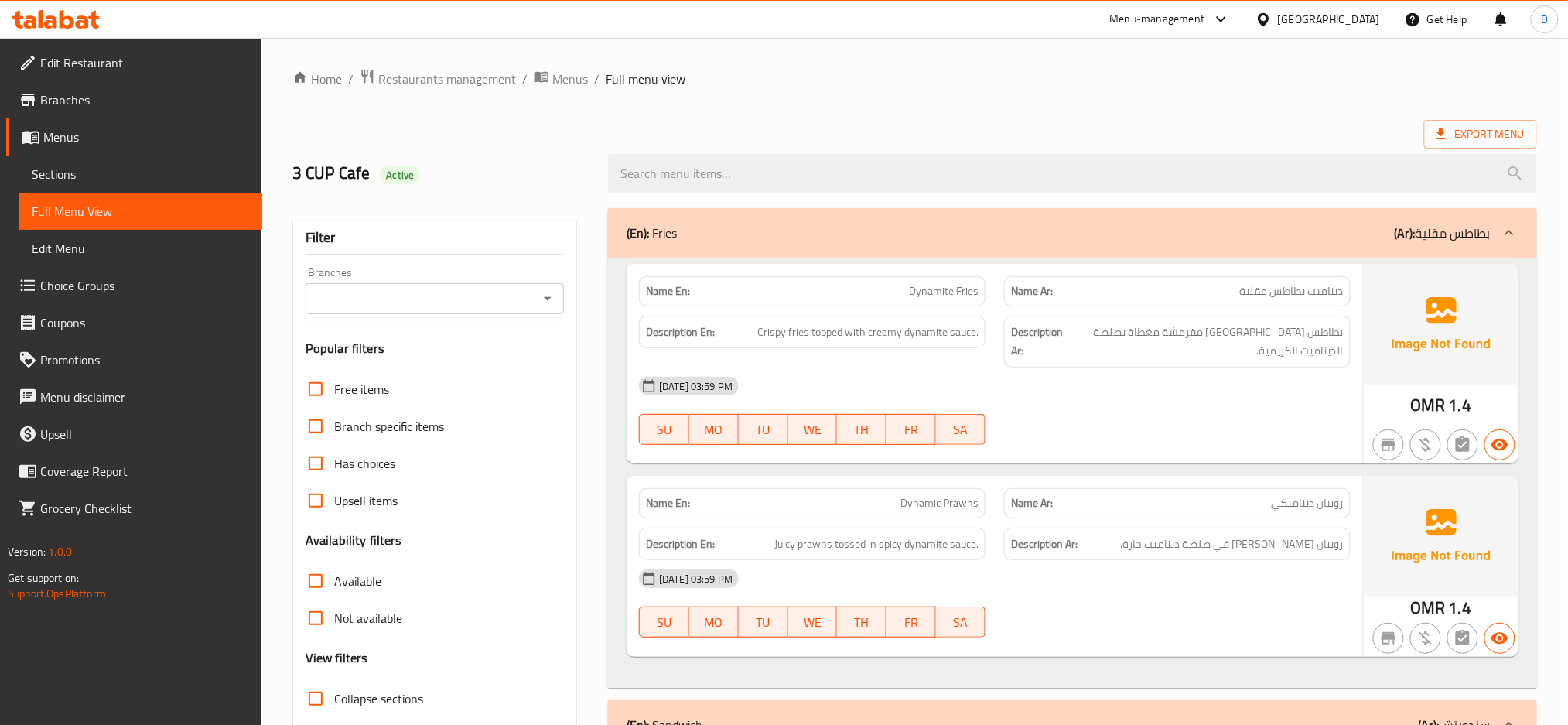
scroll to position [186, 0]
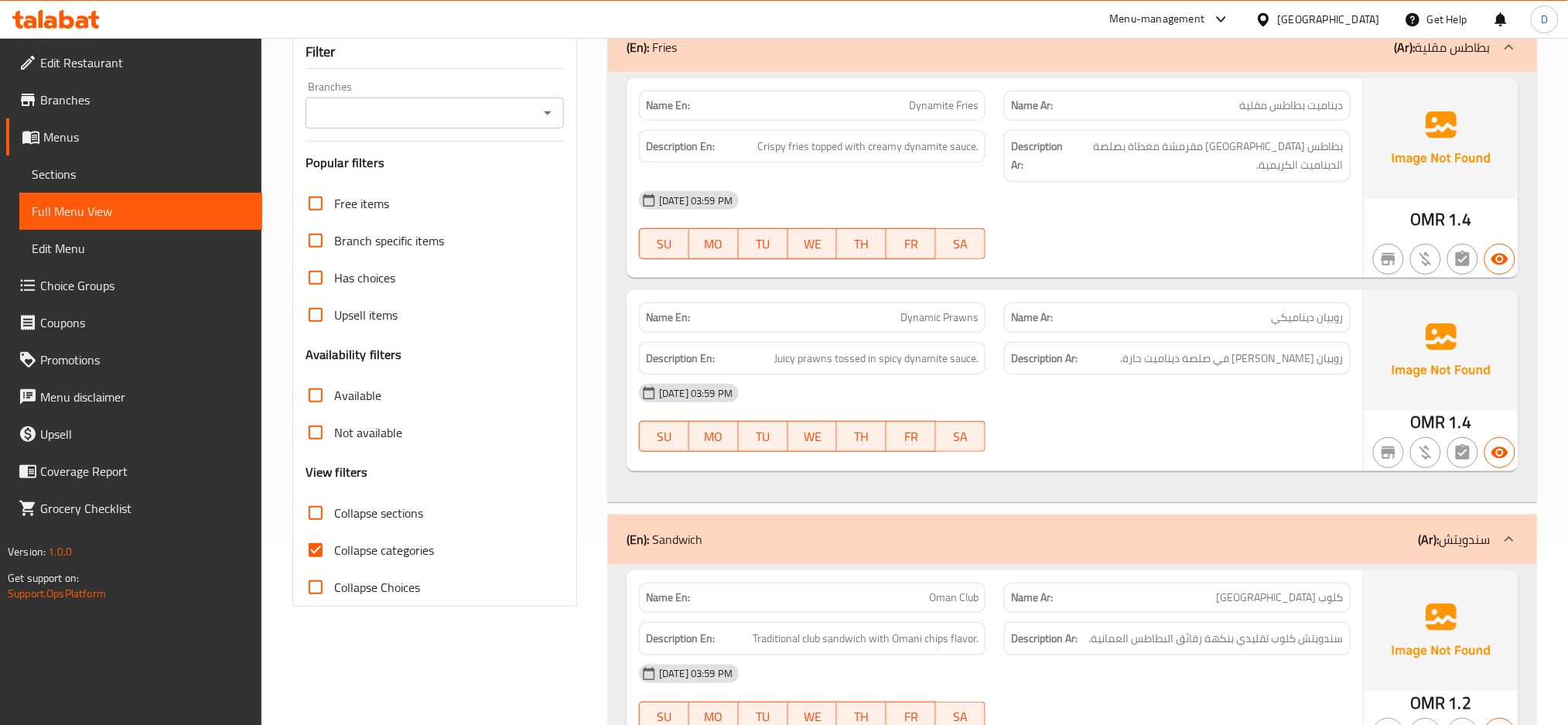
click at [418, 506] on span "Collapse sections" at bounding box center [379, 513] width 89 height 19
click at [335, 506] on input "Collapse sections" at bounding box center [316, 513] width 37 height 37
checkbox input "true"
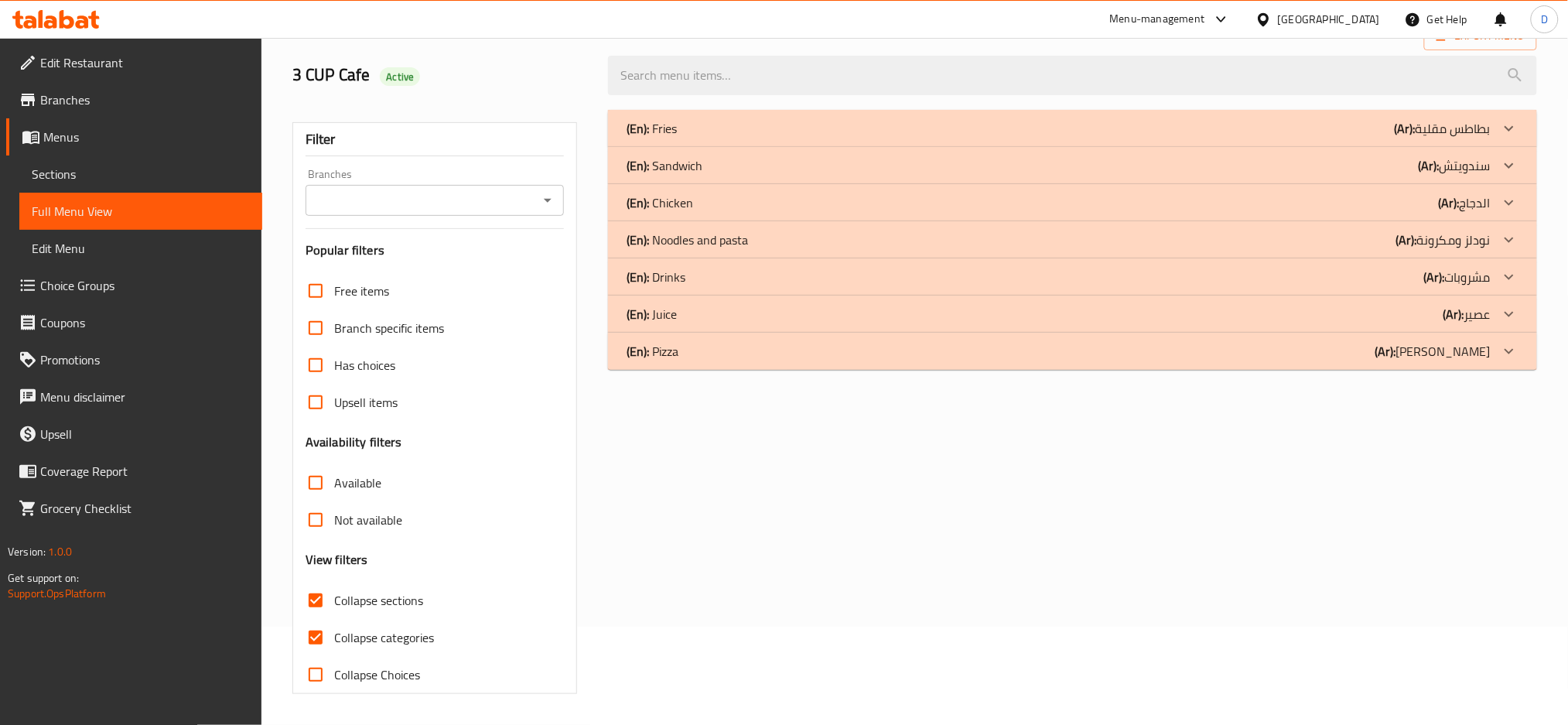
click at [419, 628] on span "Collapse categories" at bounding box center [384, 637] width 100 height 19
click at [335, 618] on input "Collapse categories" at bounding box center [316, 637] width 37 height 37
checkbox input "false"
click at [745, 355] on div "(En): Pizza (Ar): بيتزا" at bounding box center [1058, 351] width 865 height 19
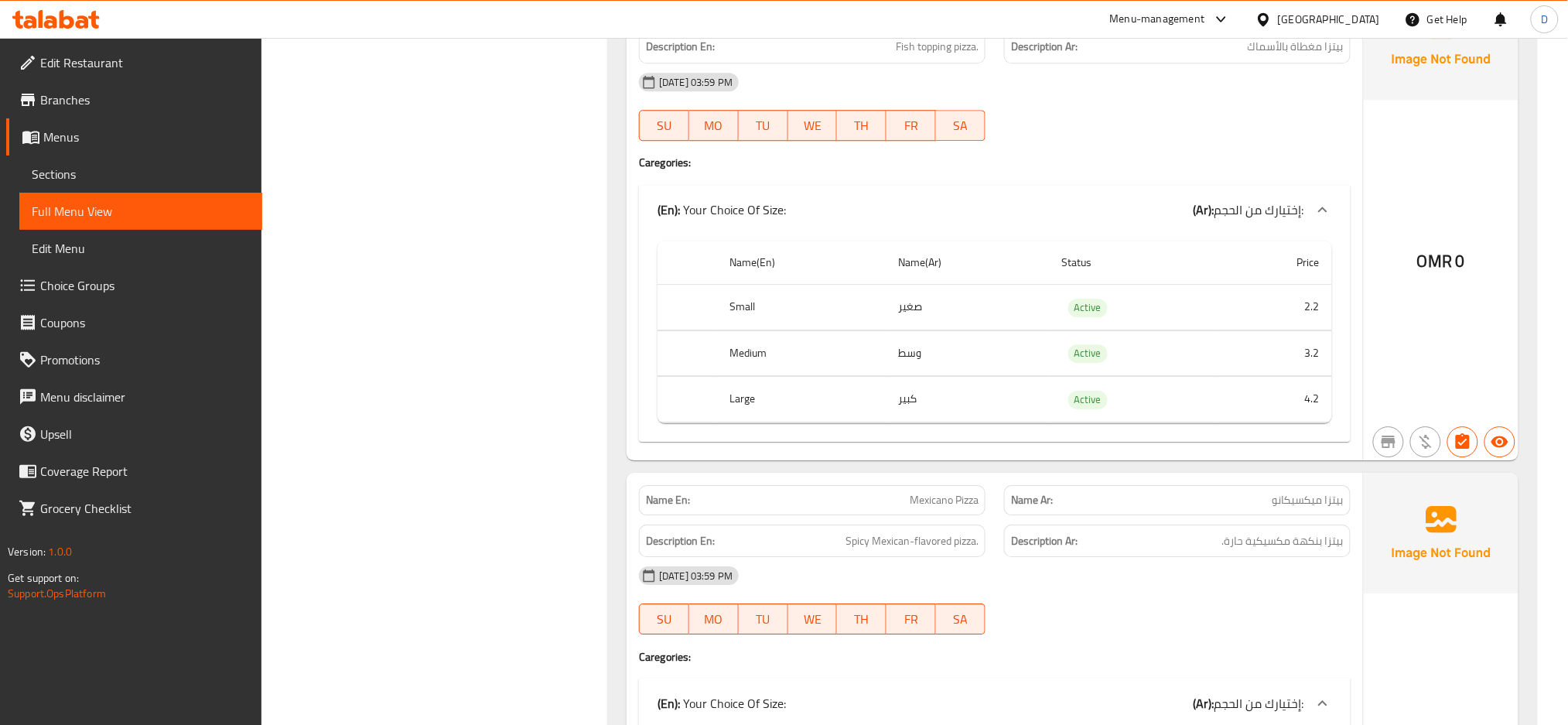
scroll to position [1404, 0]
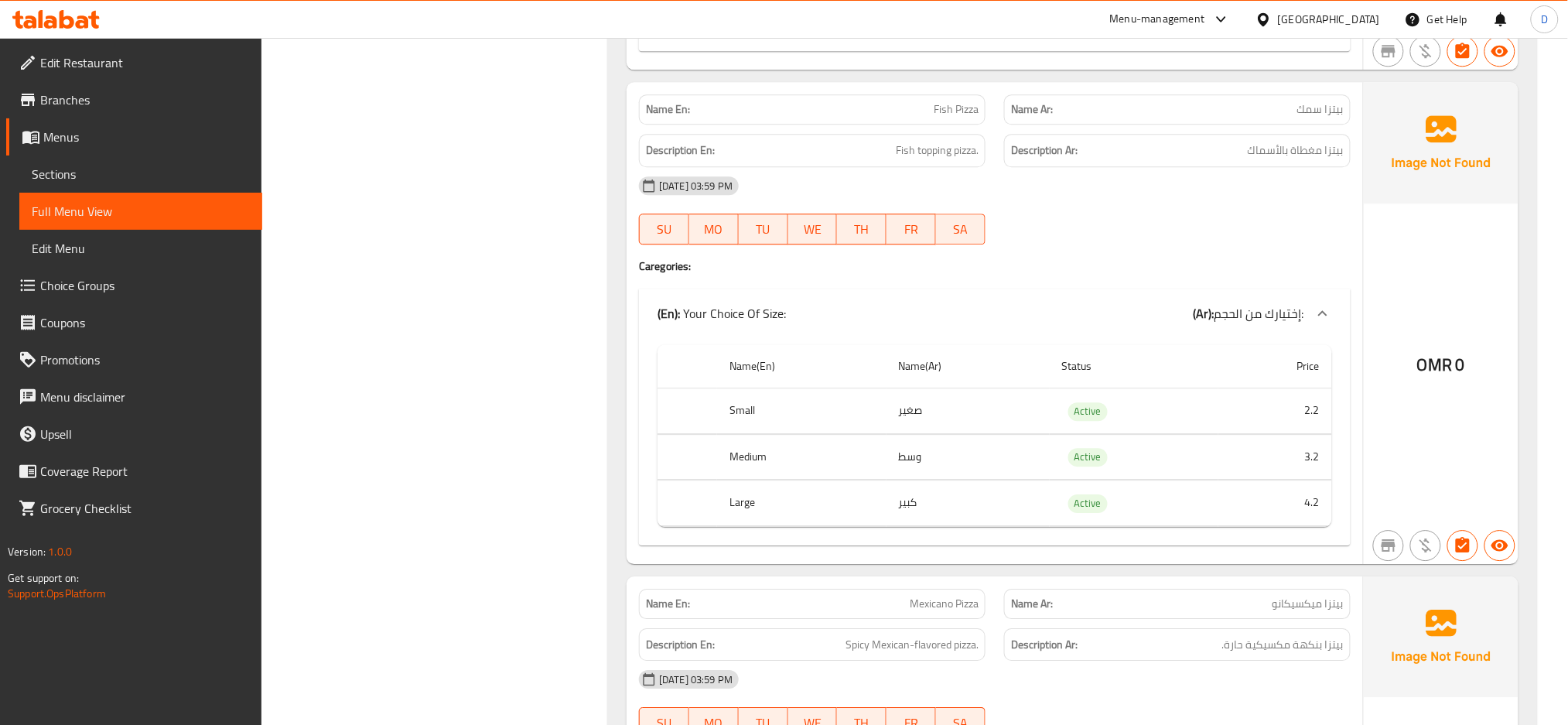
click at [942, 114] on span "Fish Pizza" at bounding box center [956, 109] width 45 height 16
copy span "Fish Pizza"
